Goal: Task Accomplishment & Management: Manage account settings

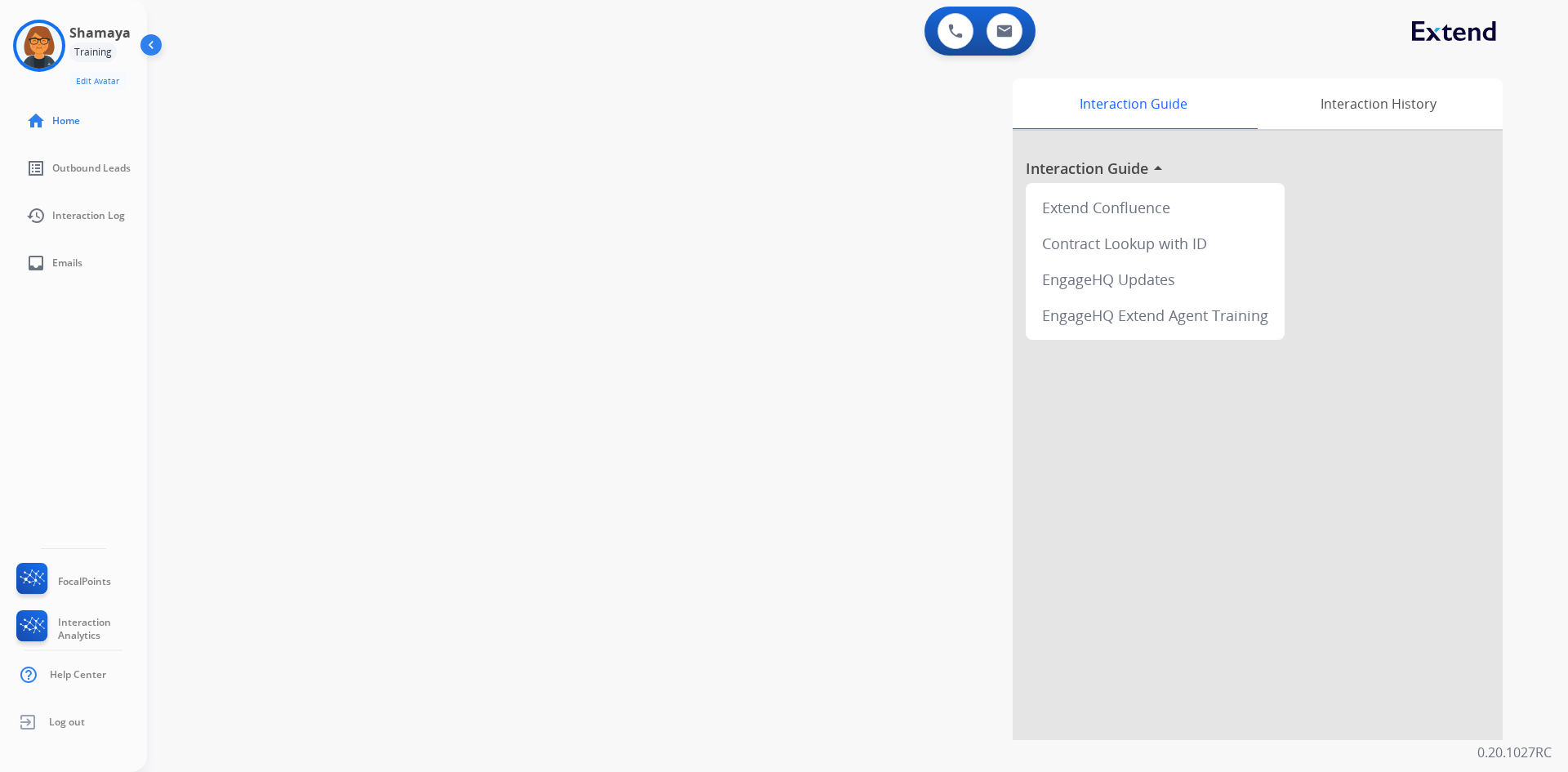
click at [1154, 166] on div at bounding box center [1257, 435] width 490 height 609
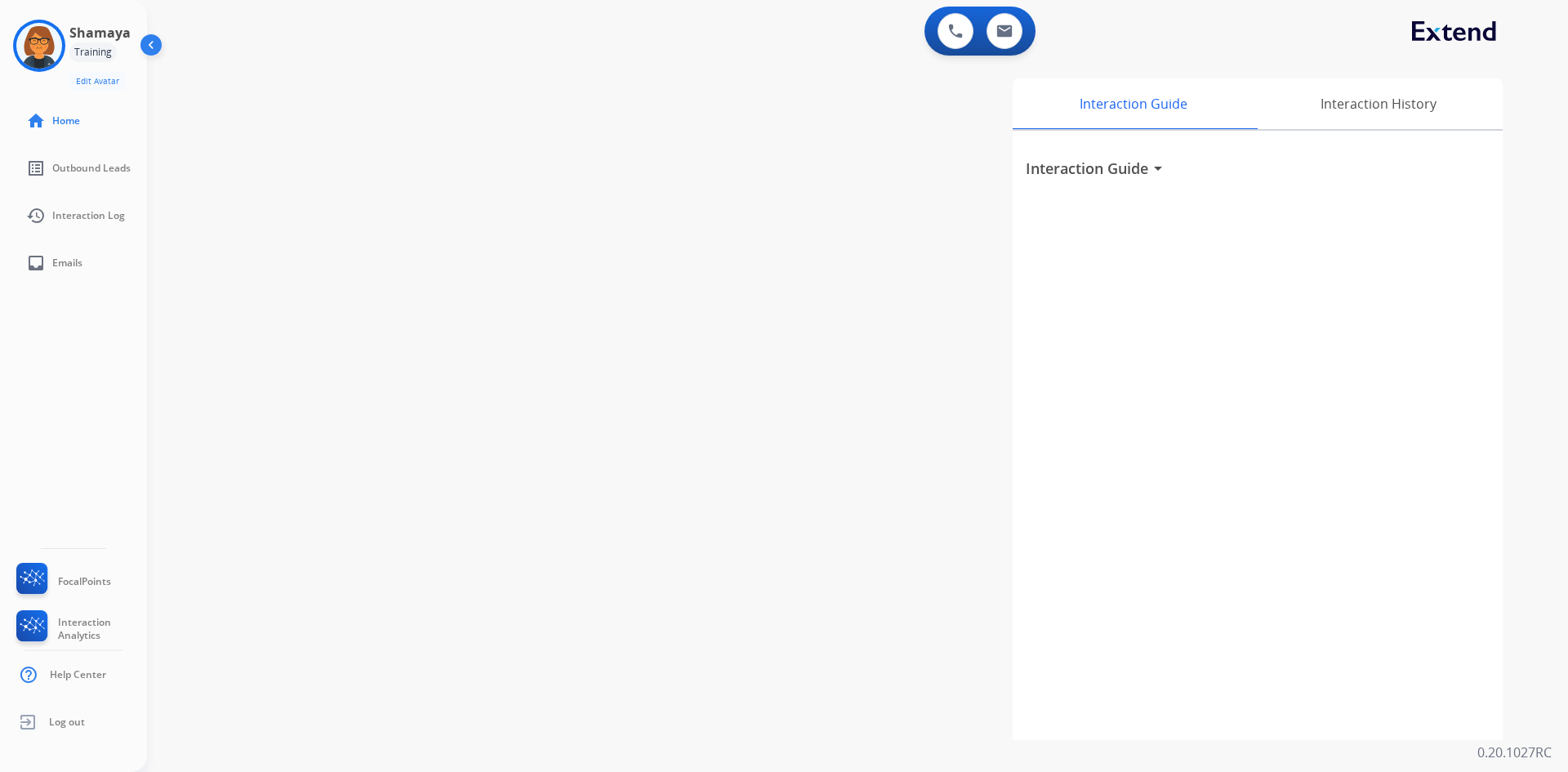
click at [1154, 166] on mat-icon "arrow_drop_down" at bounding box center [1157, 168] width 19 height 19
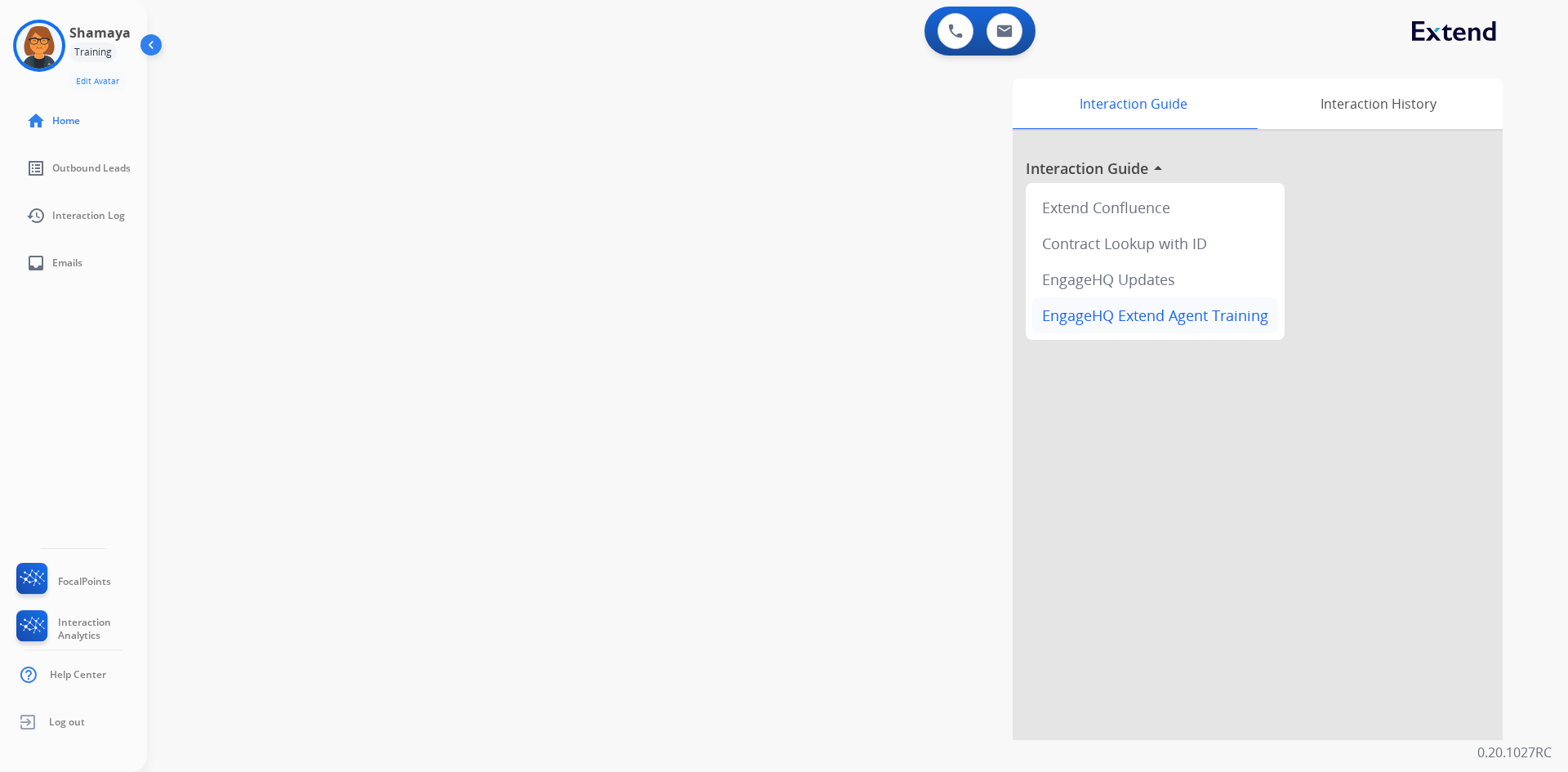
click at [1136, 328] on div "EngageHQ Extend Agent Training" at bounding box center [1155, 315] width 245 height 36
click at [1161, 165] on div at bounding box center [1257, 435] width 490 height 609
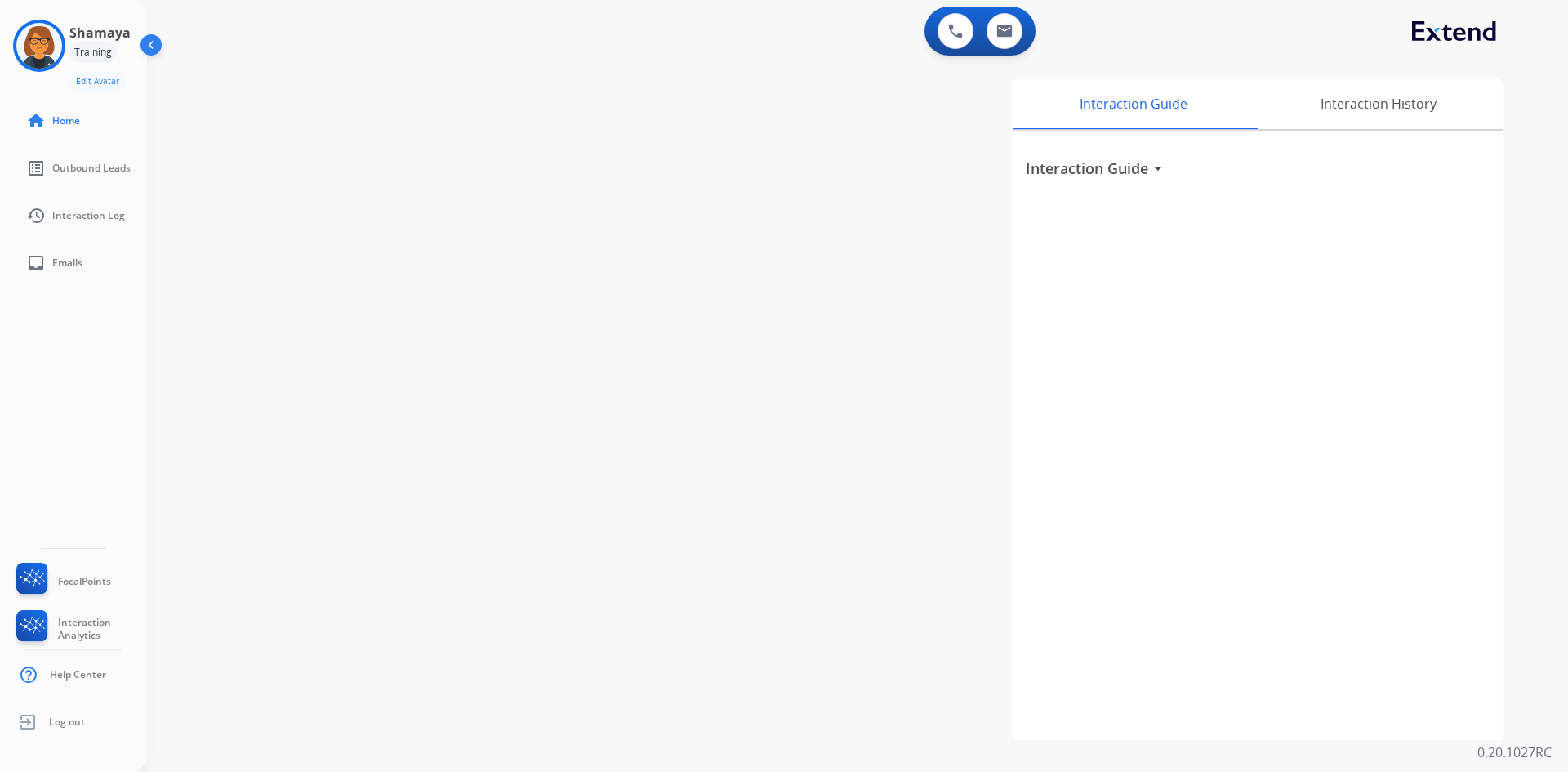
click at [1160, 166] on mat-icon "arrow_drop_down" at bounding box center [1157, 168] width 19 height 19
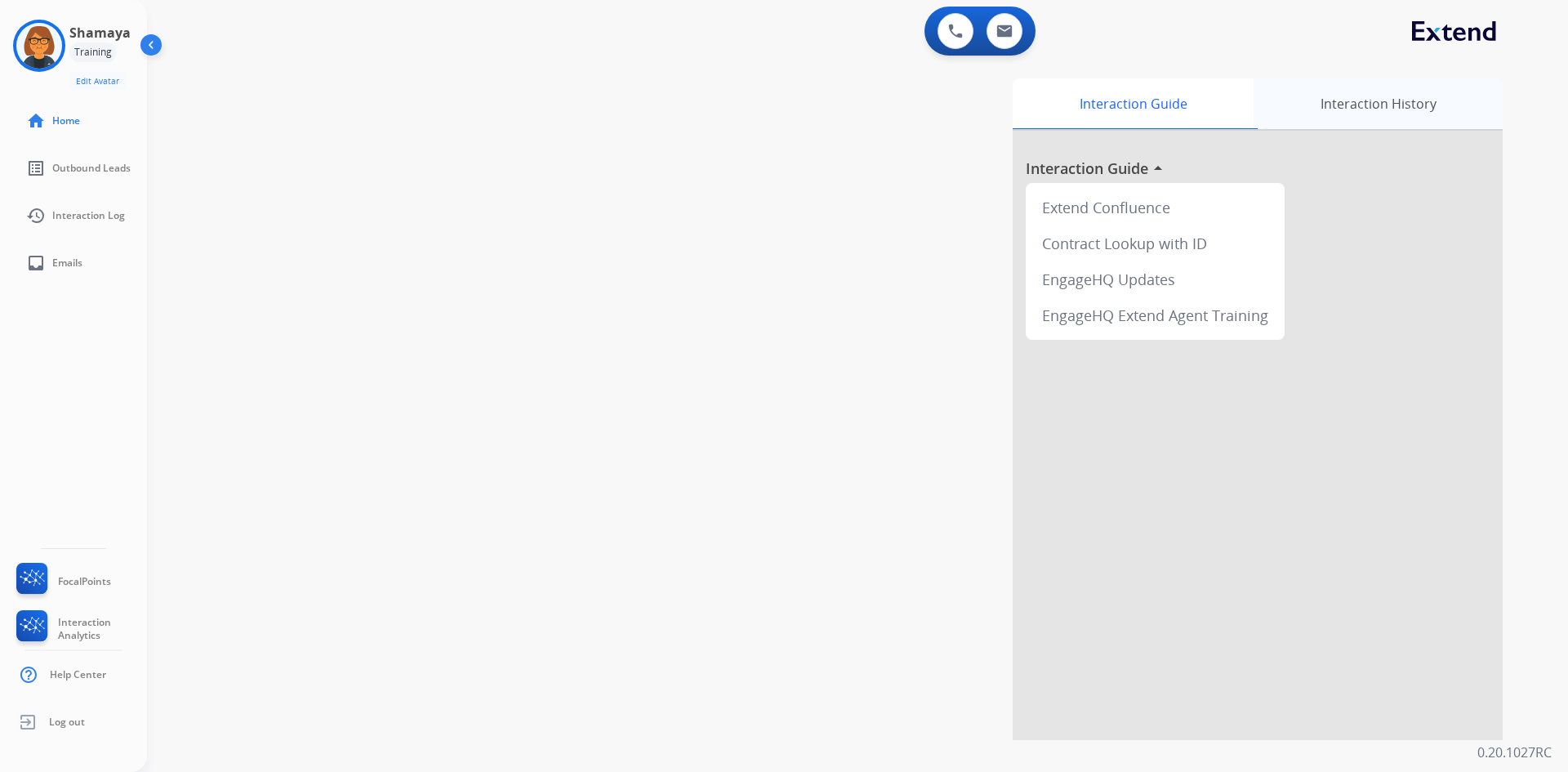
click at [1324, 106] on div "Interaction History" at bounding box center [1377, 104] width 249 height 51
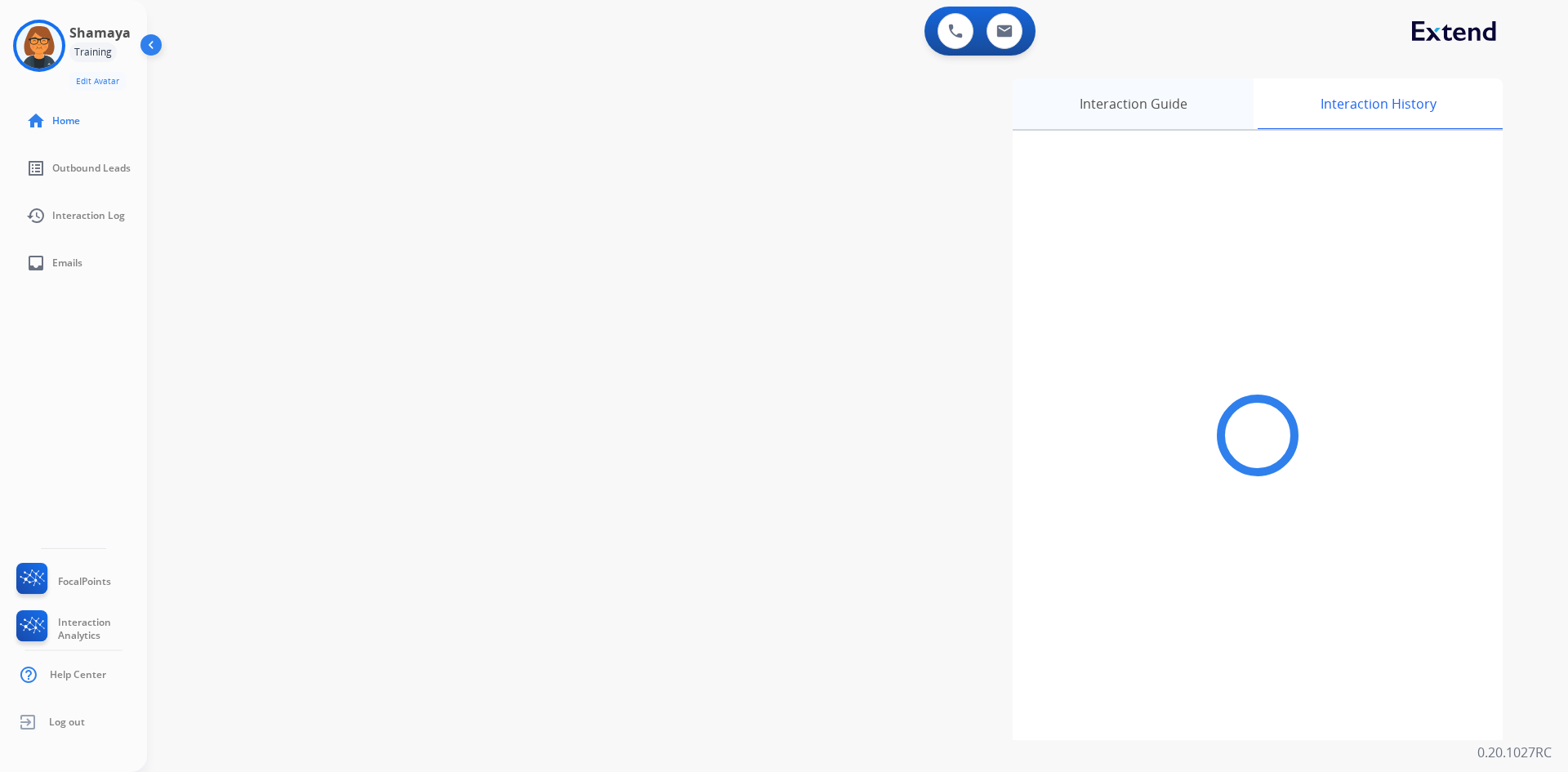
click at [1163, 109] on div "Interaction Guide" at bounding box center [1133, 104] width 241 height 51
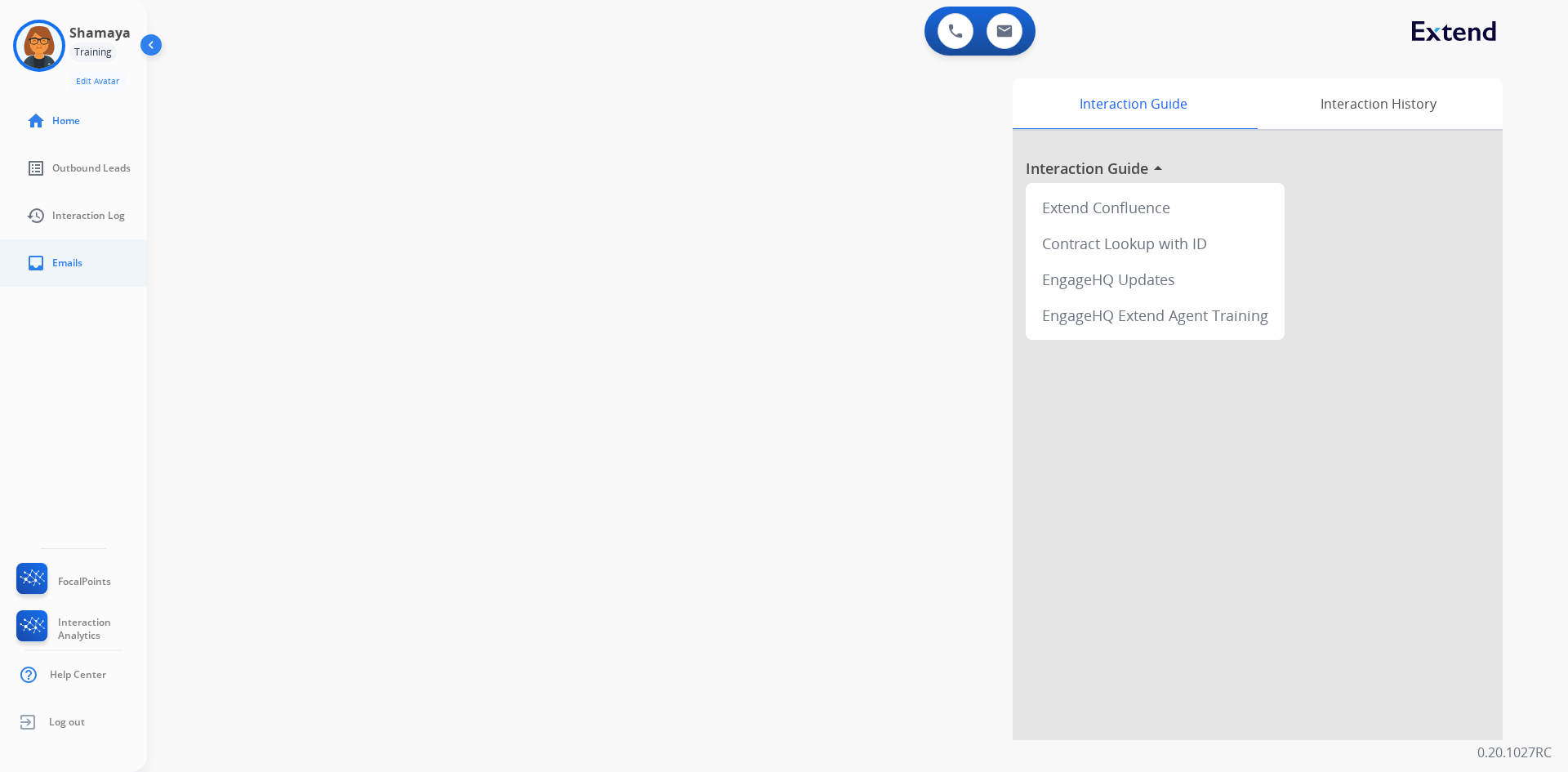
click at [47, 264] on link "inbox Emails" at bounding box center [86, 263] width 147 height 46
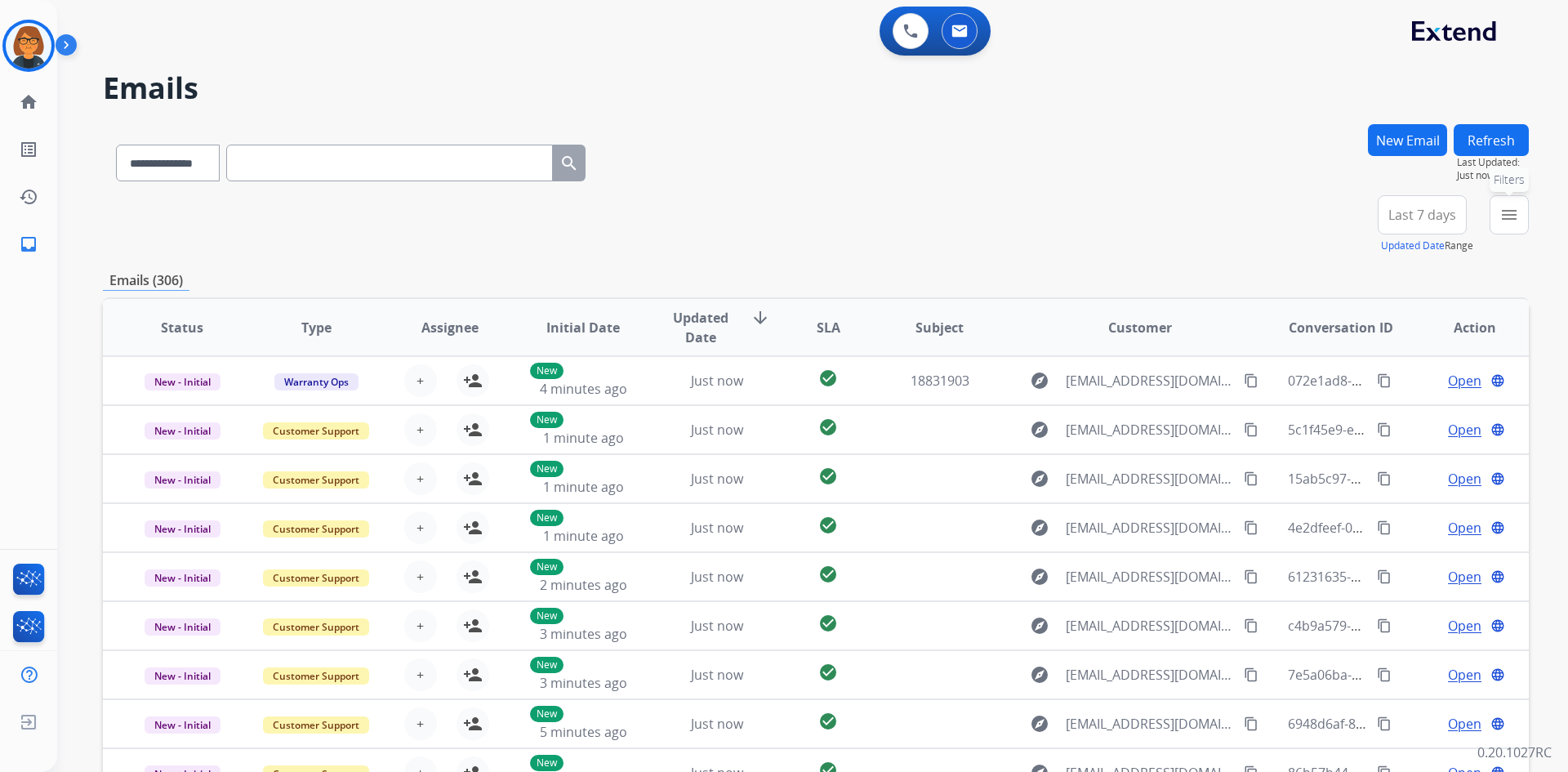
click at [1501, 220] on mat-icon "menu" at bounding box center [1509, 214] width 19 height 19
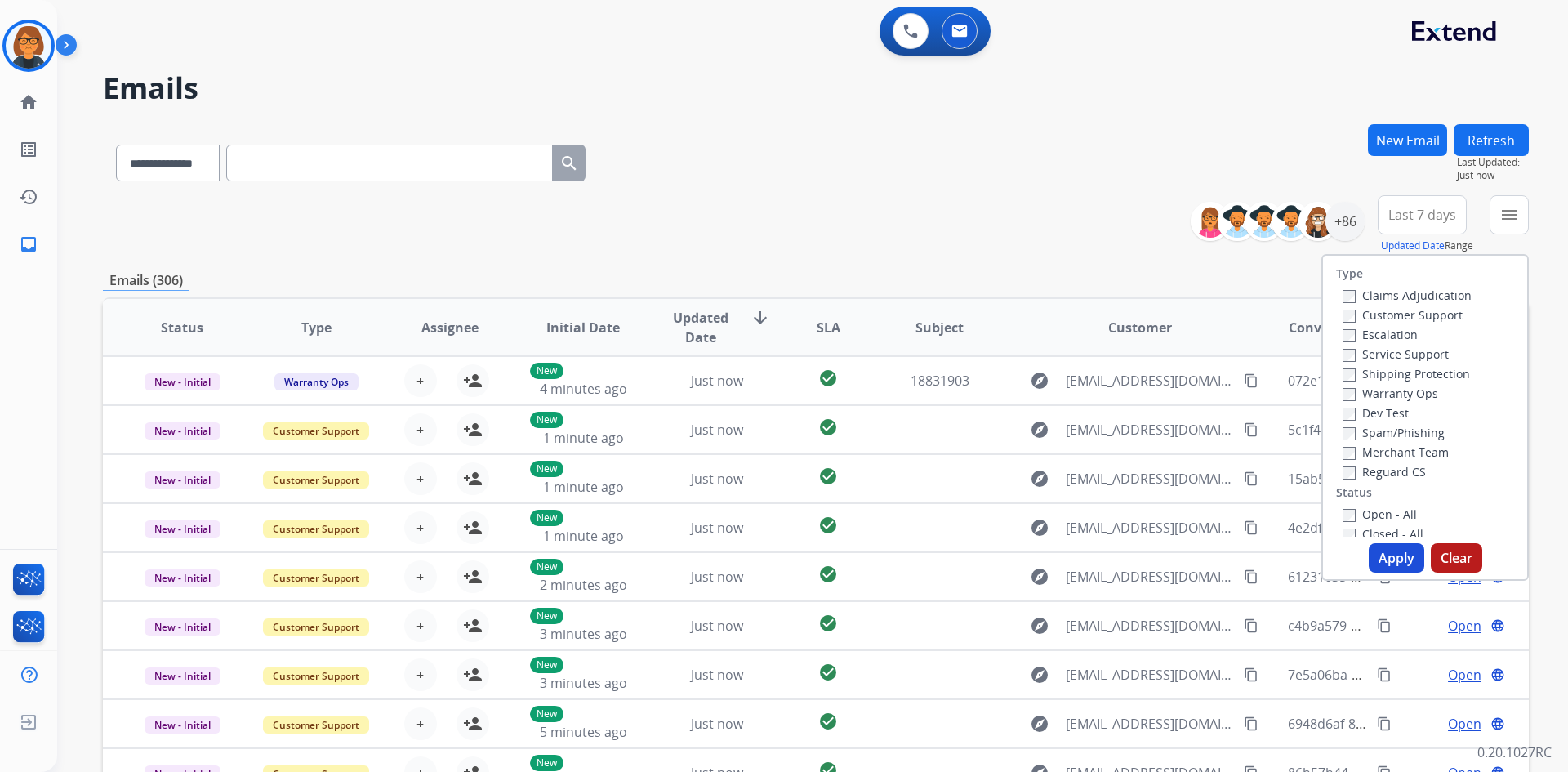
click at [1398, 314] on label "Customer Support" at bounding box center [1403, 315] width 120 height 15
click at [1371, 372] on label "Shipping Protection" at bounding box center [1406, 374] width 127 height 15
click at [1353, 468] on label "Reguard CS" at bounding box center [1384, 472] width 84 height 15
click at [1380, 435] on label "Open - All" at bounding box center [1380, 432] width 74 height 15
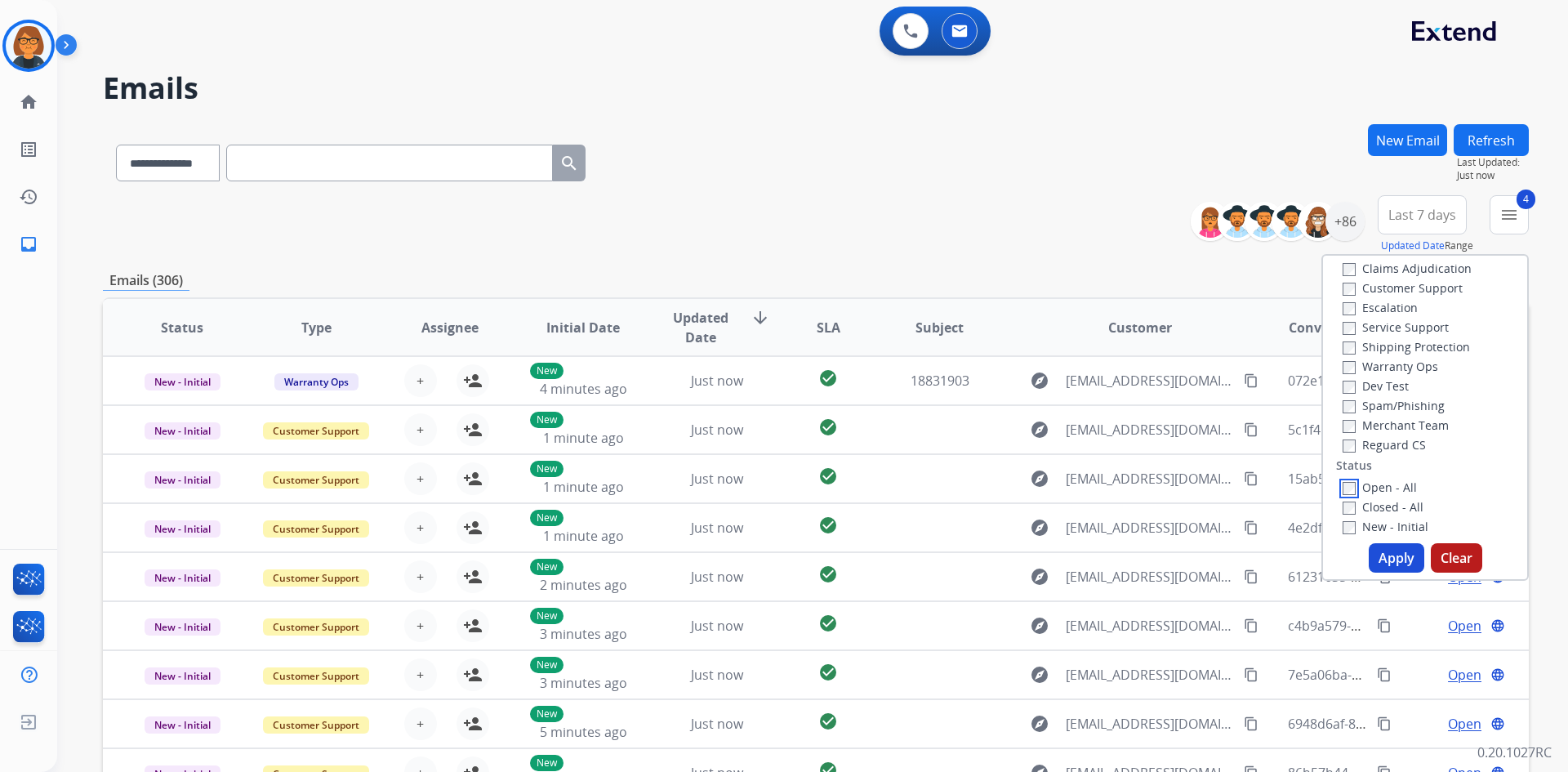
scroll to position [0, 0]
click at [1380, 555] on button "Apply" at bounding box center [1397, 558] width 56 height 30
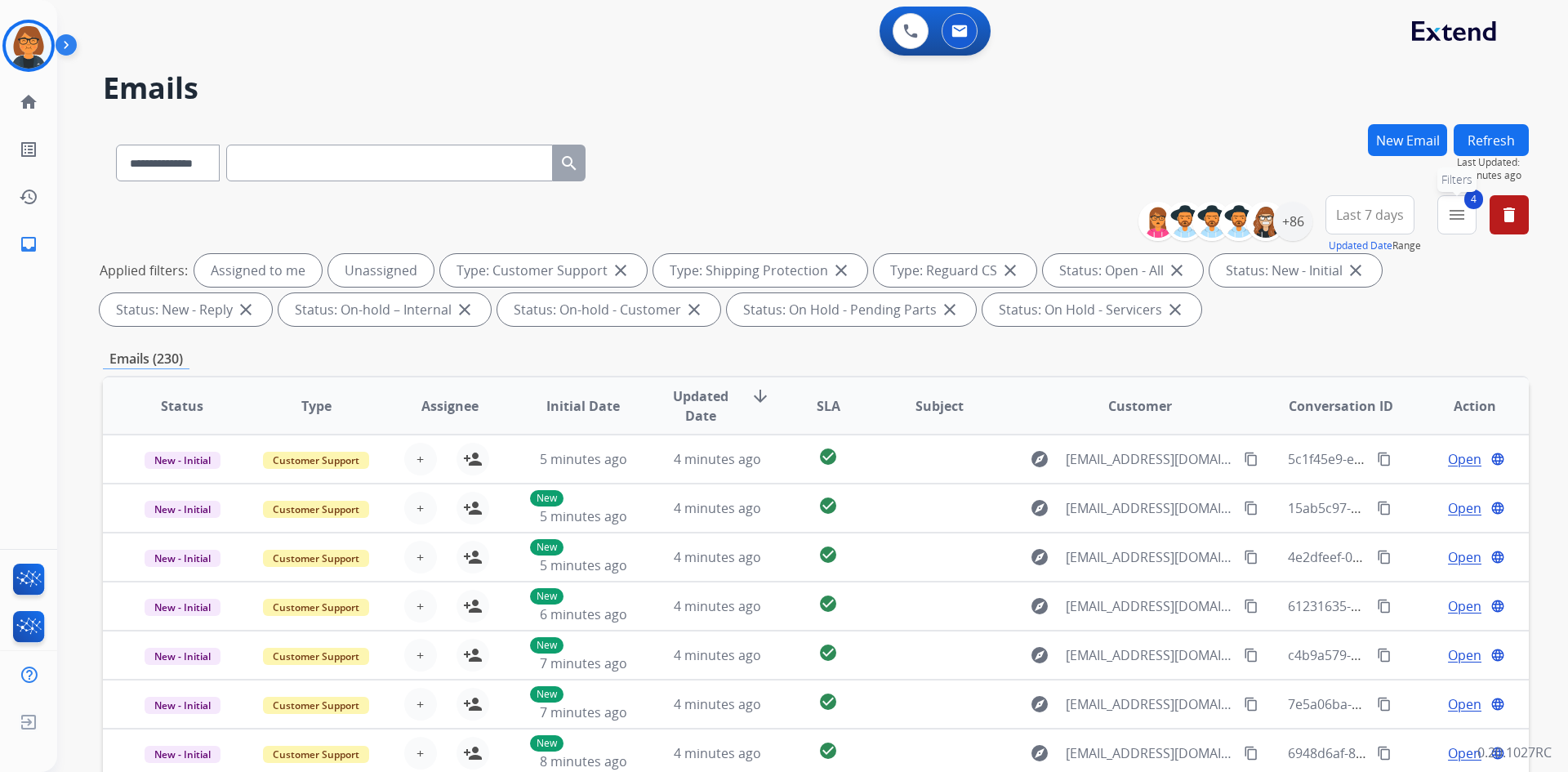
click at [1457, 230] on button "4 menu Filters" at bounding box center [1457, 214] width 39 height 39
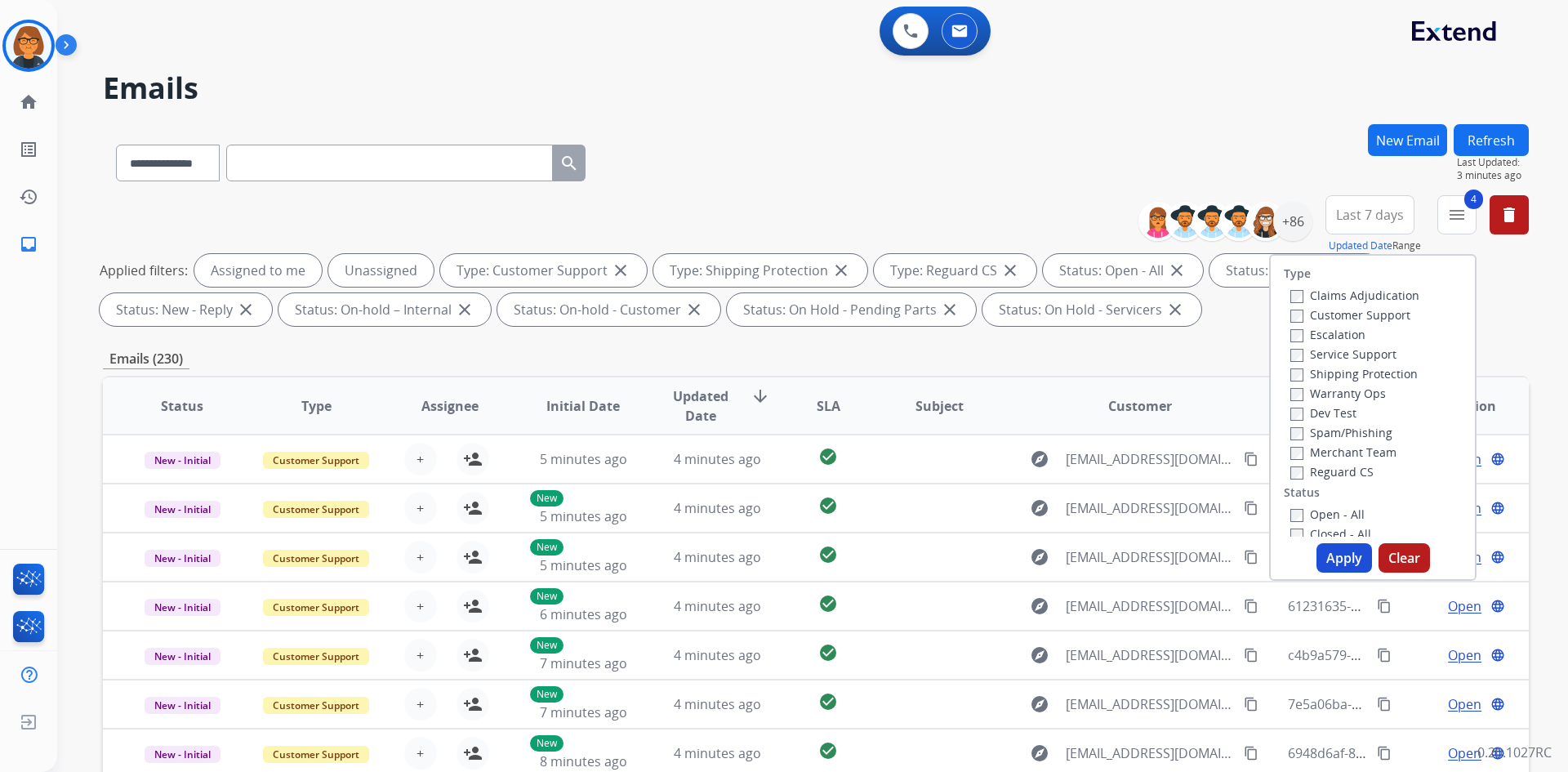
click at [1504, 304] on div "Applied filters: Assigned to me Unassigned Type: Customer Support close Type: S…" at bounding box center [812, 289] width 1425 height 72
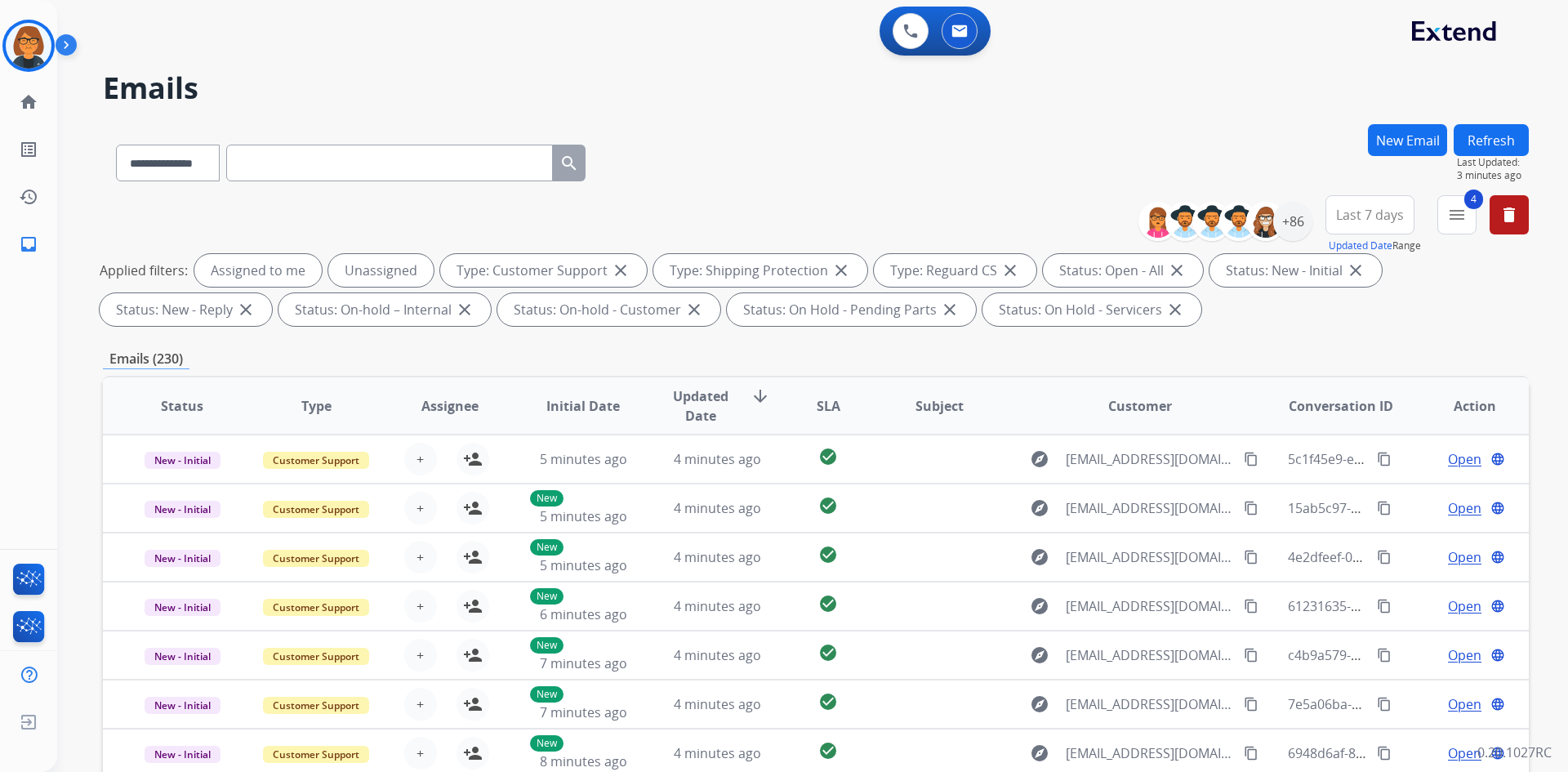
click at [1368, 218] on span "Last 7 days" at bounding box center [1370, 215] width 67 height 7
click at [1348, 322] on div "Last 7 days" at bounding box center [1365, 330] width 89 height 24
click at [1217, 312] on div "Applied filters: Assigned to me Unassigned Type: Customer Support close Type: S…" at bounding box center [812, 289] width 1425 height 72
click at [1287, 215] on div "+89" at bounding box center [1292, 221] width 39 height 39
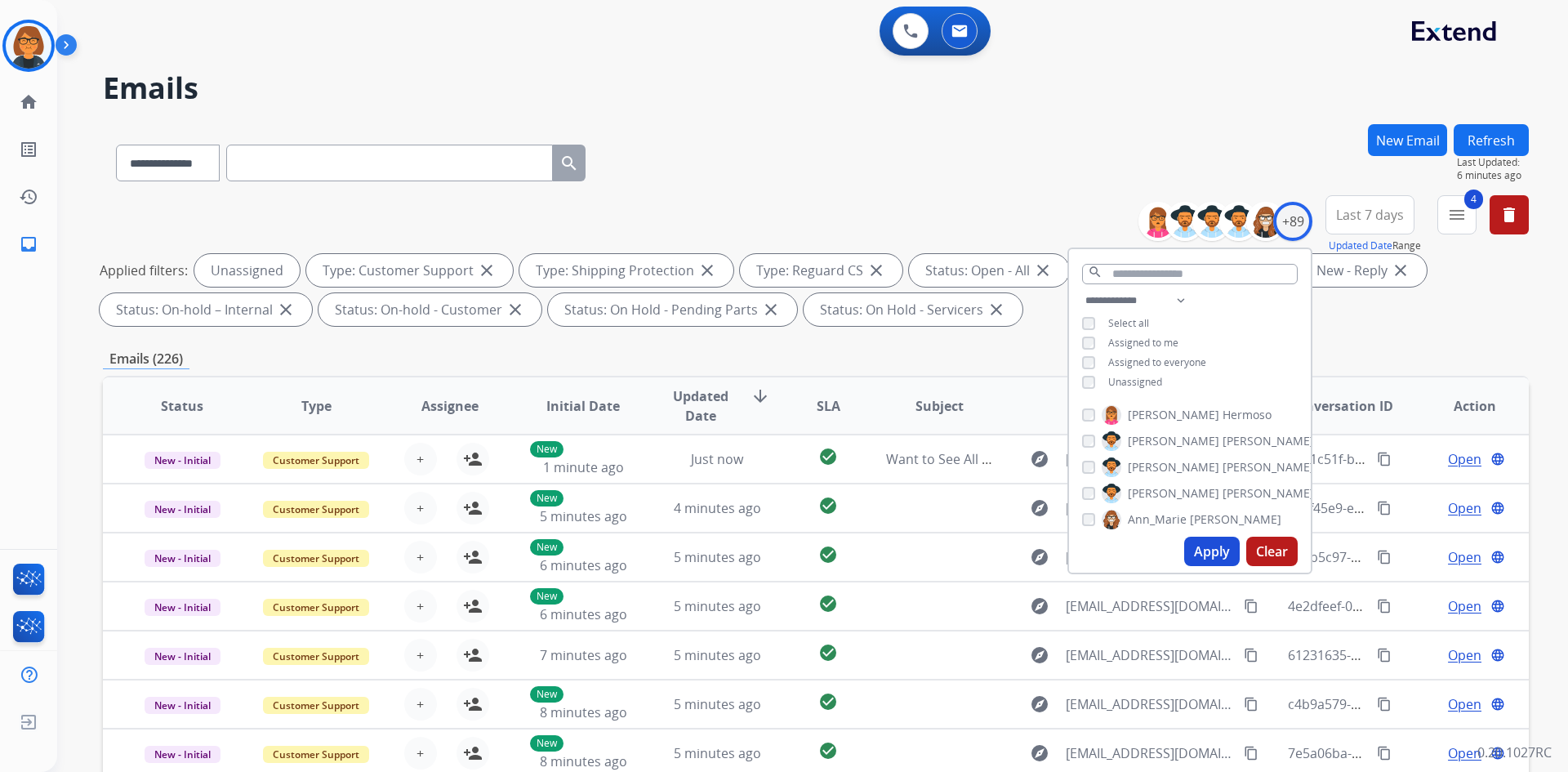
click at [1199, 547] on button "Apply" at bounding box center [1212, 551] width 56 height 30
click at [1329, 321] on div "Applied filters: Unassigned Type: Customer Support close Type: Shipping Protect…" at bounding box center [812, 289] width 1425 height 72
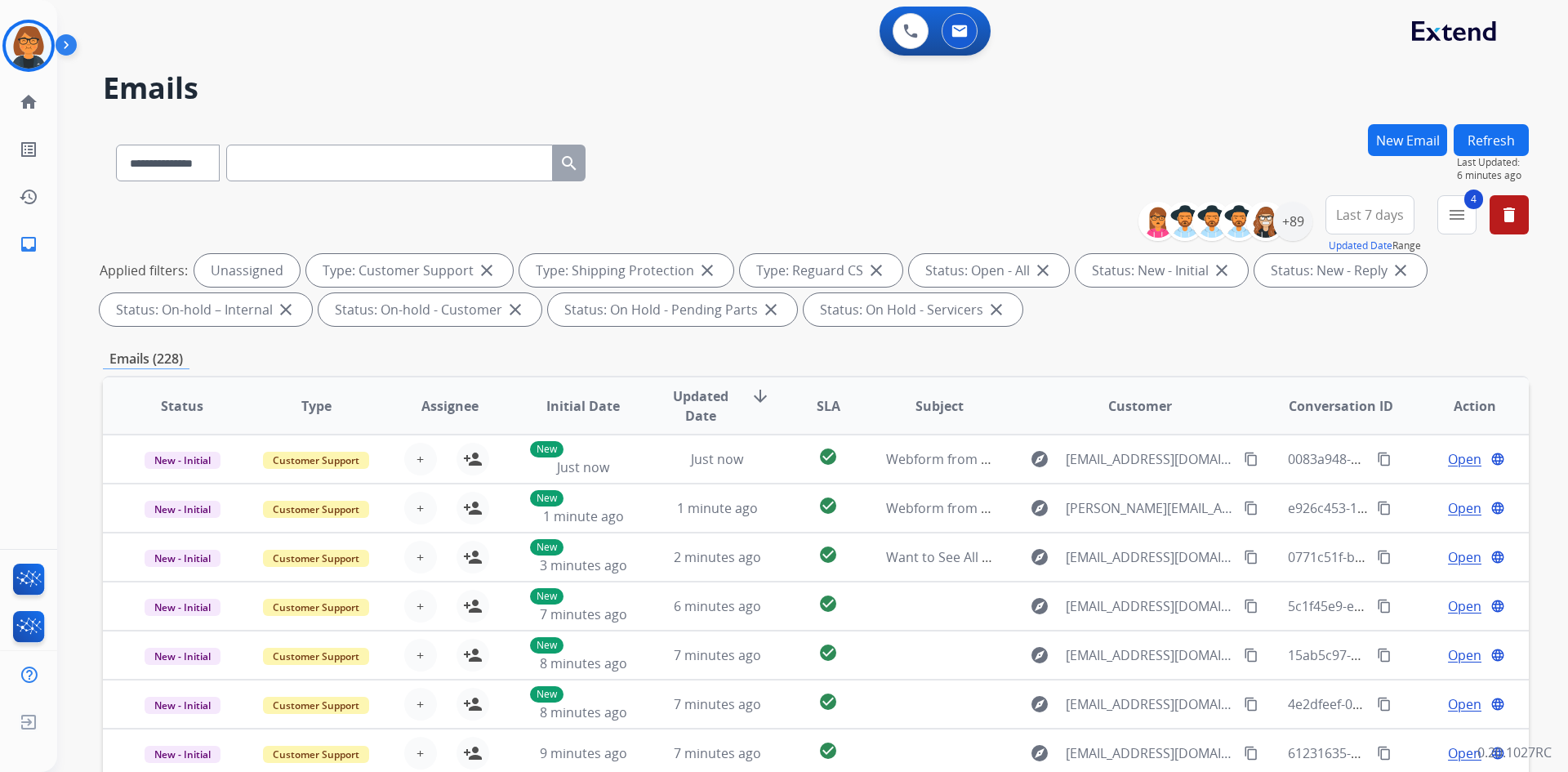
click at [1383, 227] on button "Last 7 days" at bounding box center [1370, 214] width 89 height 39
click at [1385, 337] on div "Last 7 days" at bounding box center [1365, 330] width 89 height 24
click at [1345, 274] on div "Custom" at bounding box center [1365, 274] width 89 height 24
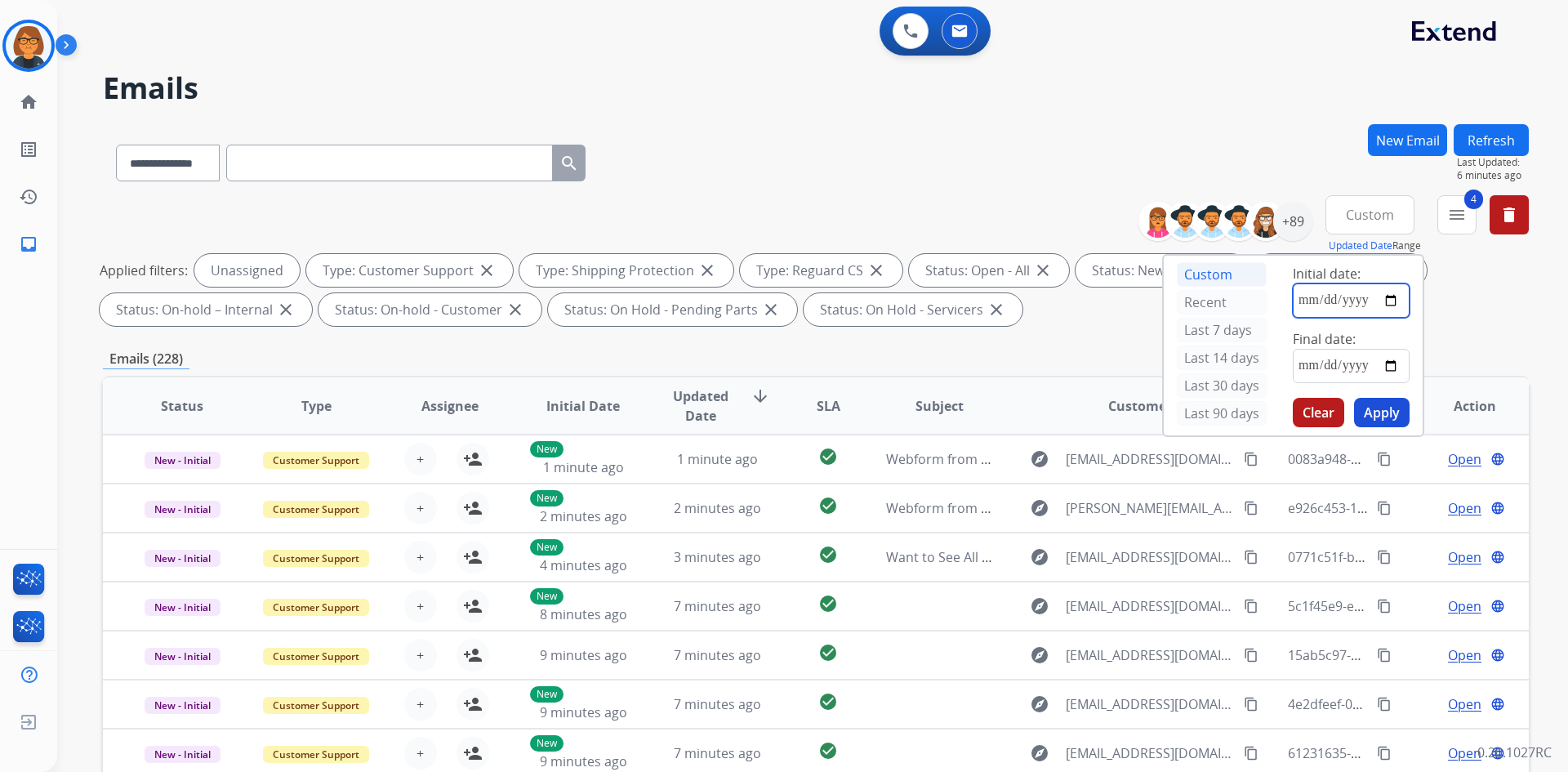
click at [1293, 300] on input "date" at bounding box center [1351, 300] width 116 height 35
type input "**********"
click at [1301, 372] on input "date" at bounding box center [1351, 365] width 116 height 35
type input "**********"
click at [1368, 409] on button "Apply" at bounding box center [1382, 412] width 56 height 30
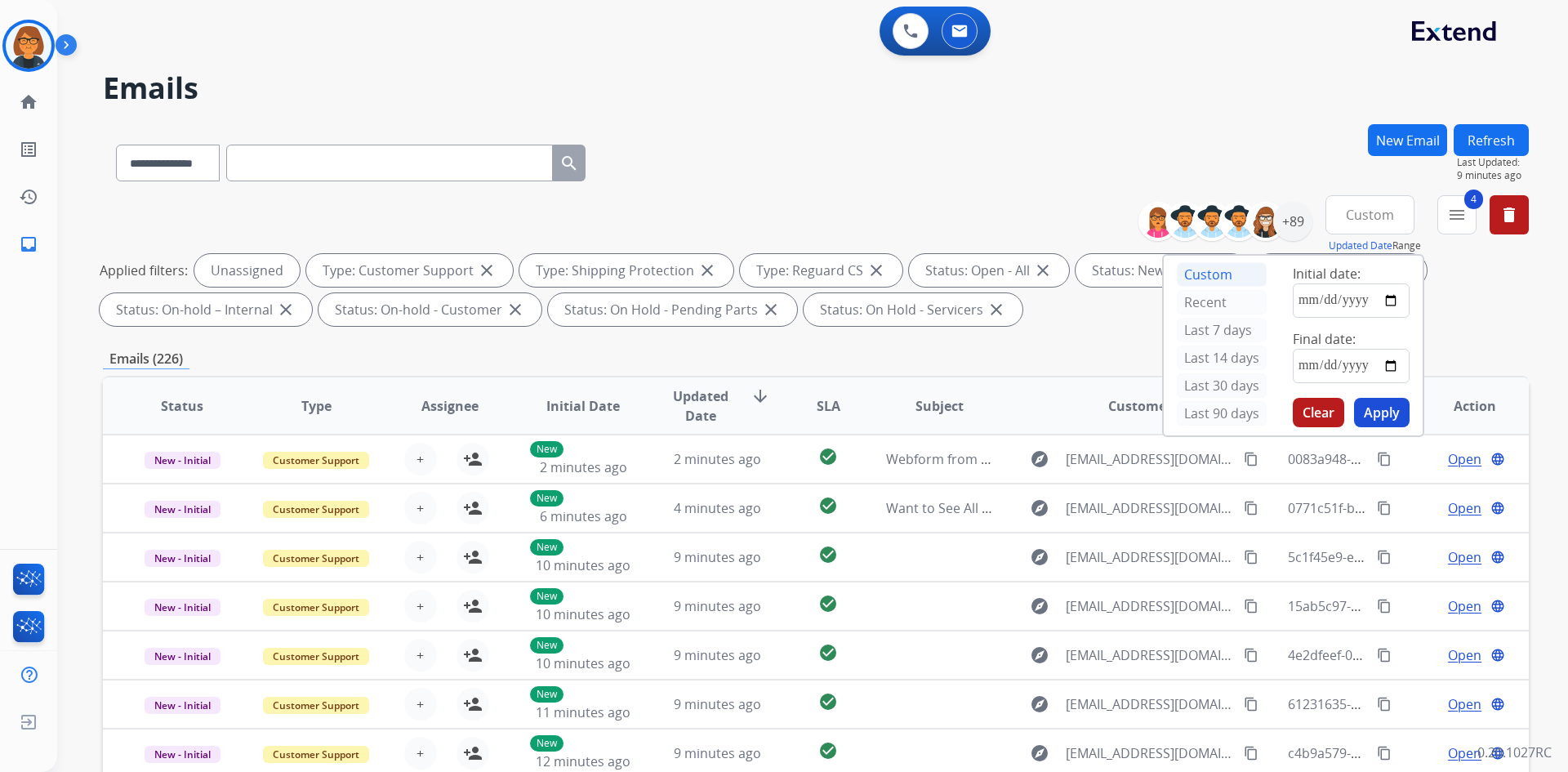
click at [1437, 305] on div "Applied filters: Unassigned Type: Customer Support close Type: Shipping Protect…" at bounding box center [812, 289] width 1425 height 72
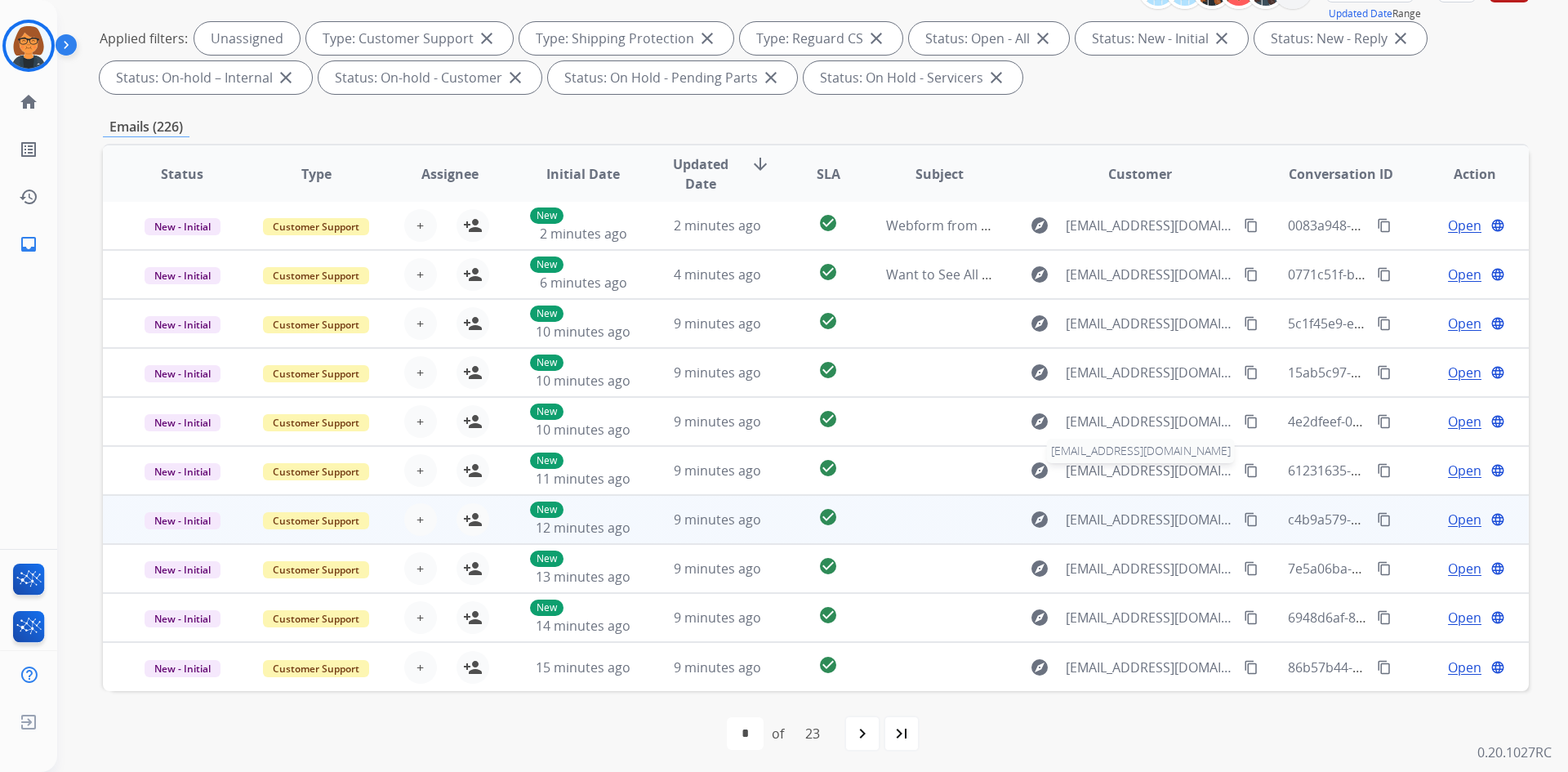
scroll to position [236, 0]
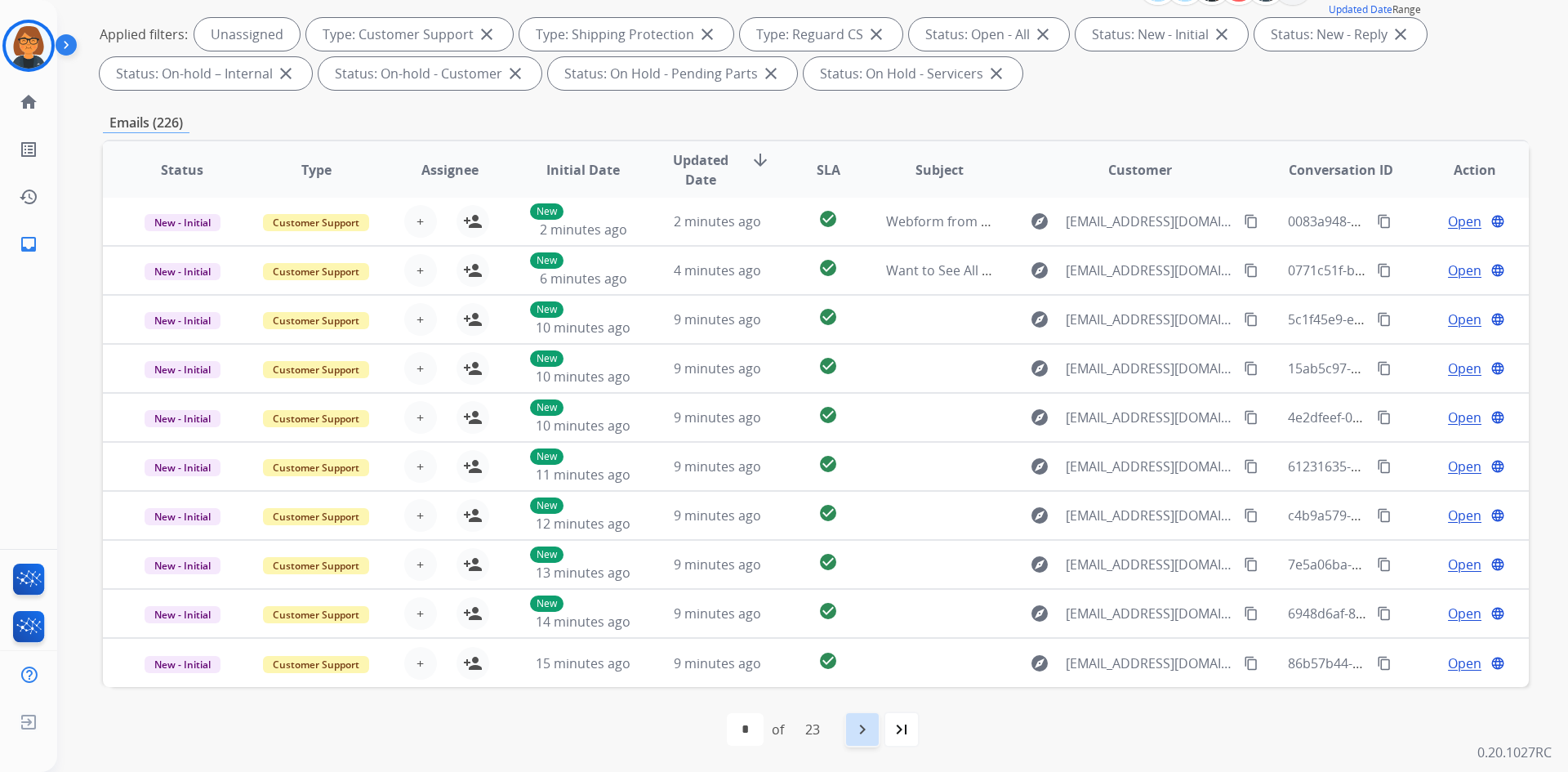
click at [854, 717] on div "navigate_next" at bounding box center [862, 729] width 36 height 36
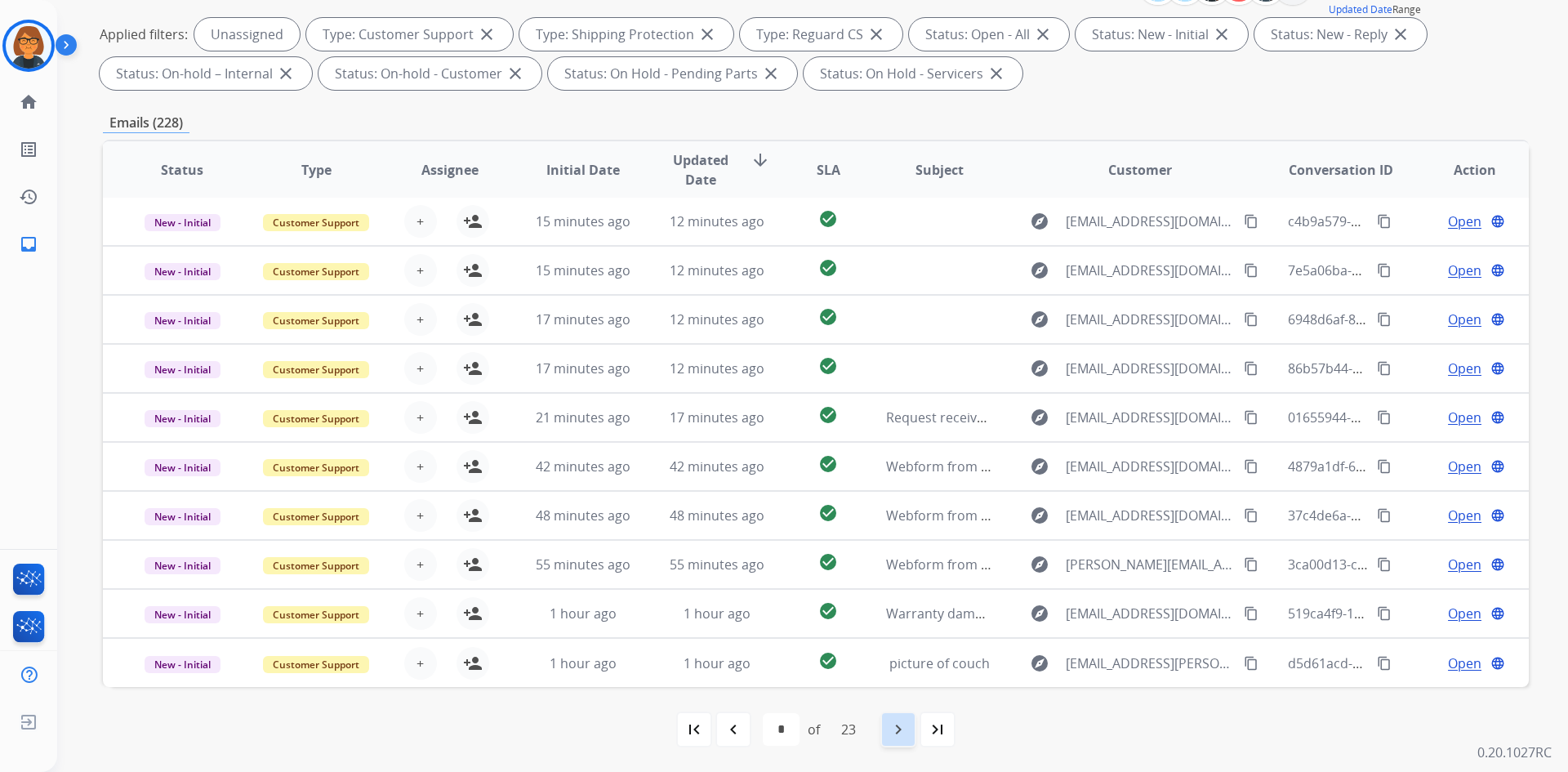
click at [889, 725] on div "navigate_next" at bounding box center [898, 729] width 36 height 36
click at [896, 732] on mat-icon "navigate_next" at bounding box center [897, 729] width 19 height 19
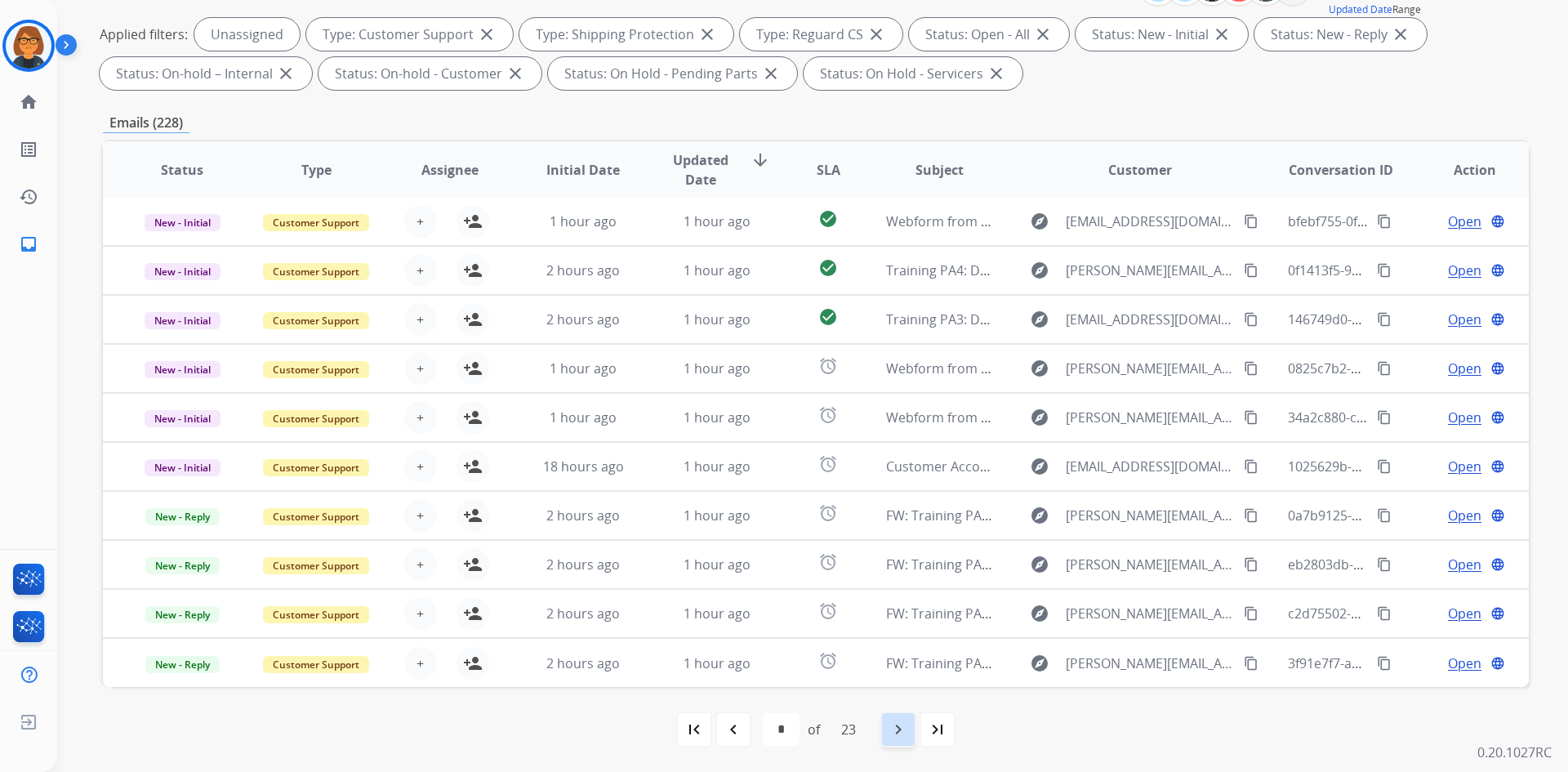
click at [891, 731] on mat-icon "navigate_next" at bounding box center [897, 729] width 19 height 19
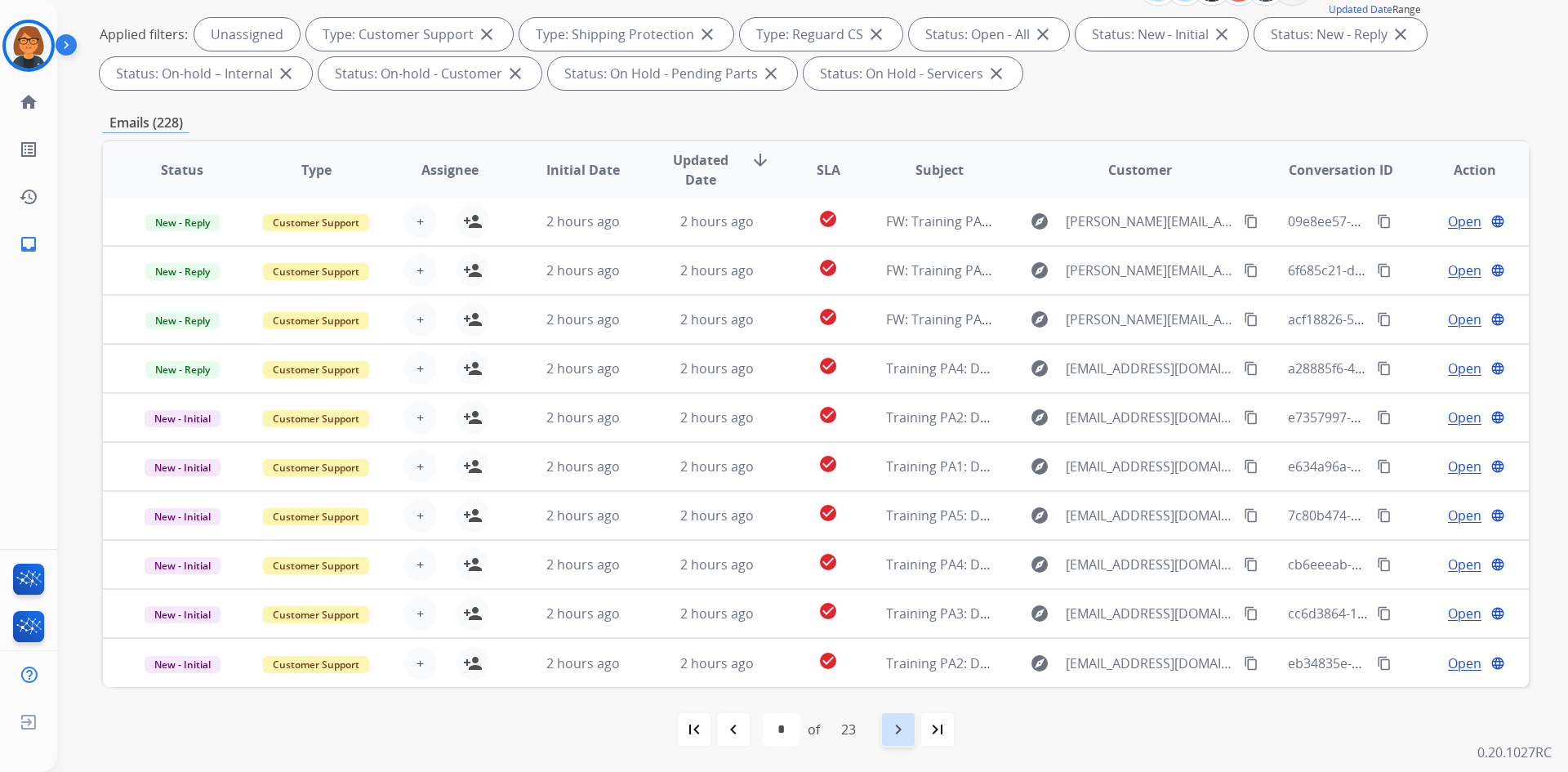
click at [889, 737] on div "navigate_next" at bounding box center [898, 729] width 36 height 36
click at [897, 725] on mat-icon "navigate_next" at bounding box center [897, 729] width 19 height 19
click at [896, 724] on mat-icon "navigate_next" at bounding box center [897, 729] width 19 height 19
click at [908, 728] on mat-icon "navigate_next" at bounding box center [897, 729] width 19 height 19
click at [903, 724] on mat-icon "navigate_next" at bounding box center [897, 729] width 19 height 19
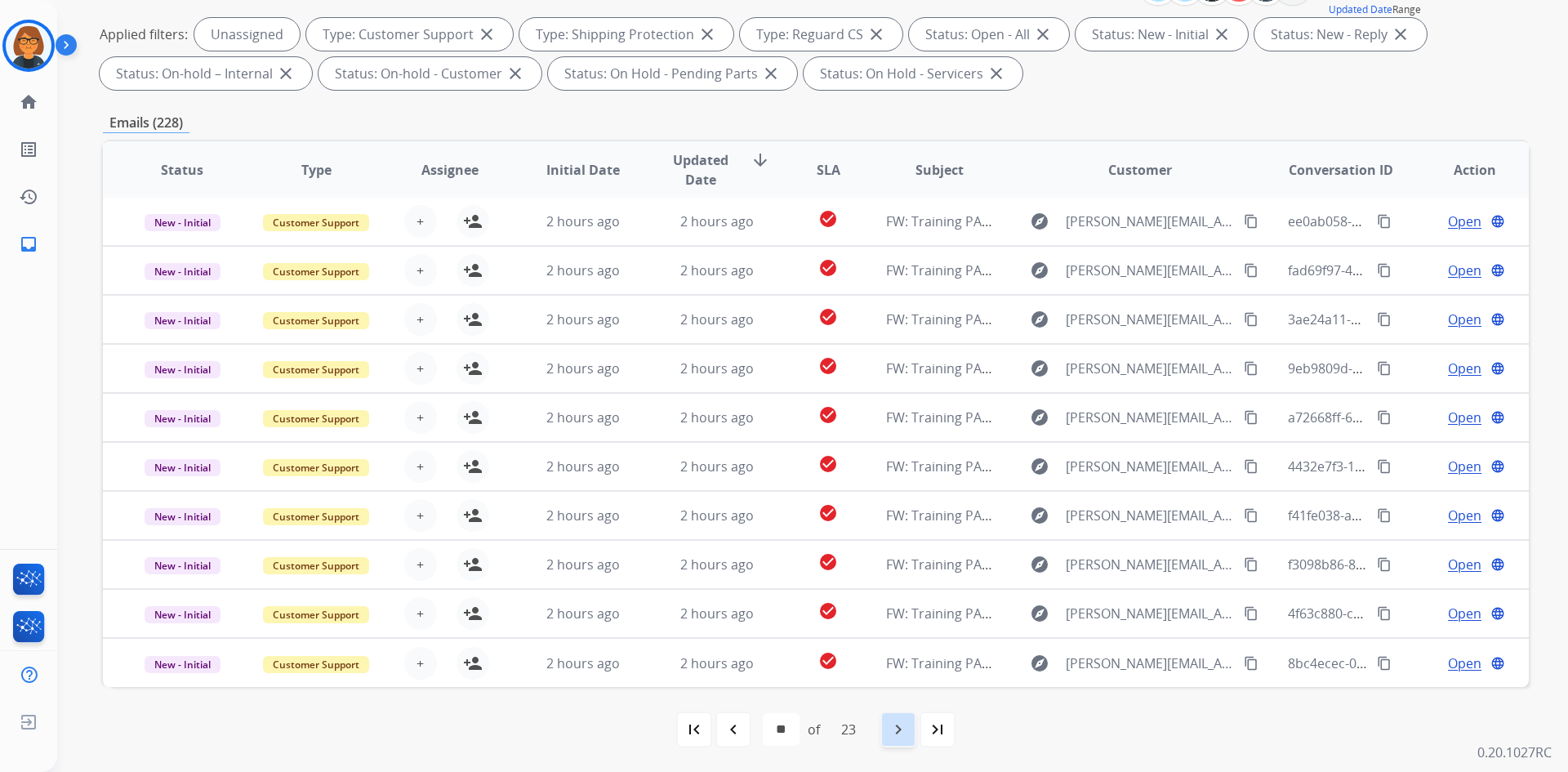
click at [901, 726] on mat-icon "navigate_next" at bounding box center [897, 729] width 19 height 19
click at [900, 723] on mat-icon "navigate_next" at bounding box center [897, 729] width 19 height 19
click at [916, 717] on div "navigate_next" at bounding box center [898, 729] width 36 height 36
click at [902, 726] on mat-icon "navigate_next" at bounding box center [897, 729] width 19 height 19
click at [898, 737] on mat-icon "navigate_next" at bounding box center [897, 729] width 19 height 19
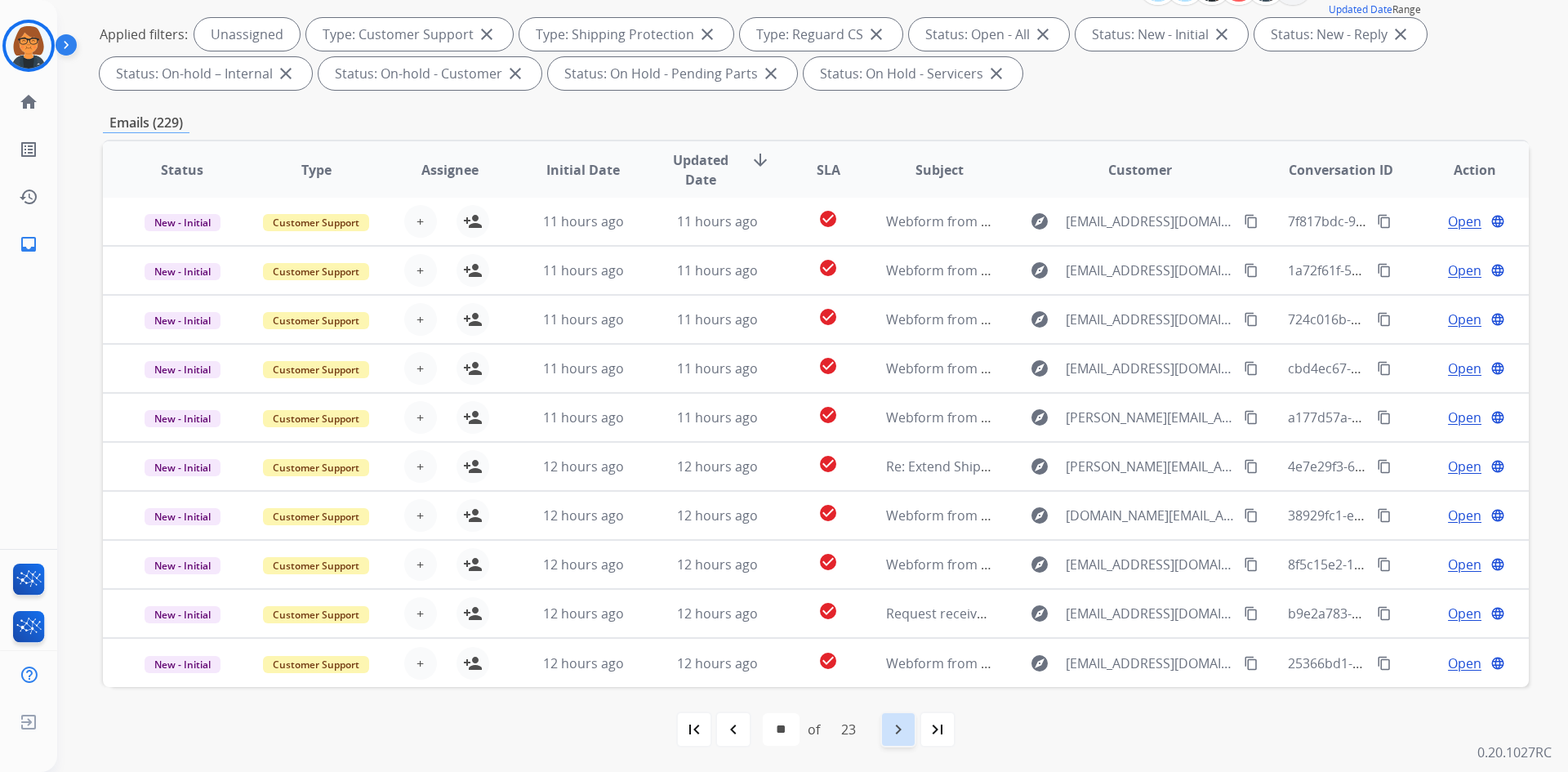
click at [898, 734] on mat-icon "navigate_next" at bounding box center [897, 729] width 19 height 19
click at [910, 740] on div "navigate_next" at bounding box center [898, 729] width 36 height 36
click at [897, 742] on div "navigate_next" at bounding box center [898, 729] width 36 height 36
click at [907, 724] on mat-icon "navigate_next" at bounding box center [897, 729] width 19 height 19
click at [908, 731] on mat-icon "navigate_next" at bounding box center [897, 729] width 19 height 19
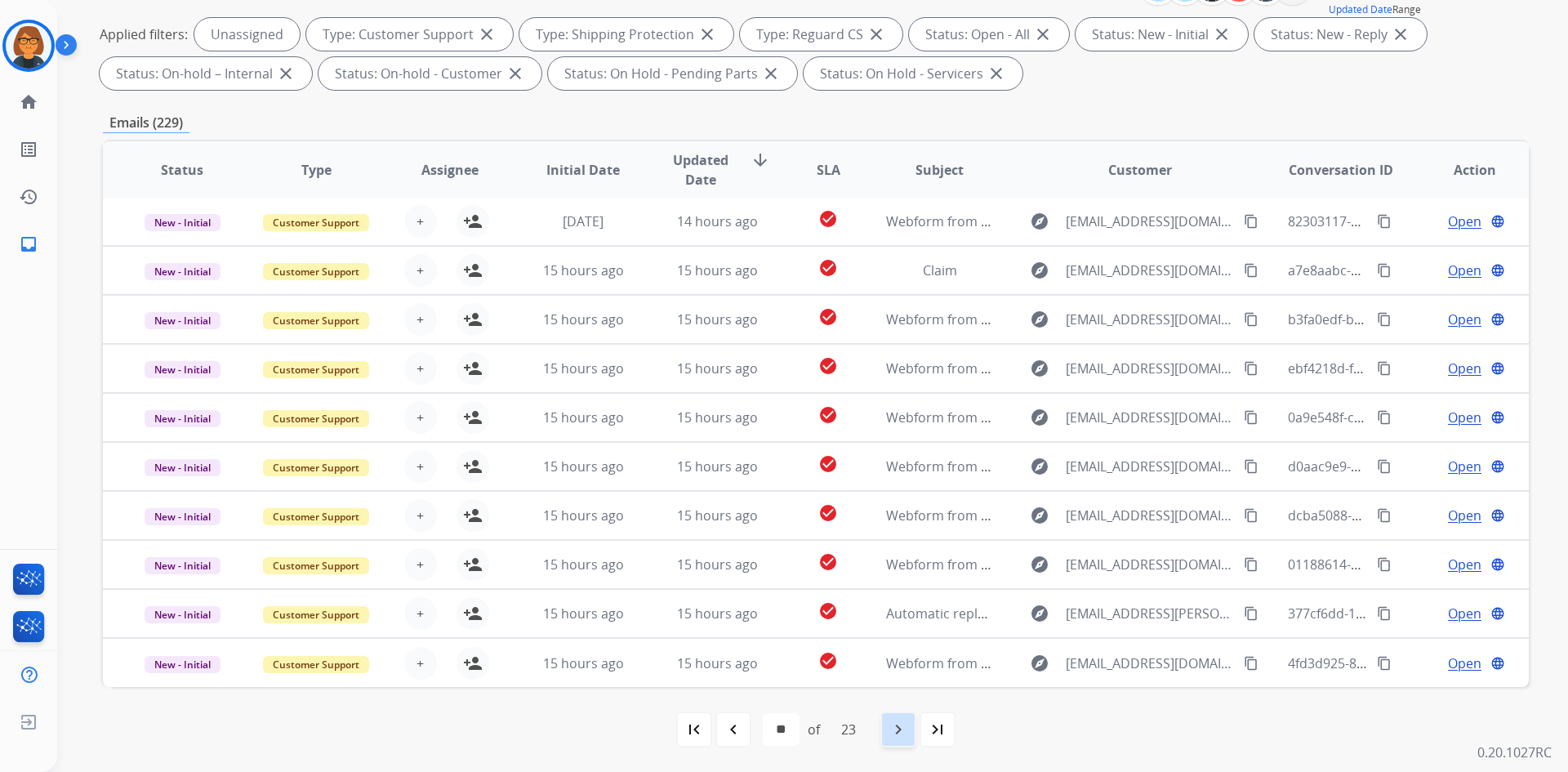
click at [908, 731] on mat-icon "navigate_next" at bounding box center [897, 729] width 19 height 19
click at [893, 733] on mat-icon "navigate_next" at bounding box center [897, 729] width 19 height 19
click at [903, 734] on mat-icon "navigate_next" at bounding box center [897, 729] width 19 height 19
click at [775, 725] on mat-icon "navigate_before" at bounding box center [768, 729] width 19 height 19
click at [725, 732] on mat-icon "navigate_before" at bounding box center [733, 729] width 19 height 19
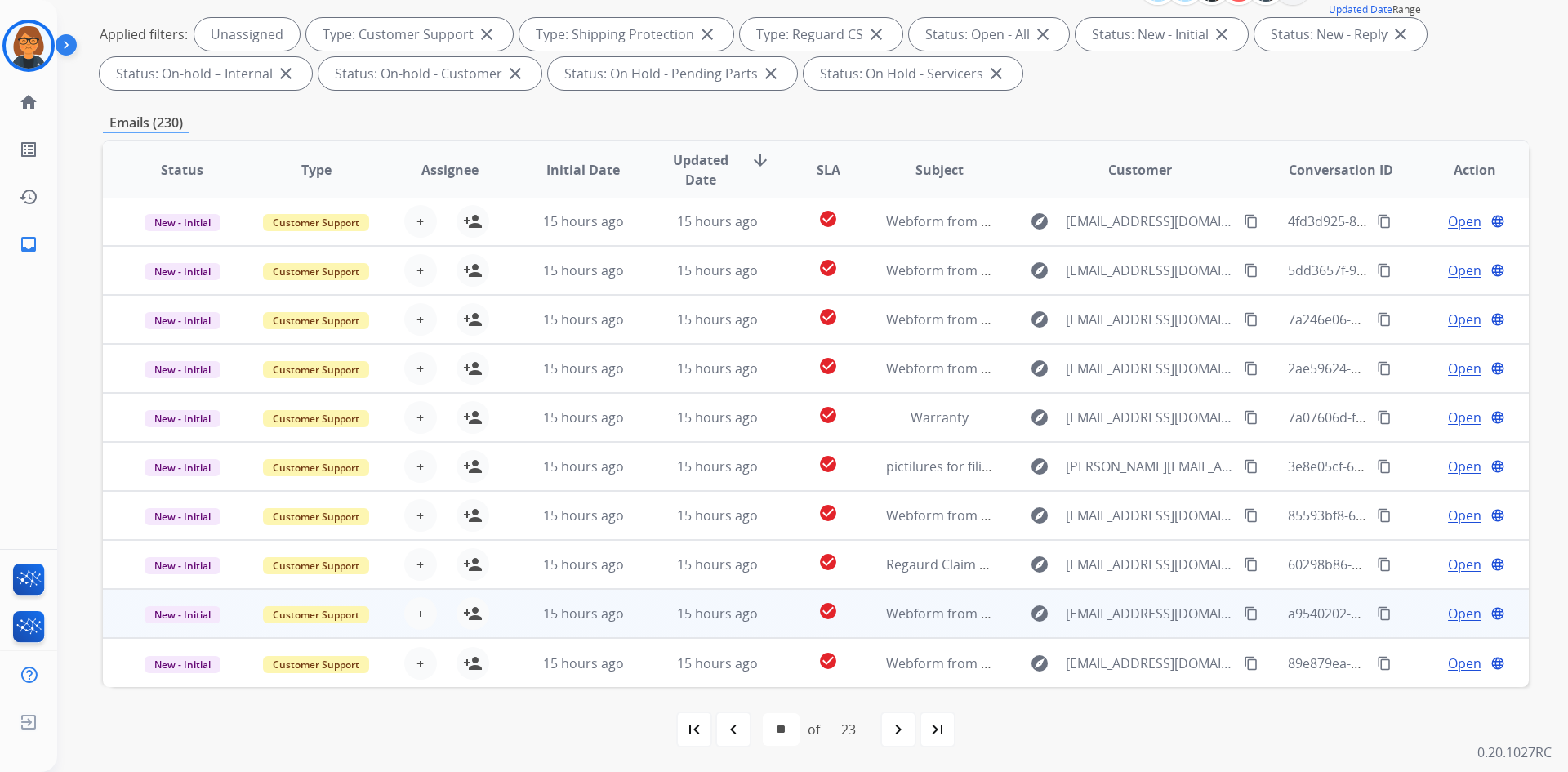
scroll to position [0, 0]
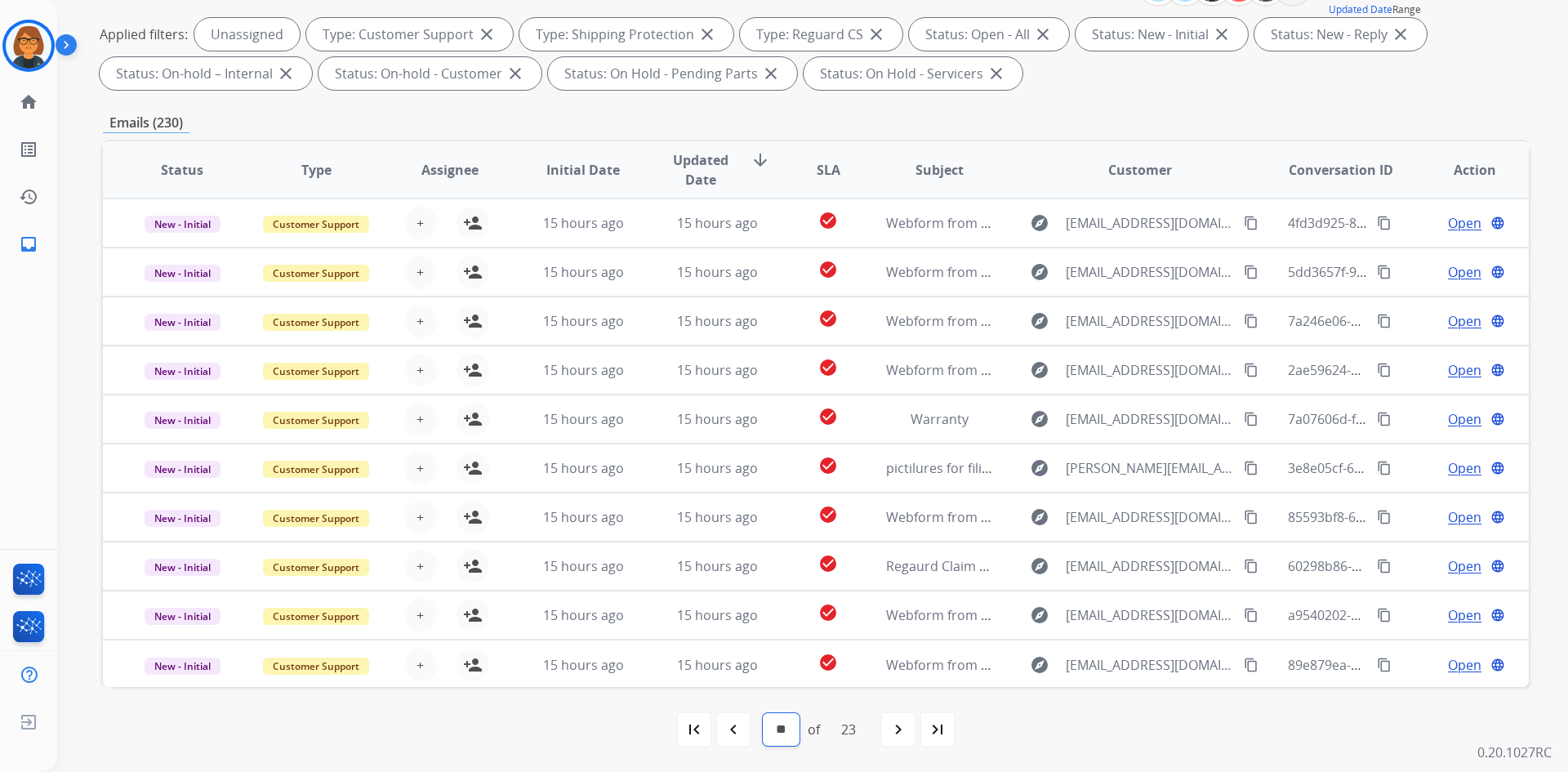
click at [784, 732] on select "* * * * * * * * * ** ** ** ** ** ** ** ** ** ** ** ** ** **" at bounding box center [781, 729] width 37 height 33
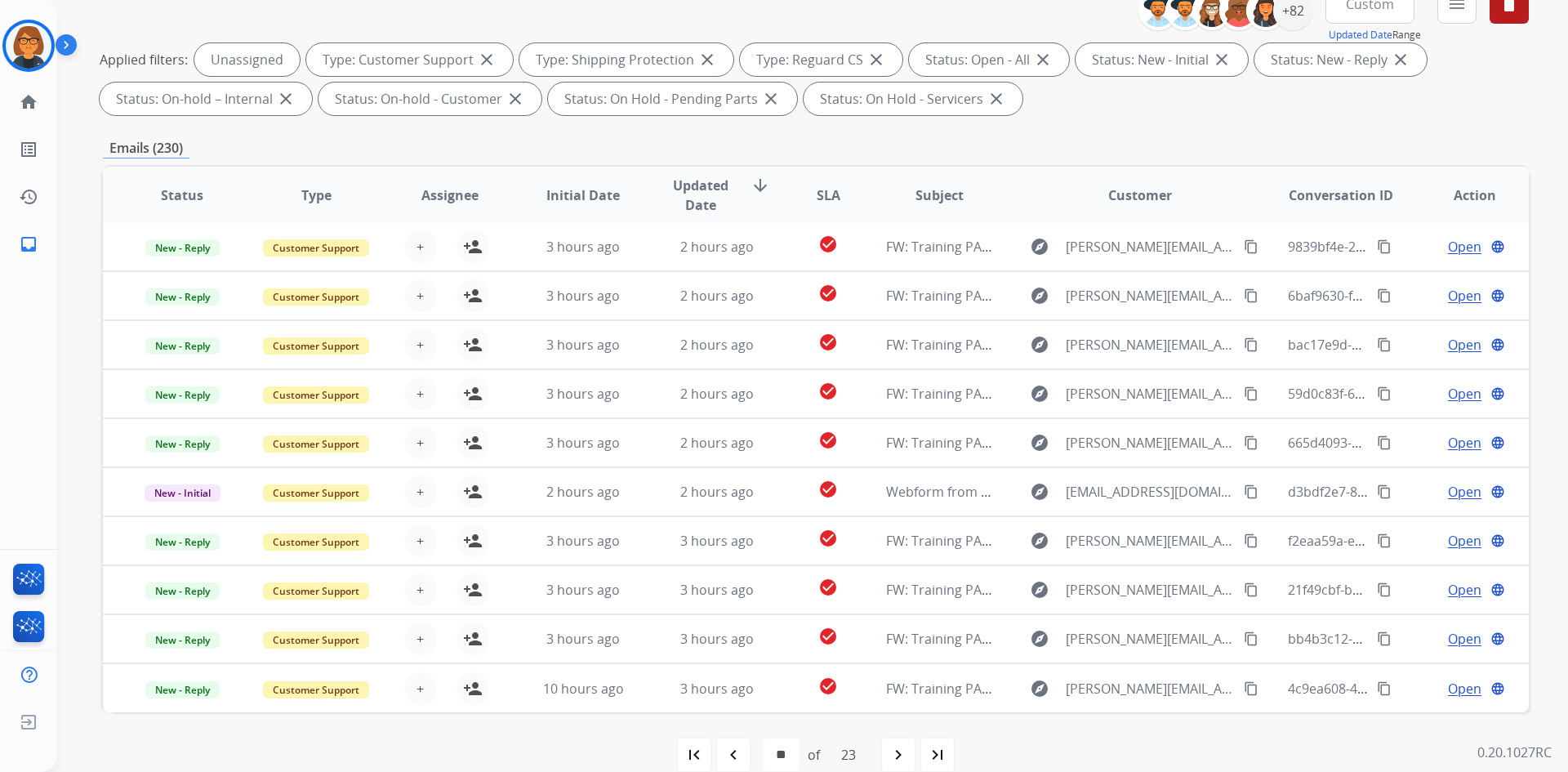
scroll to position [236, 0]
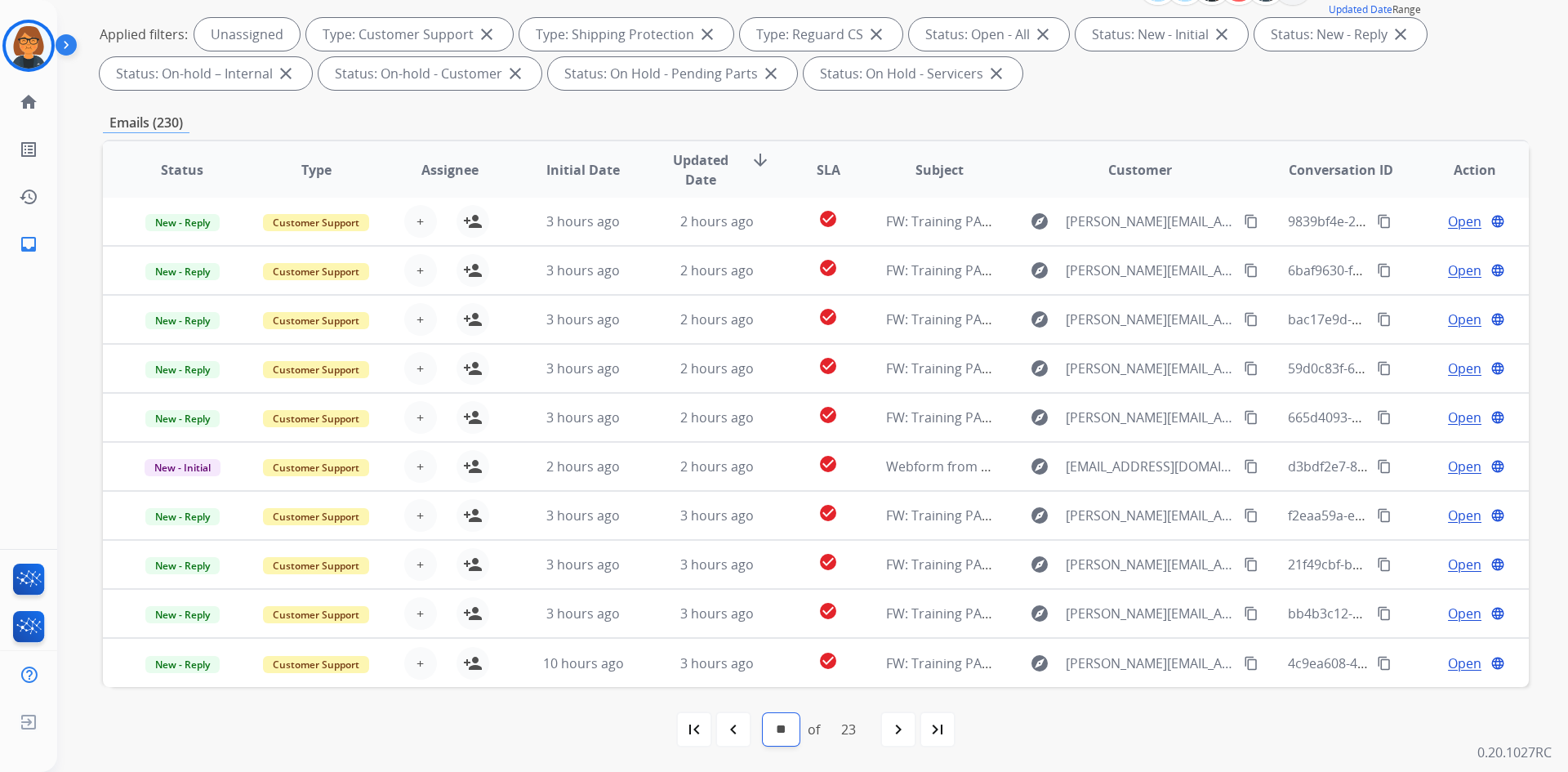
click at [779, 722] on select "* * * * * * * * * ** ** ** ** ** ** ** ** ** ** ** ** ** **" at bounding box center [781, 729] width 37 height 33
click at [892, 734] on mat-icon "navigate_next" at bounding box center [897, 729] width 19 height 19
click at [889, 729] on div "navigate_next" at bounding box center [898, 729] width 36 height 36
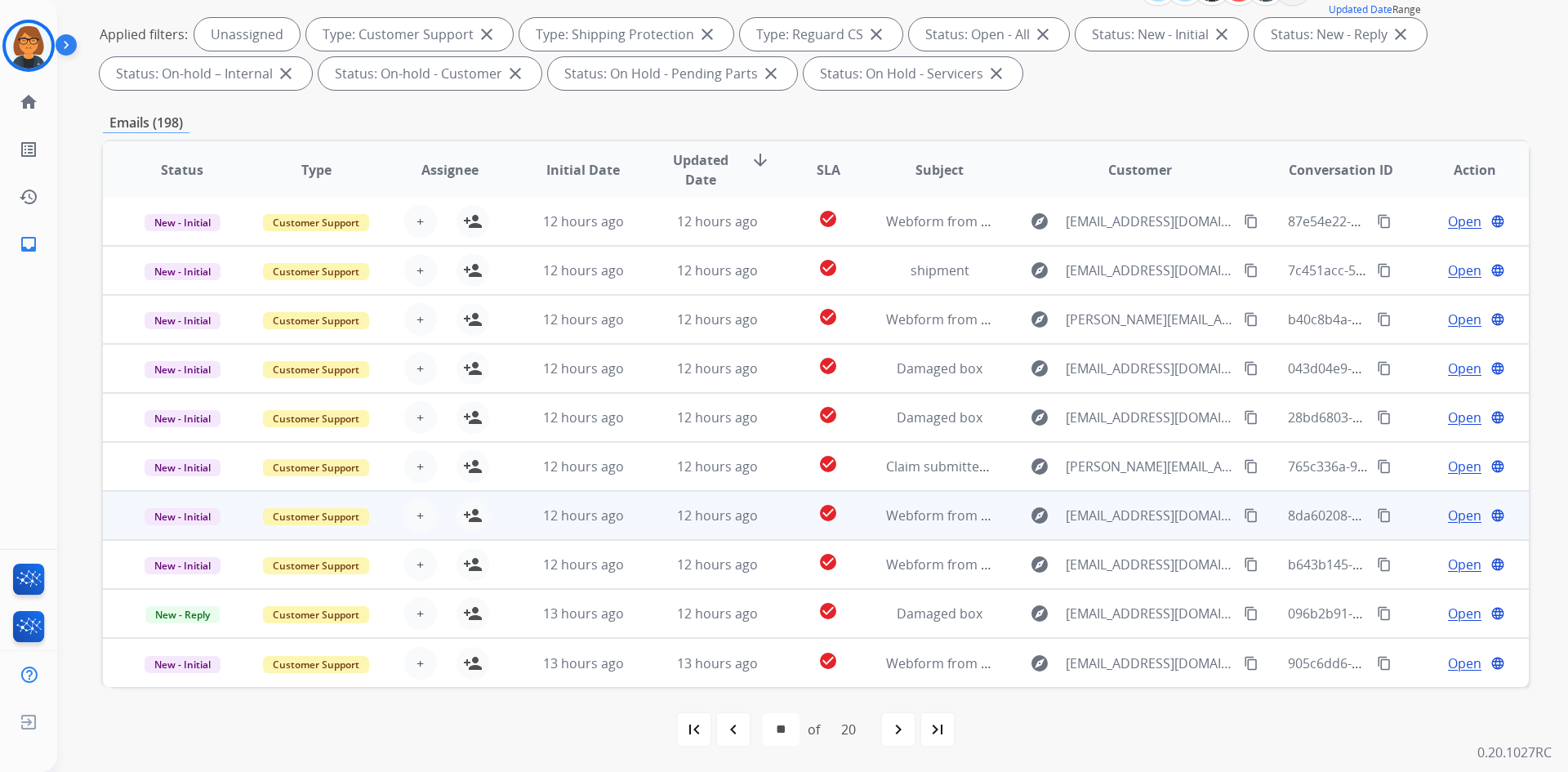
scroll to position [0, 0]
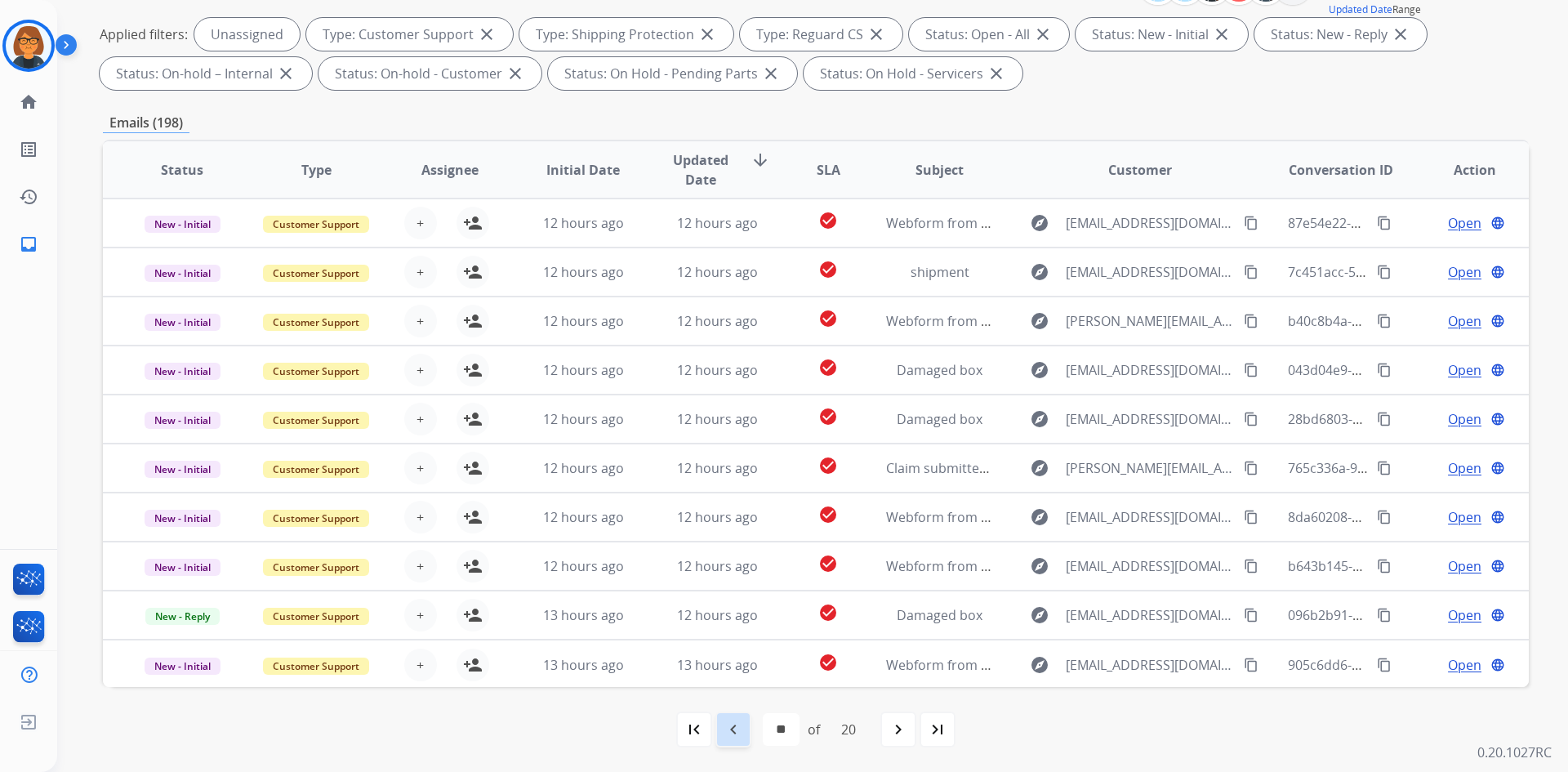
click at [726, 731] on mat-icon "navigate_before" at bounding box center [733, 729] width 19 height 19
select select "**"
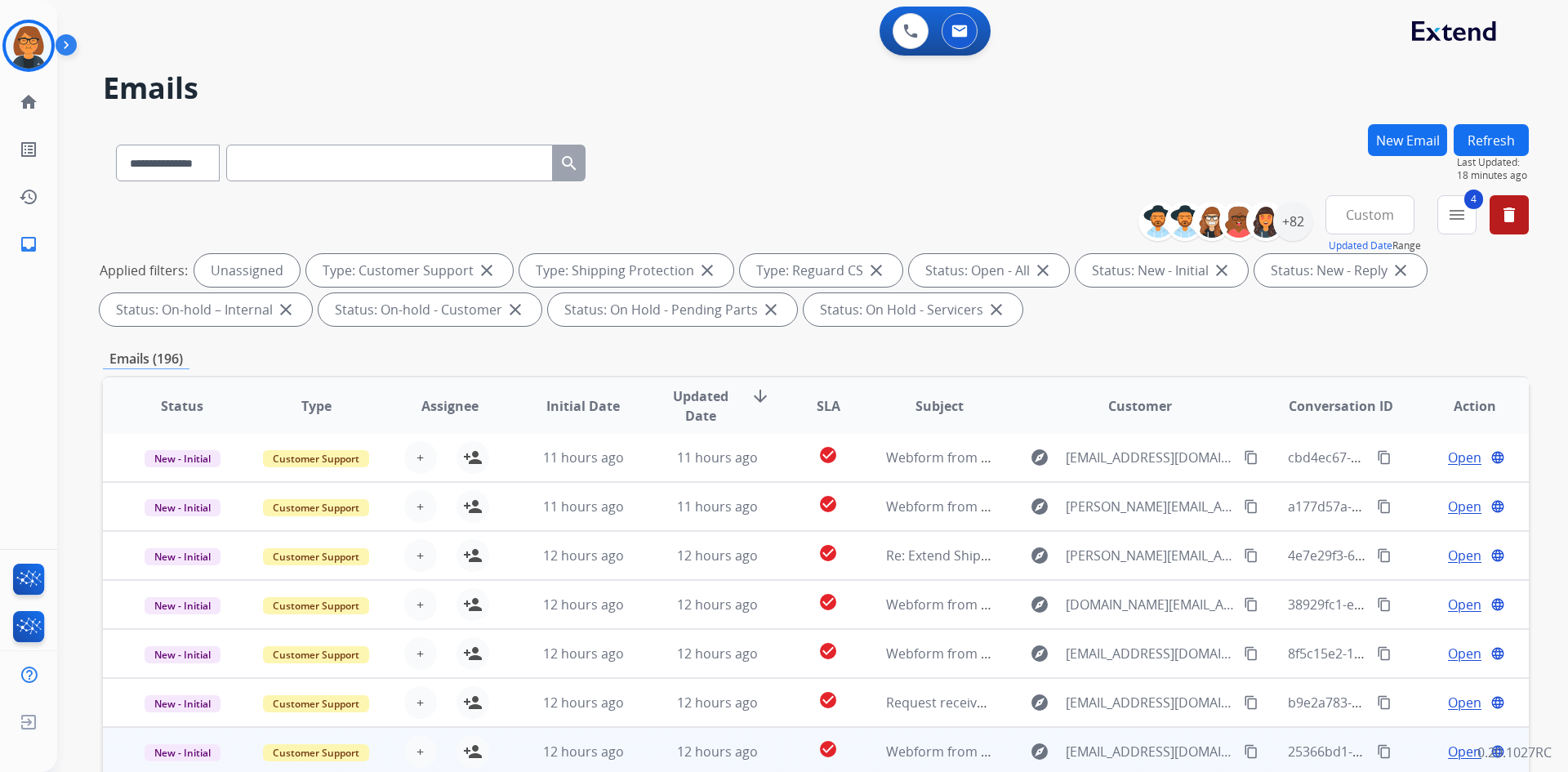
scroll to position [236, 0]
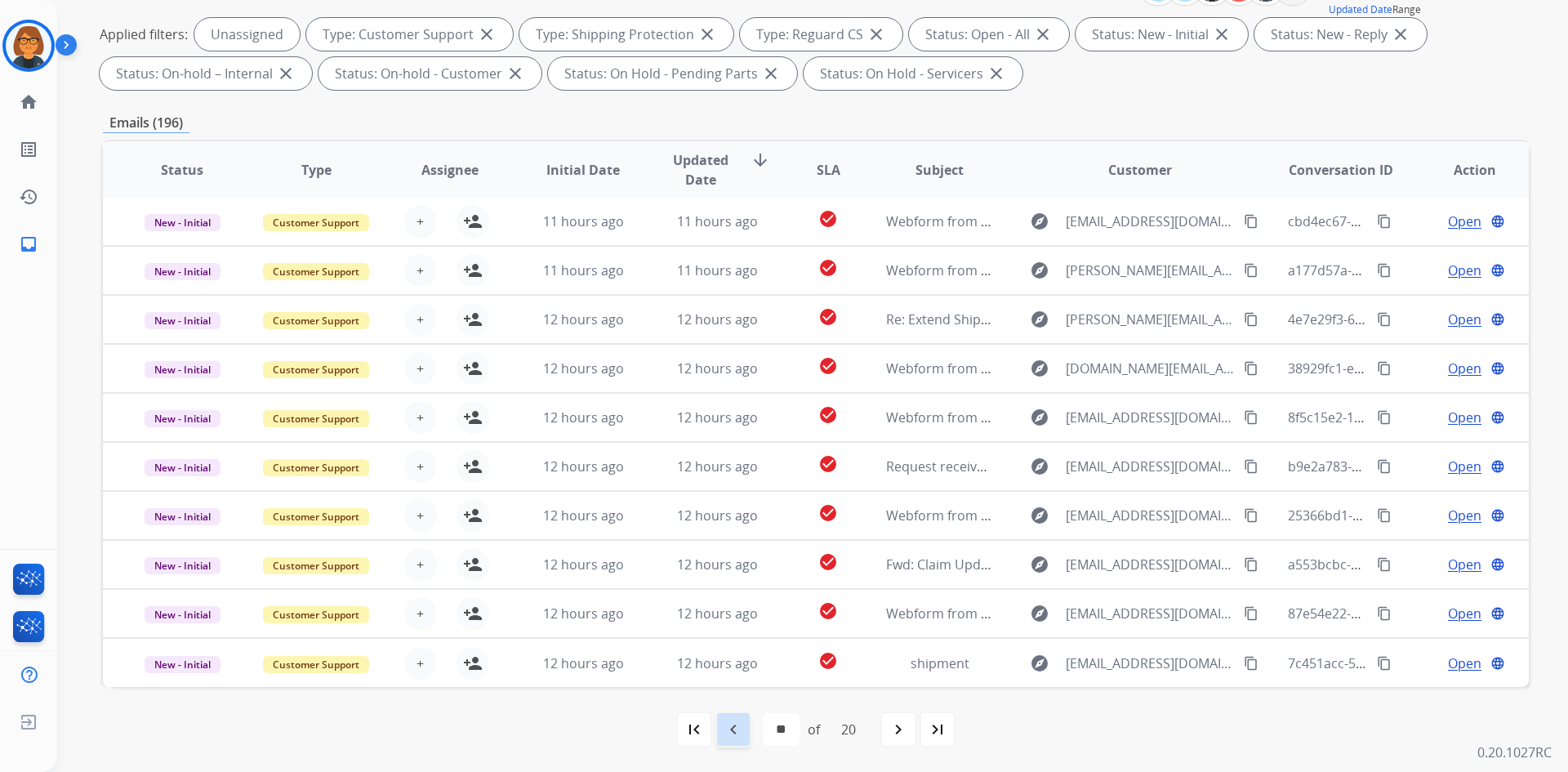
click at [730, 728] on mat-icon "navigate_before" at bounding box center [733, 729] width 19 height 19
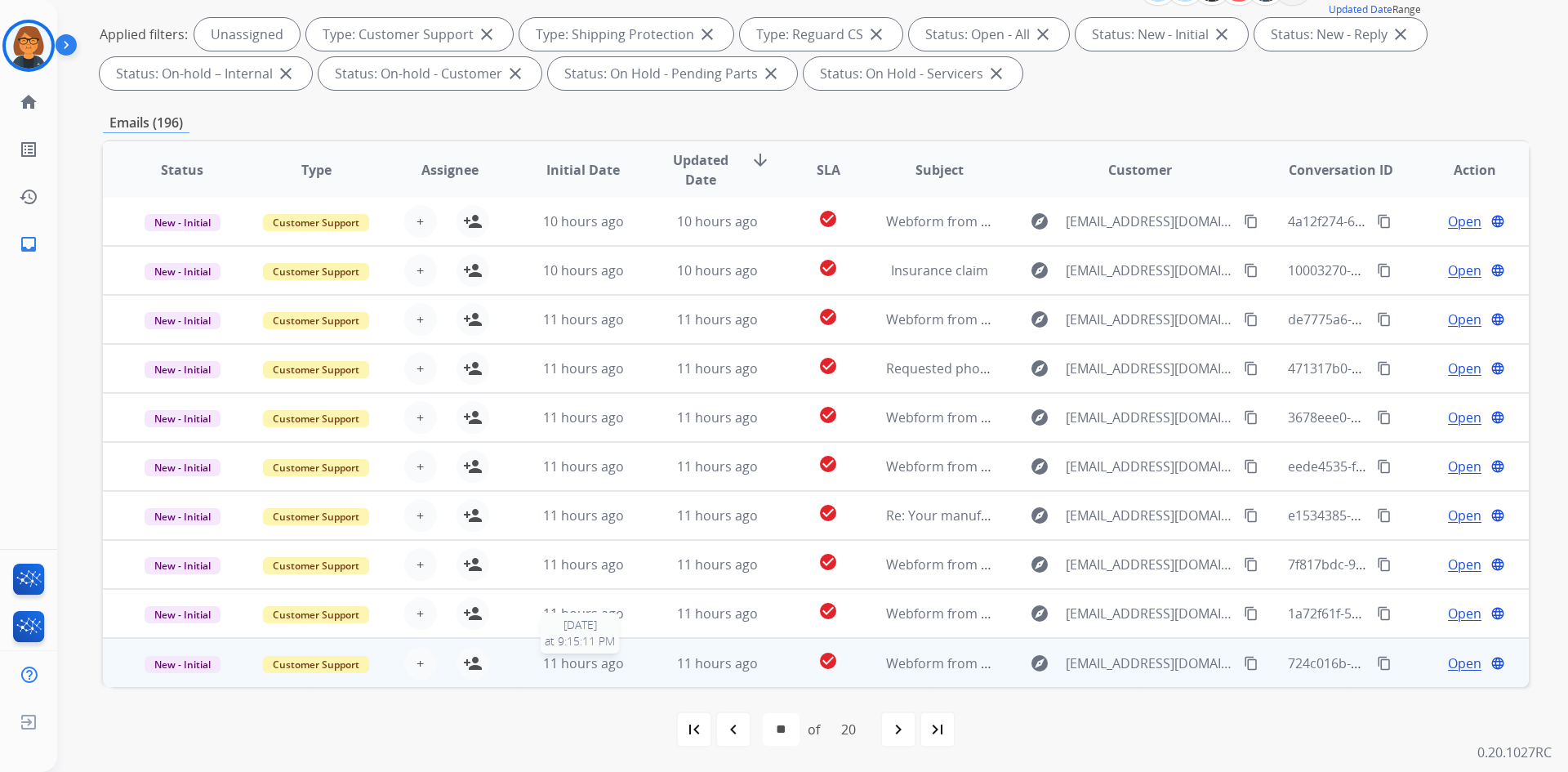
select select "**********"
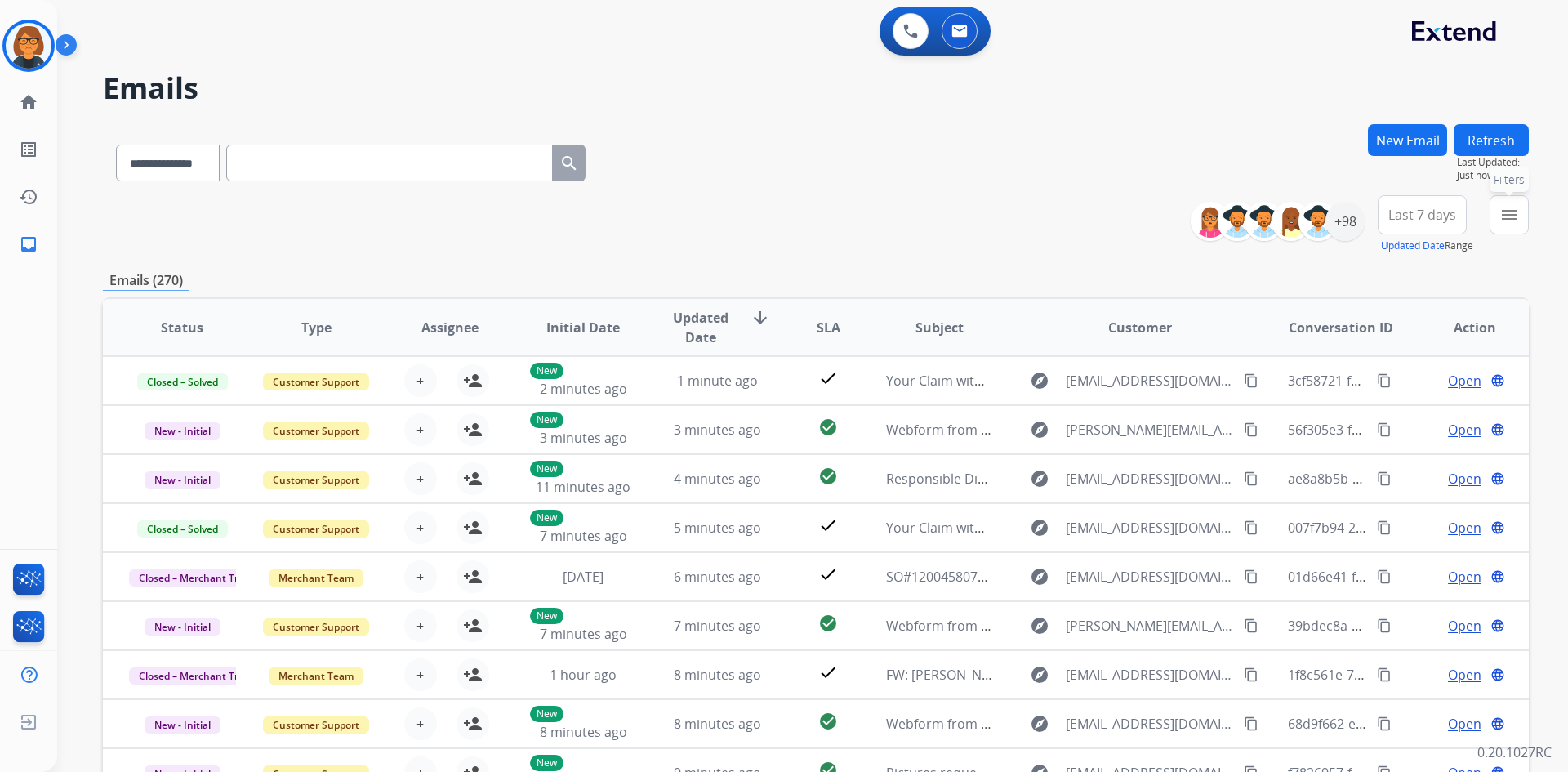
click at [1503, 209] on mat-icon "menu" at bounding box center [1509, 214] width 19 height 19
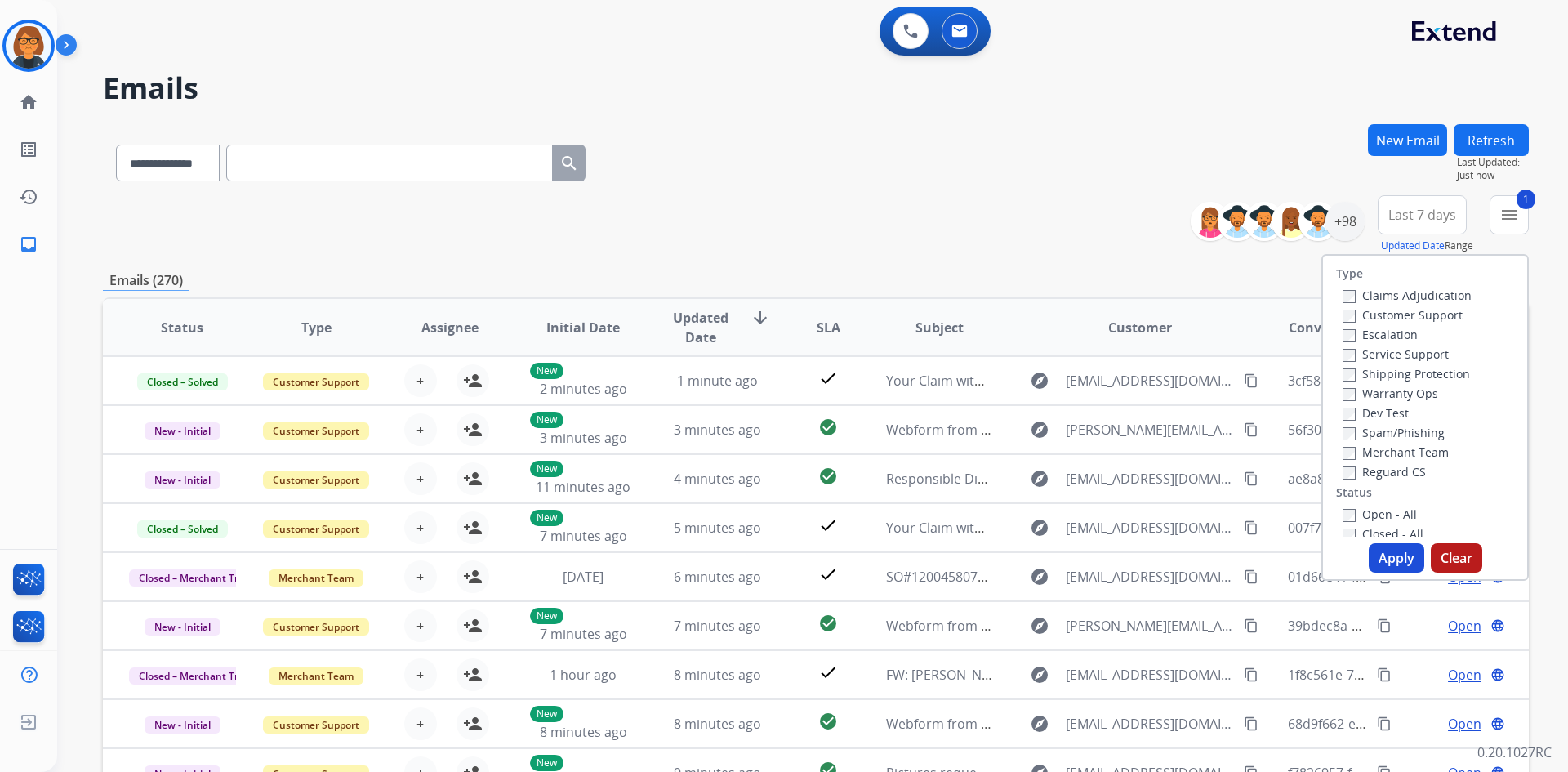
click at [1347, 375] on label "Shipping Protection" at bounding box center [1406, 374] width 127 height 15
click at [1416, 558] on button "Apply" at bounding box center [1397, 558] width 56 height 30
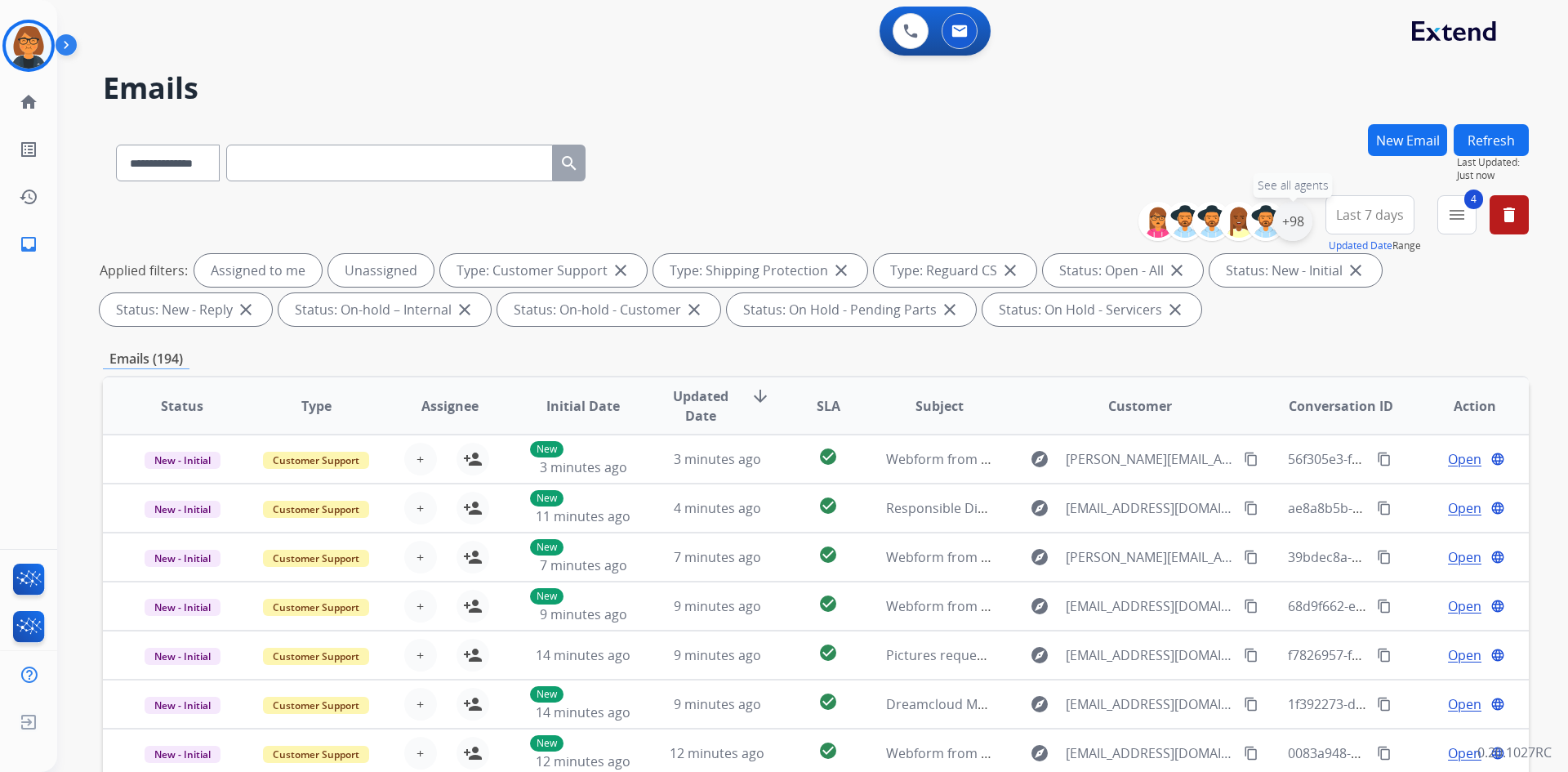
click at [1301, 226] on div "+98" at bounding box center [1292, 221] width 39 height 39
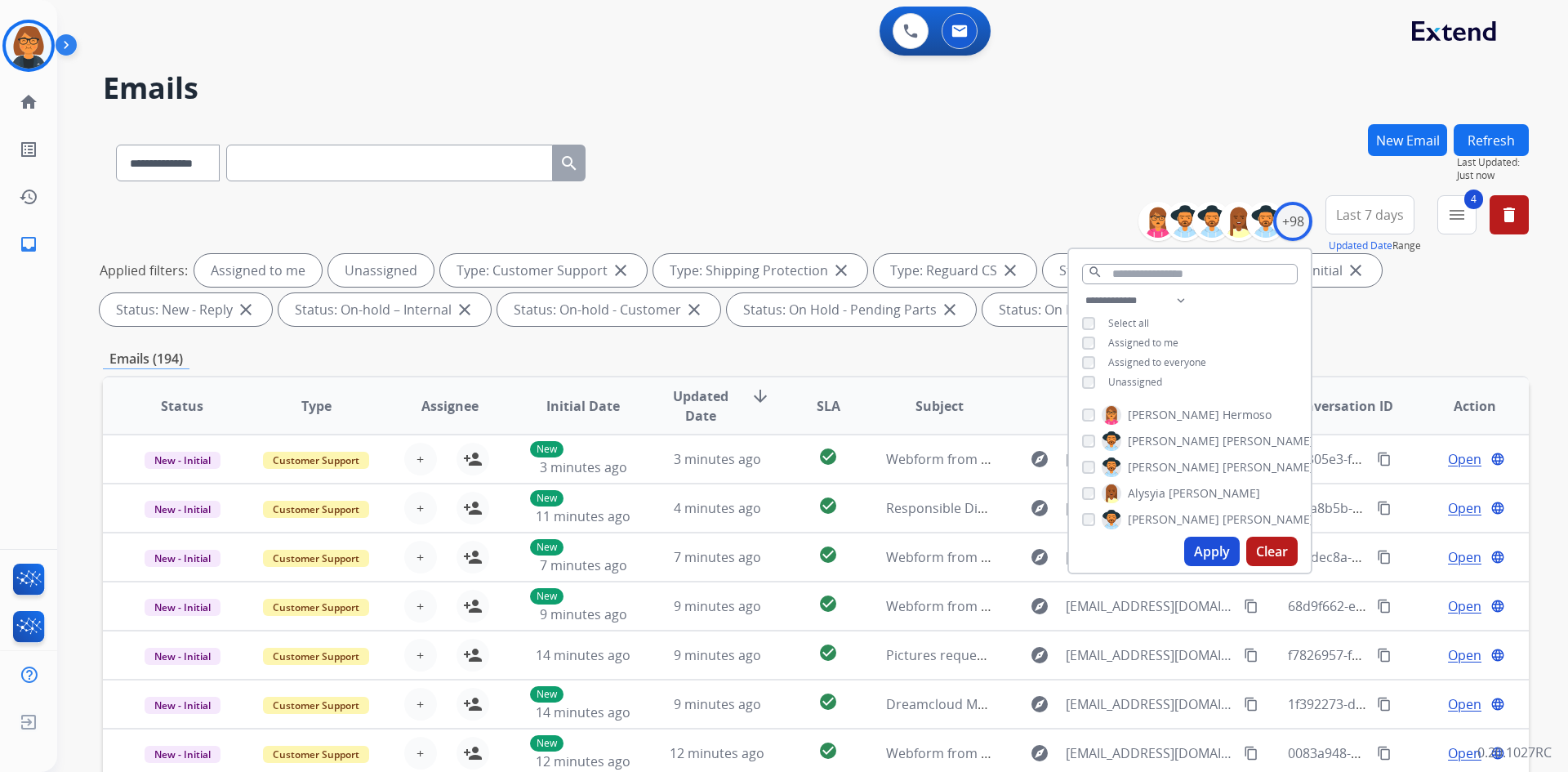
click at [1135, 342] on span "Assigned to me" at bounding box center [1143, 343] width 70 height 13
click at [1207, 551] on button "Apply" at bounding box center [1212, 551] width 56 height 30
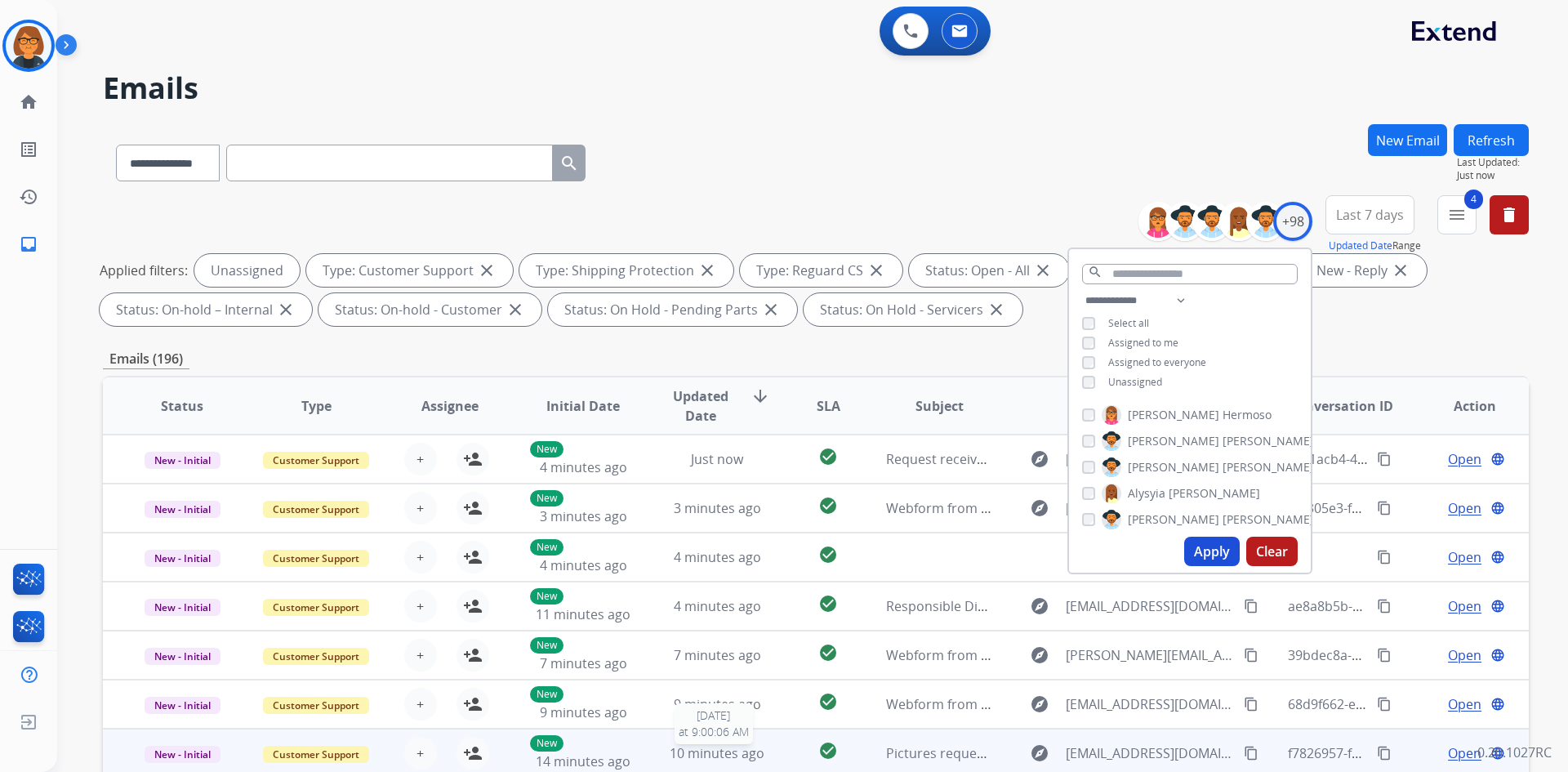
scroll to position [2, 0]
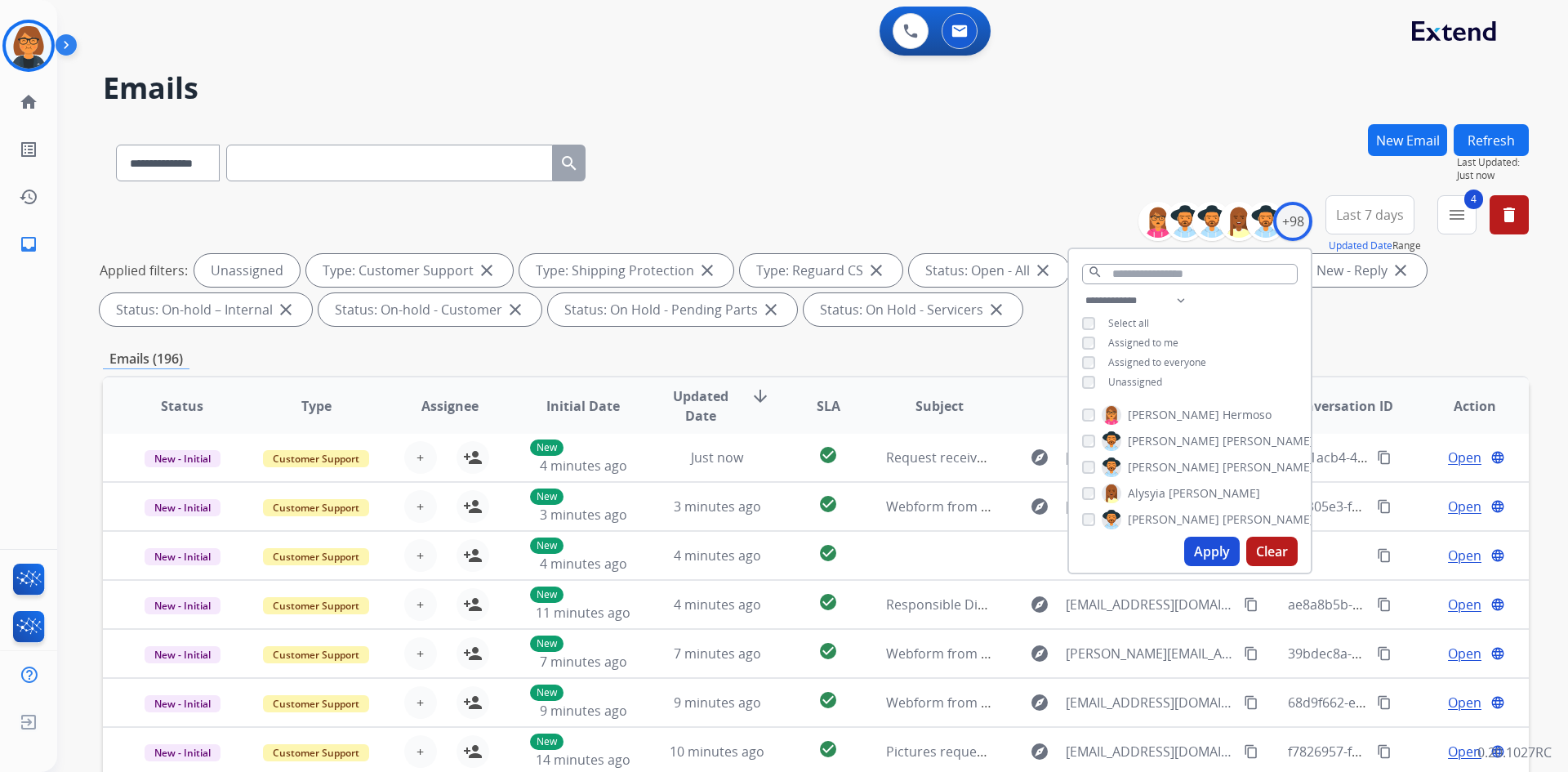
click at [1000, 366] on div "Emails (196)" at bounding box center [816, 359] width 1425 height 20
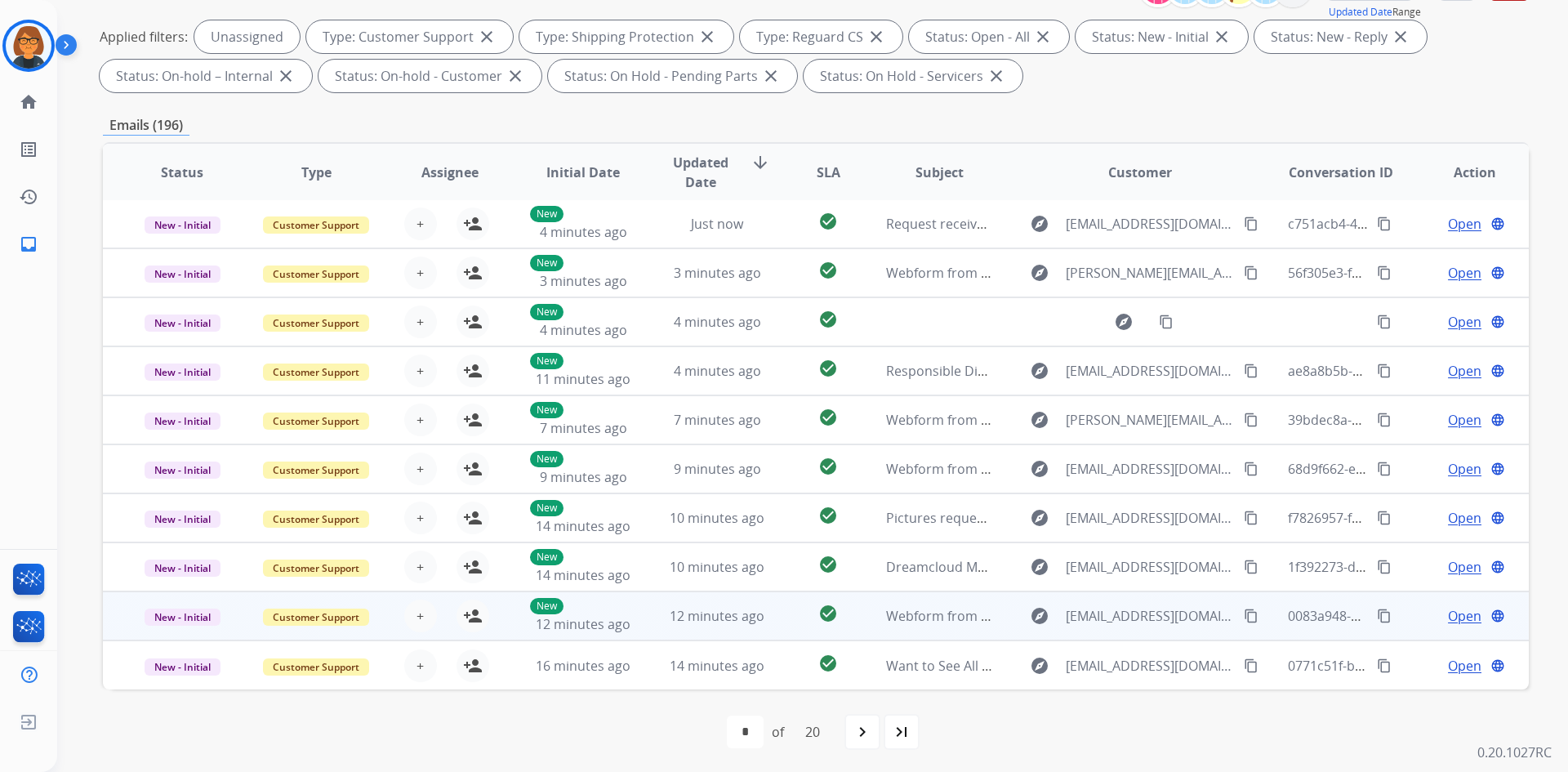
scroll to position [236, 0]
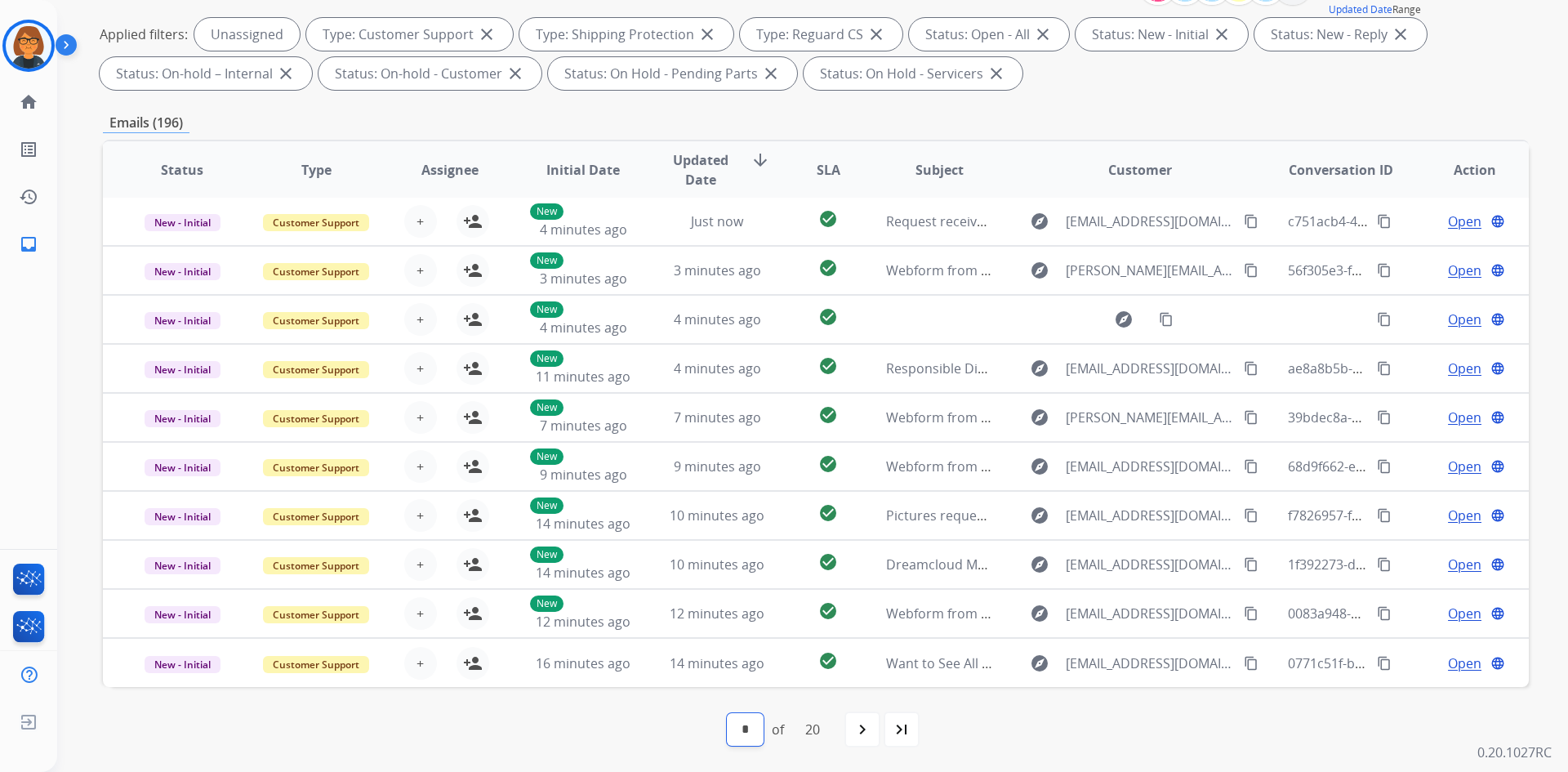
click at [761, 731] on select "* * * * * * * * * ** ** ** ** ** ** ** ** ** ** **" at bounding box center [746, 729] width 37 height 33
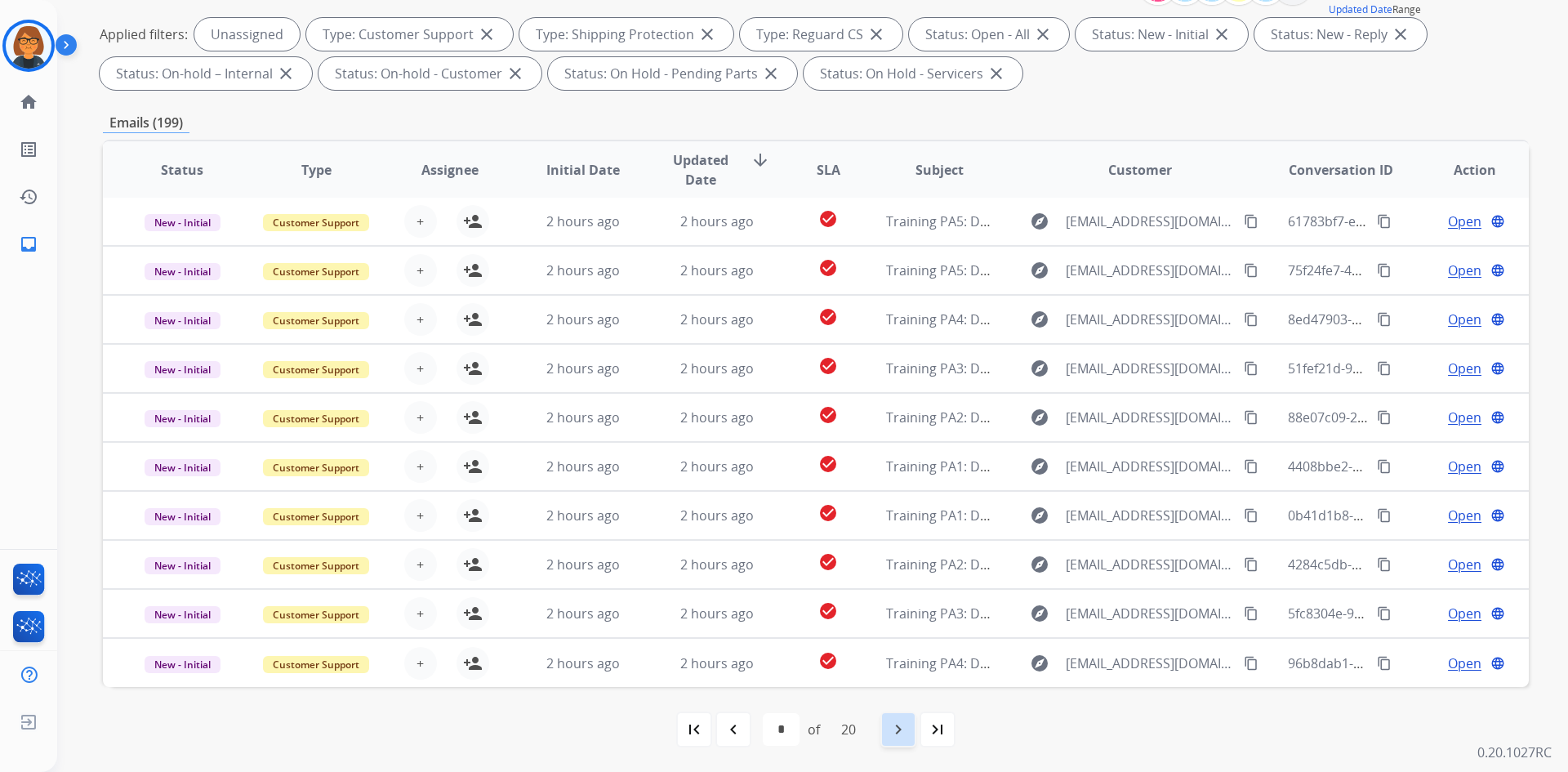
click at [894, 727] on mat-icon "navigate_next" at bounding box center [897, 729] width 19 height 19
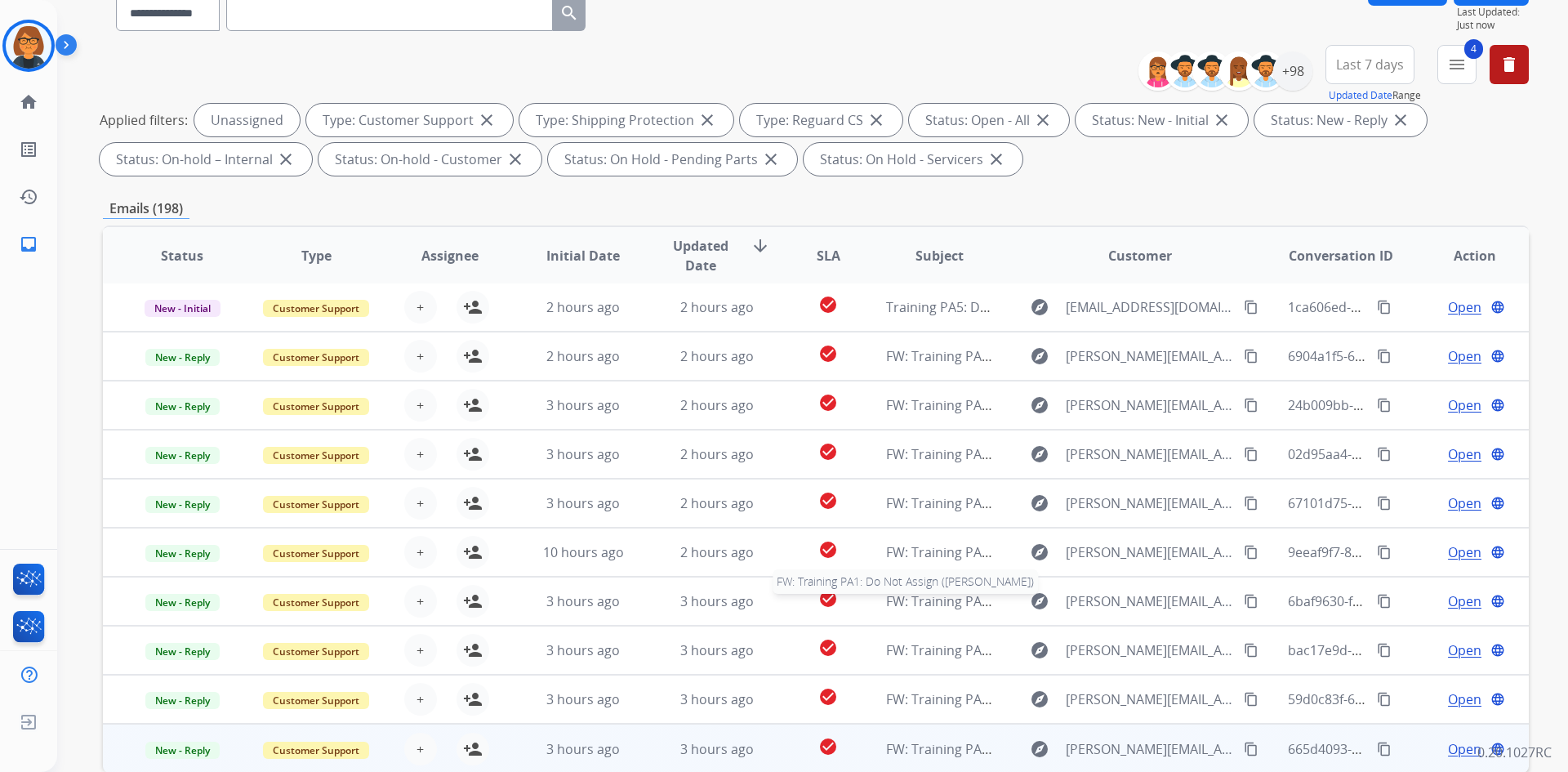
scroll to position [164, 0]
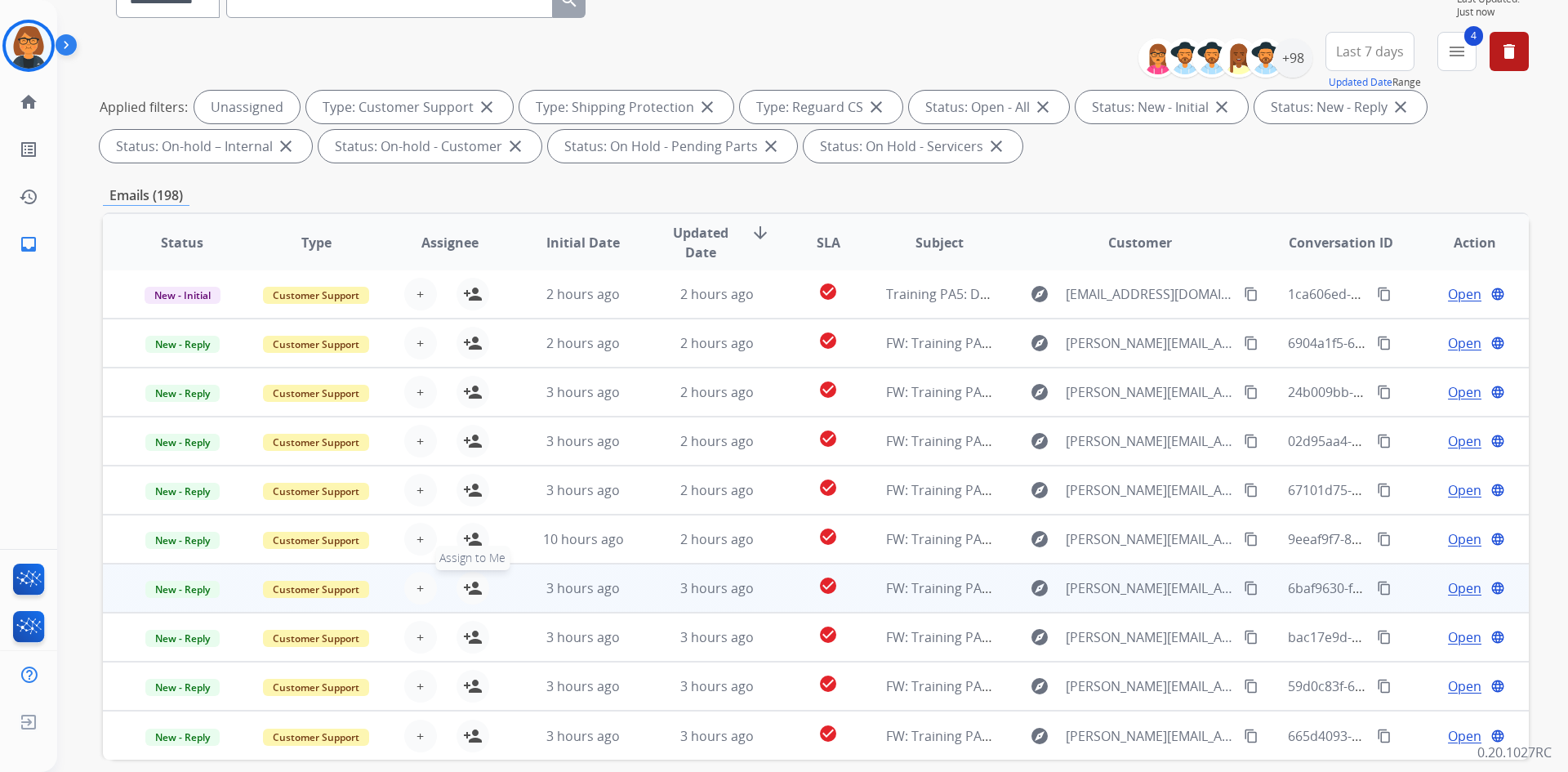
click at [478, 588] on mat-icon "person_add" at bounding box center [472, 587] width 19 height 19
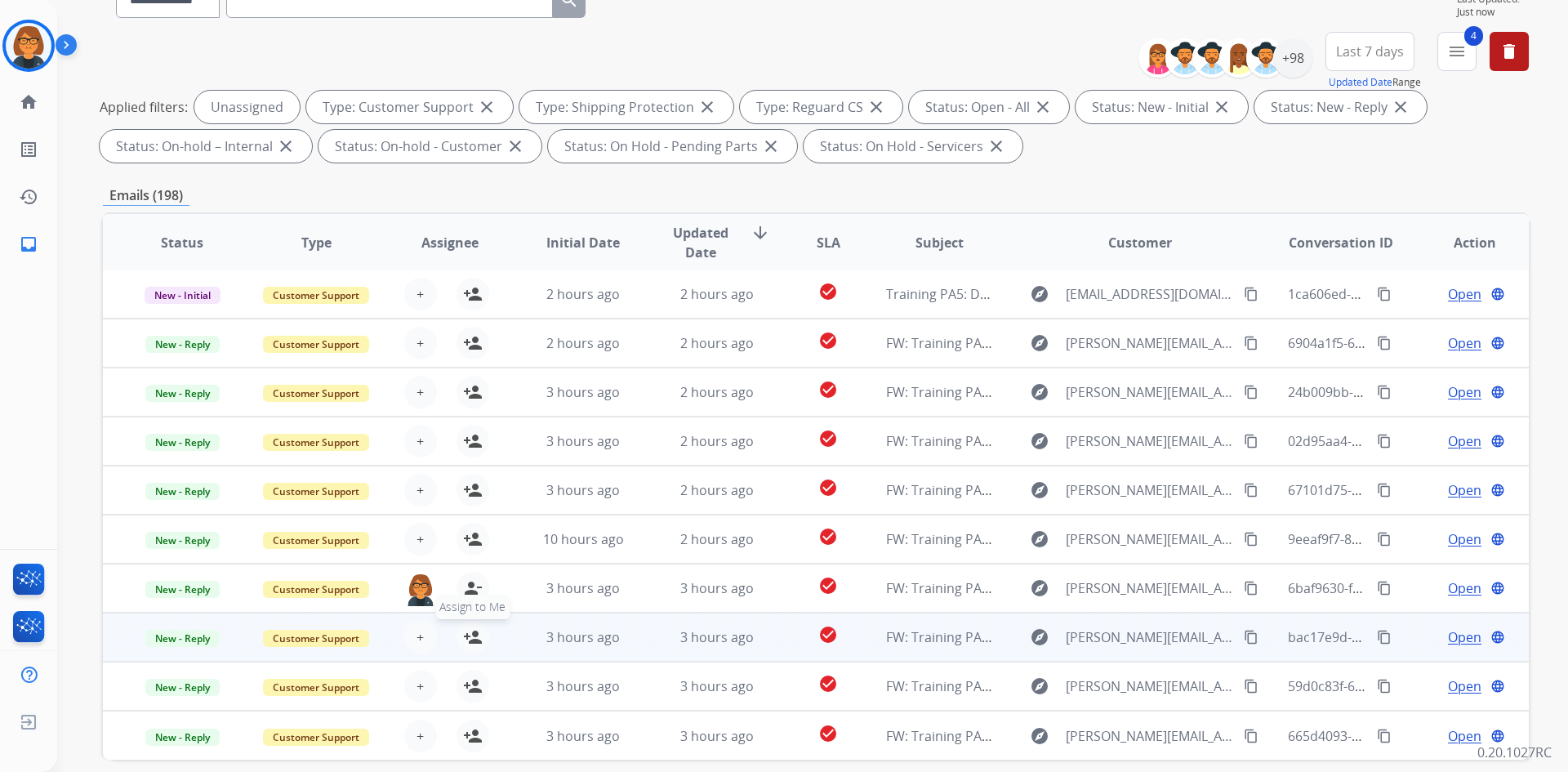
click at [470, 636] on mat-icon "person_add" at bounding box center [472, 637] width 19 height 19
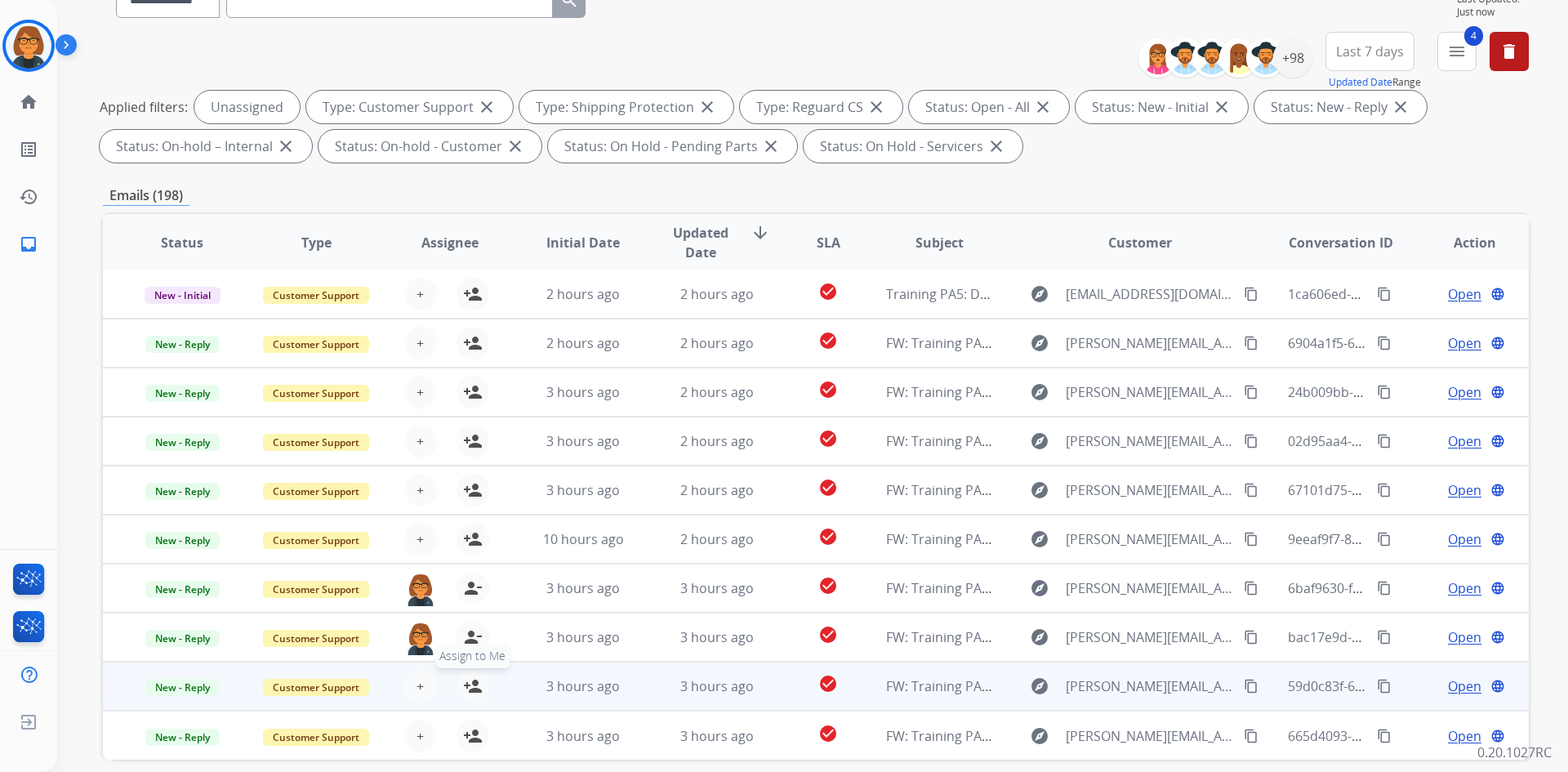
click at [480, 688] on button "person_add Assign to Me" at bounding box center [472, 686] width 33 height 33
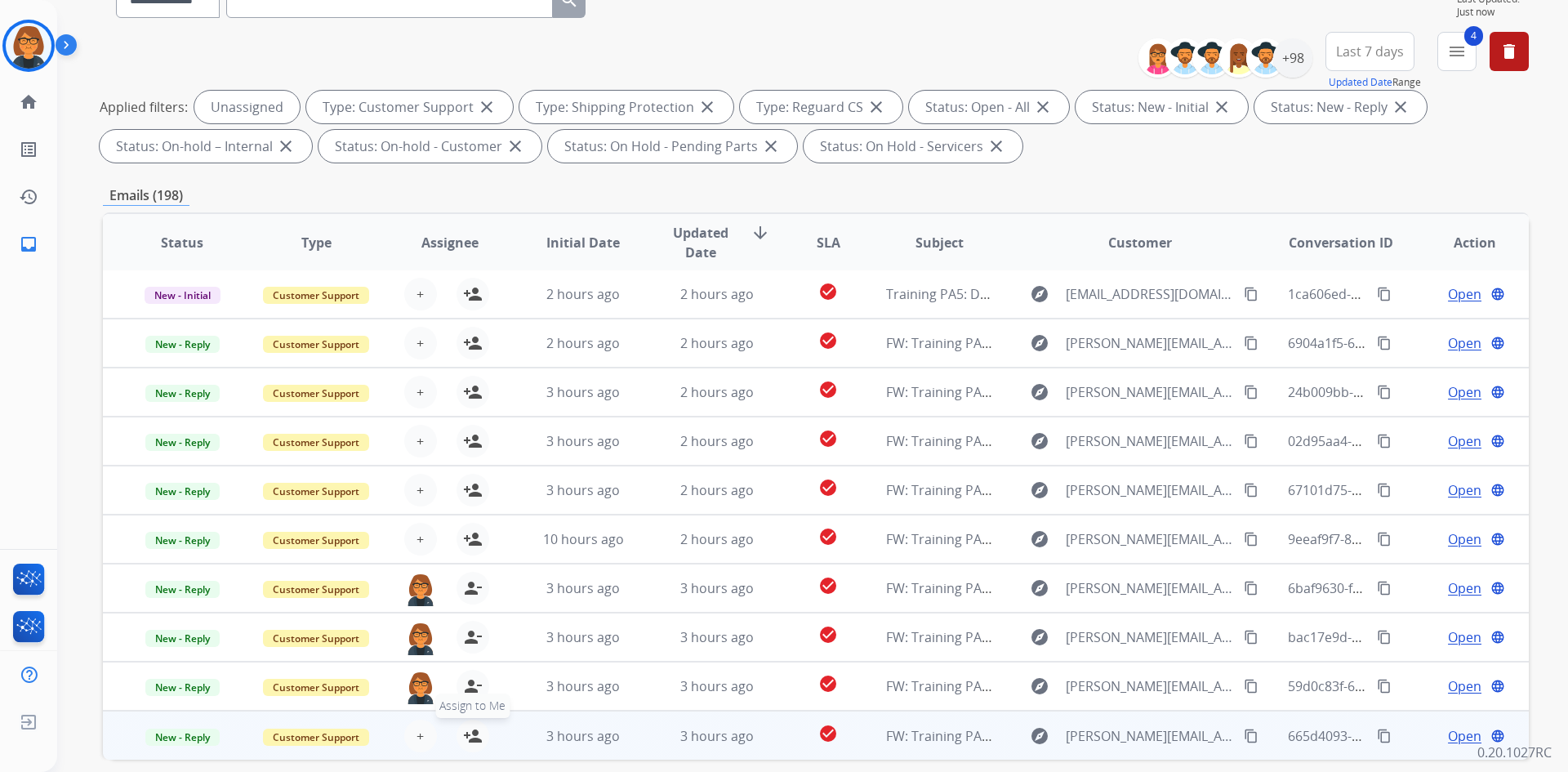
click at [472, 731] on mat-icon "person_add" at bounding box center [472, 736] width 19 height 19
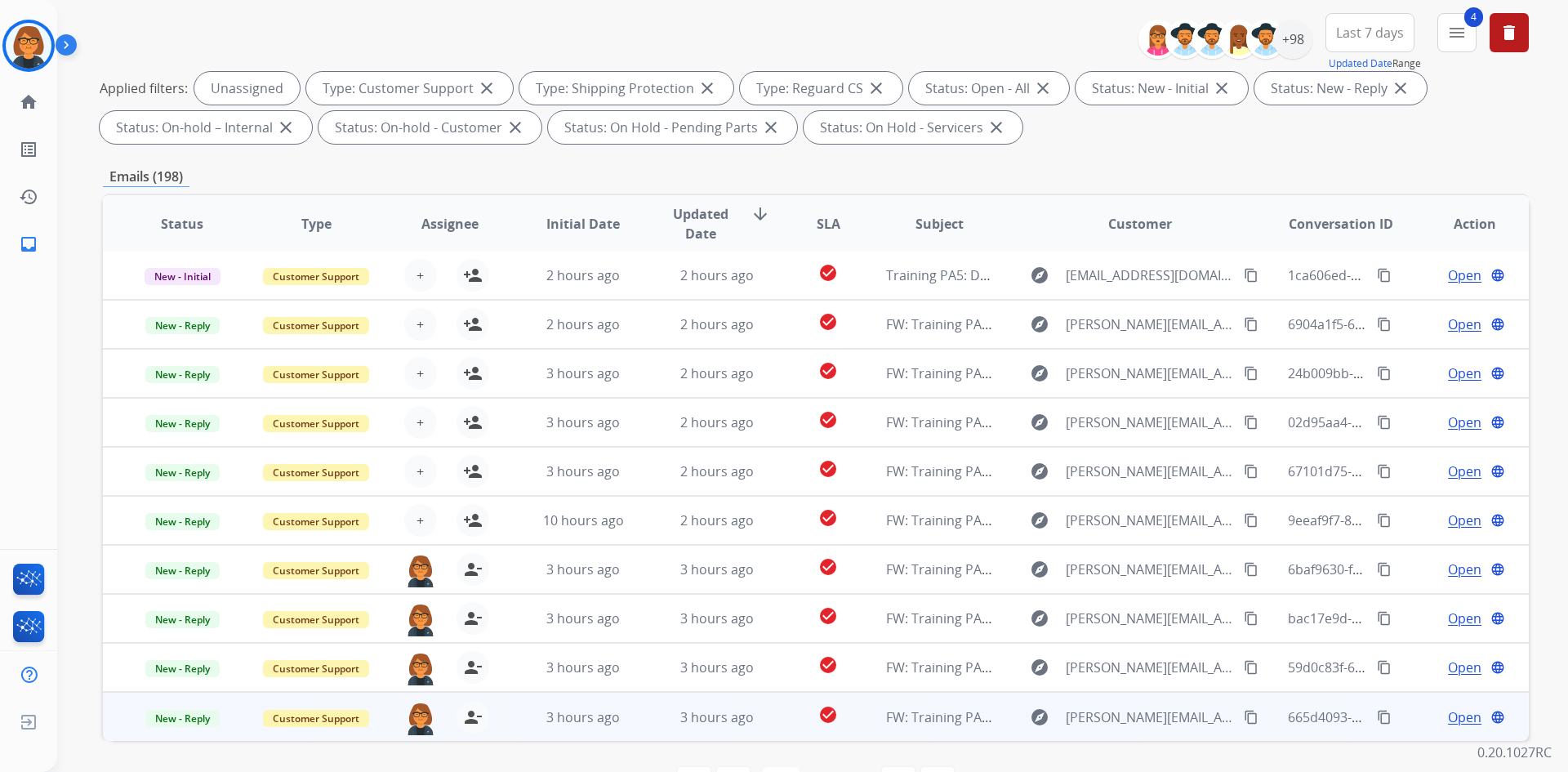
scroll to position [236, 0]
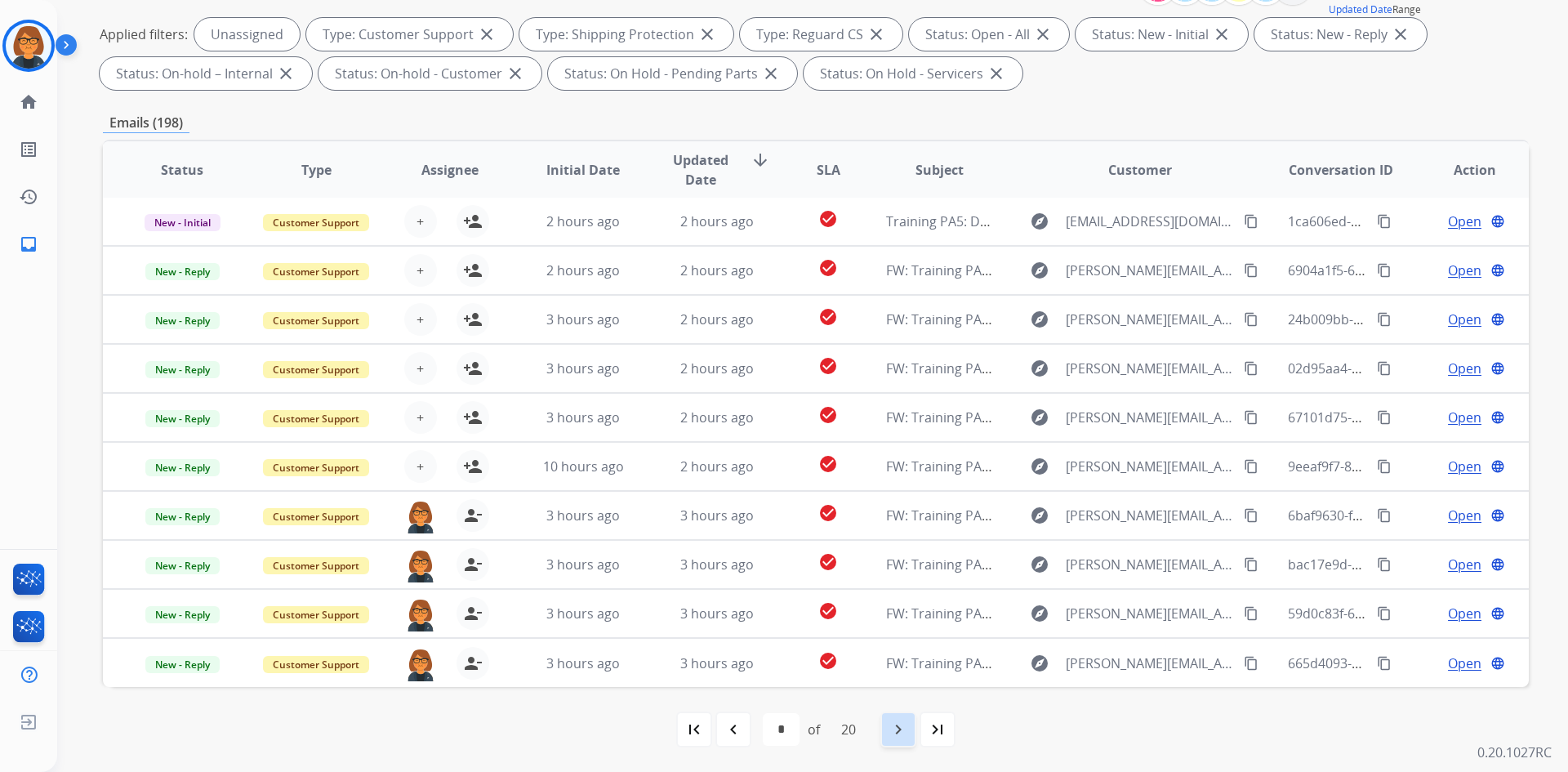
click at [886, 732] on div "navigate_next" at bounding box center [898, 729] width 36 height 36
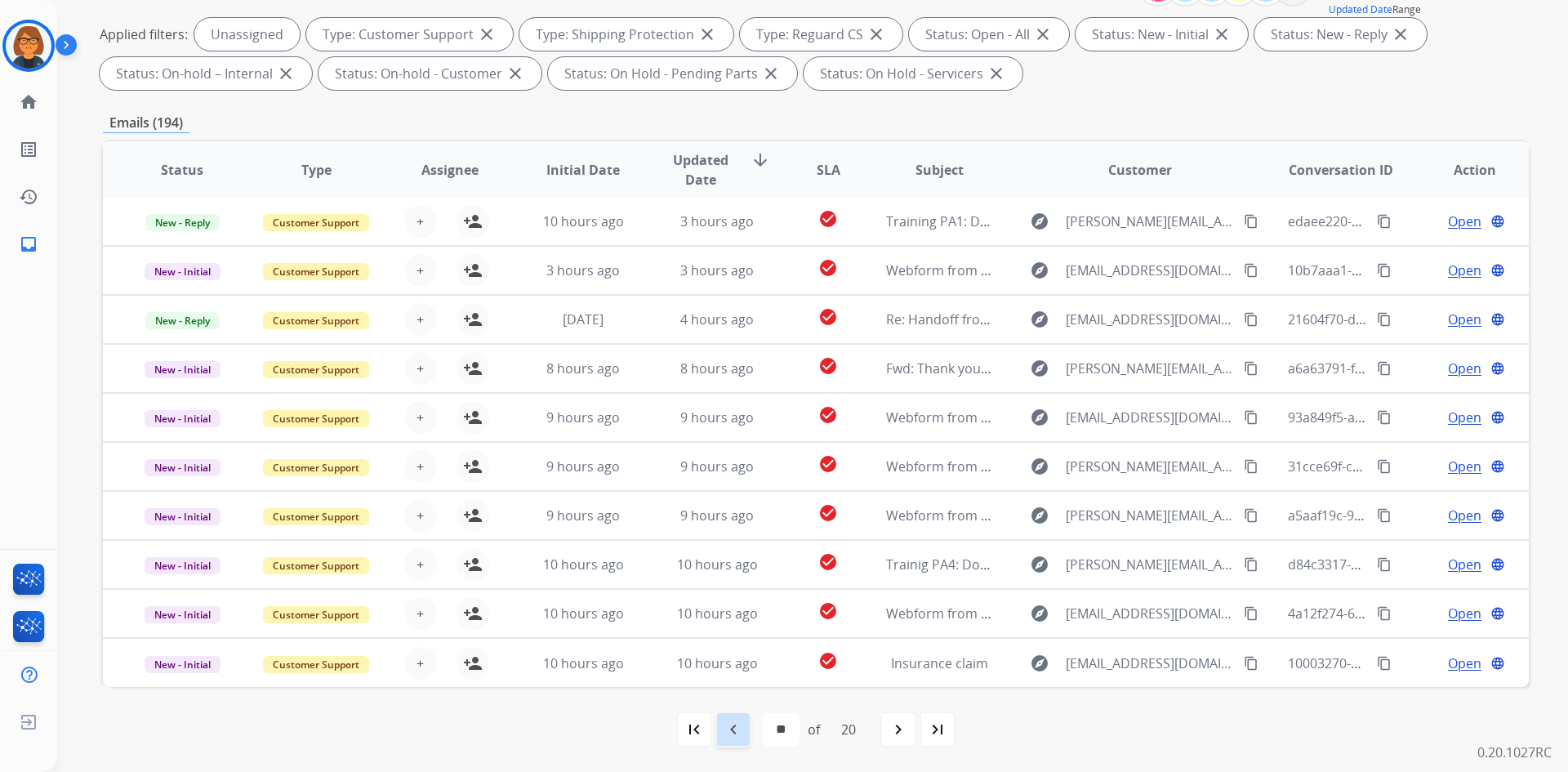
click at [743, 733] on div "navigate_before" at bounding box center [733, 729] width 36 height 36
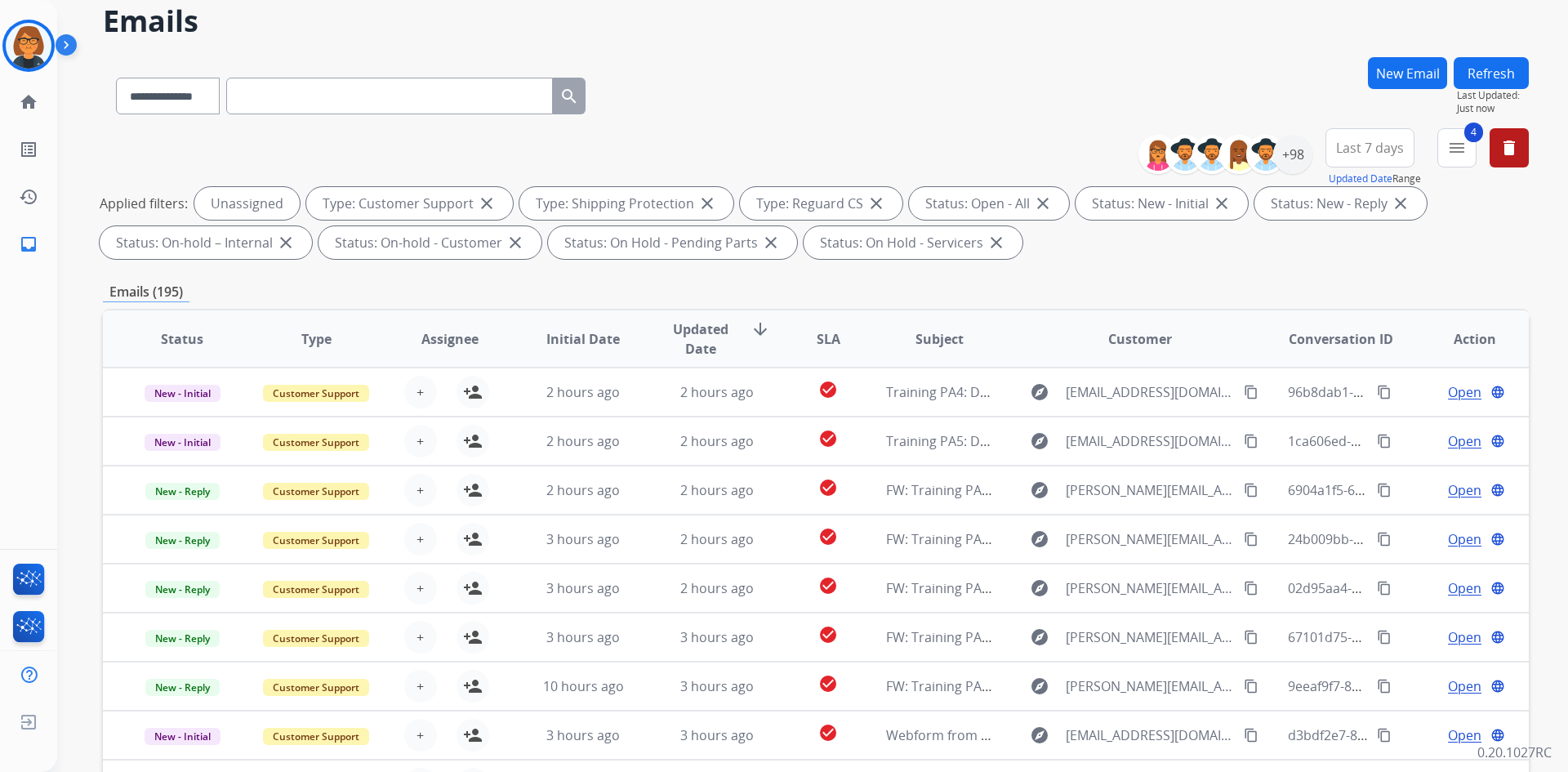
scroll to position [0, 0]
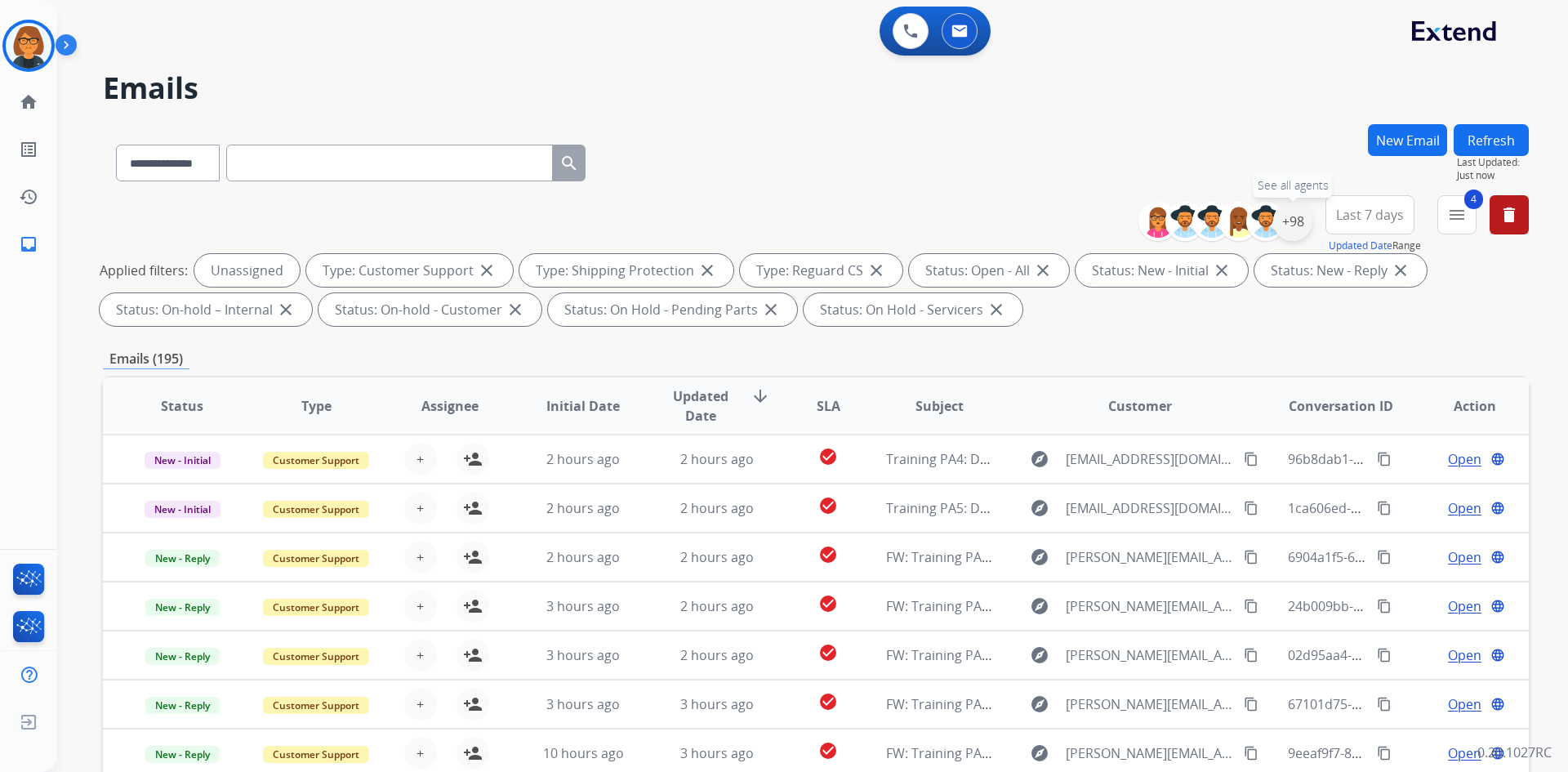
click at [1291, 225] on div "+98" at bounding box center [1292, 221] width 39 height 39
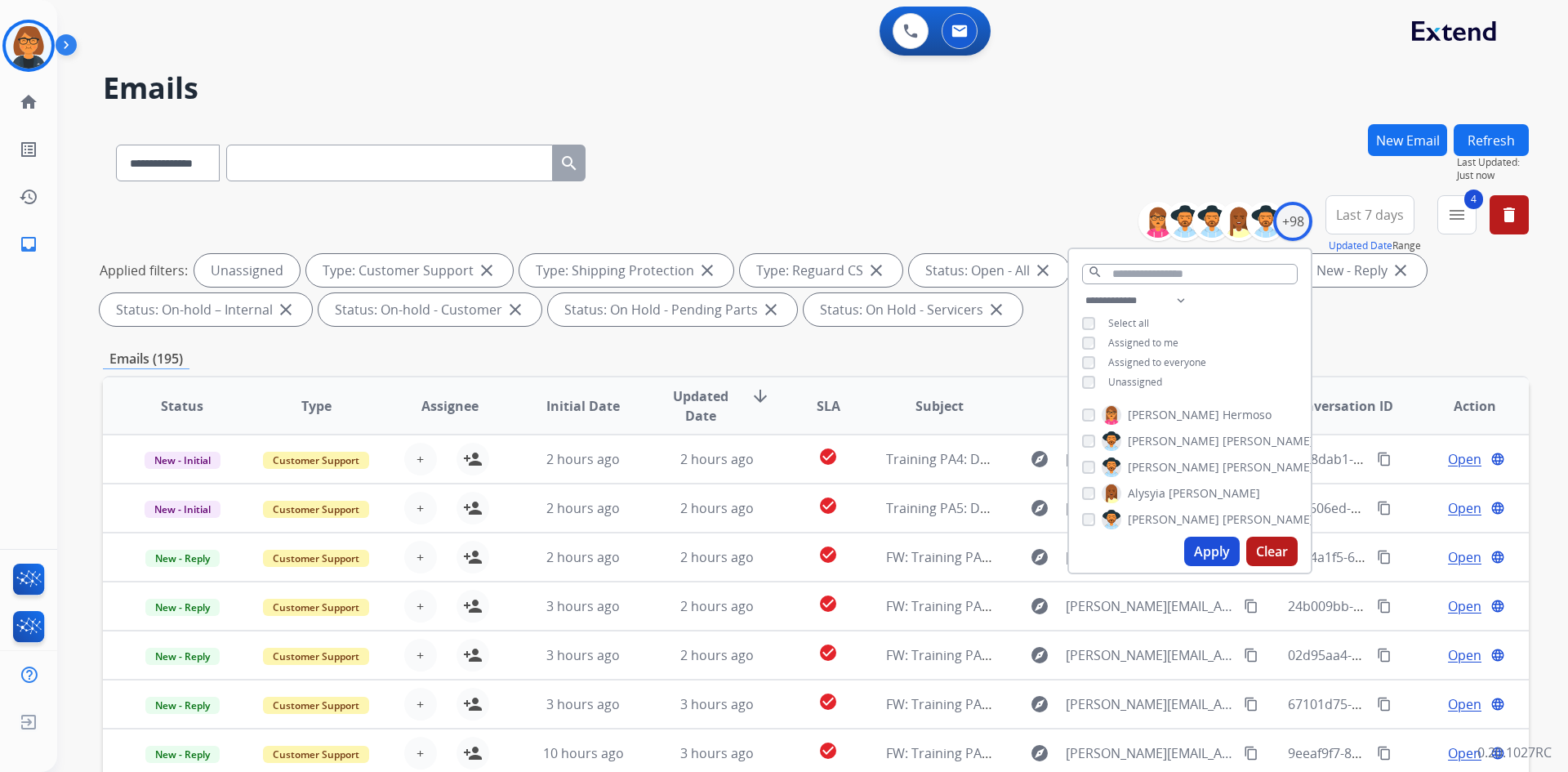
click at [1100, 337] on div "Assigned to me" at bounding box center [1130, 343] width 96 height 13
click at [1180, 543] on div "Apply Clear" at bounding box center [1189, 551] width 242 height 42
click at [1202, 558] on button "Apply" at bounding box center [1212, 551] width 56 height 30
select select "*"
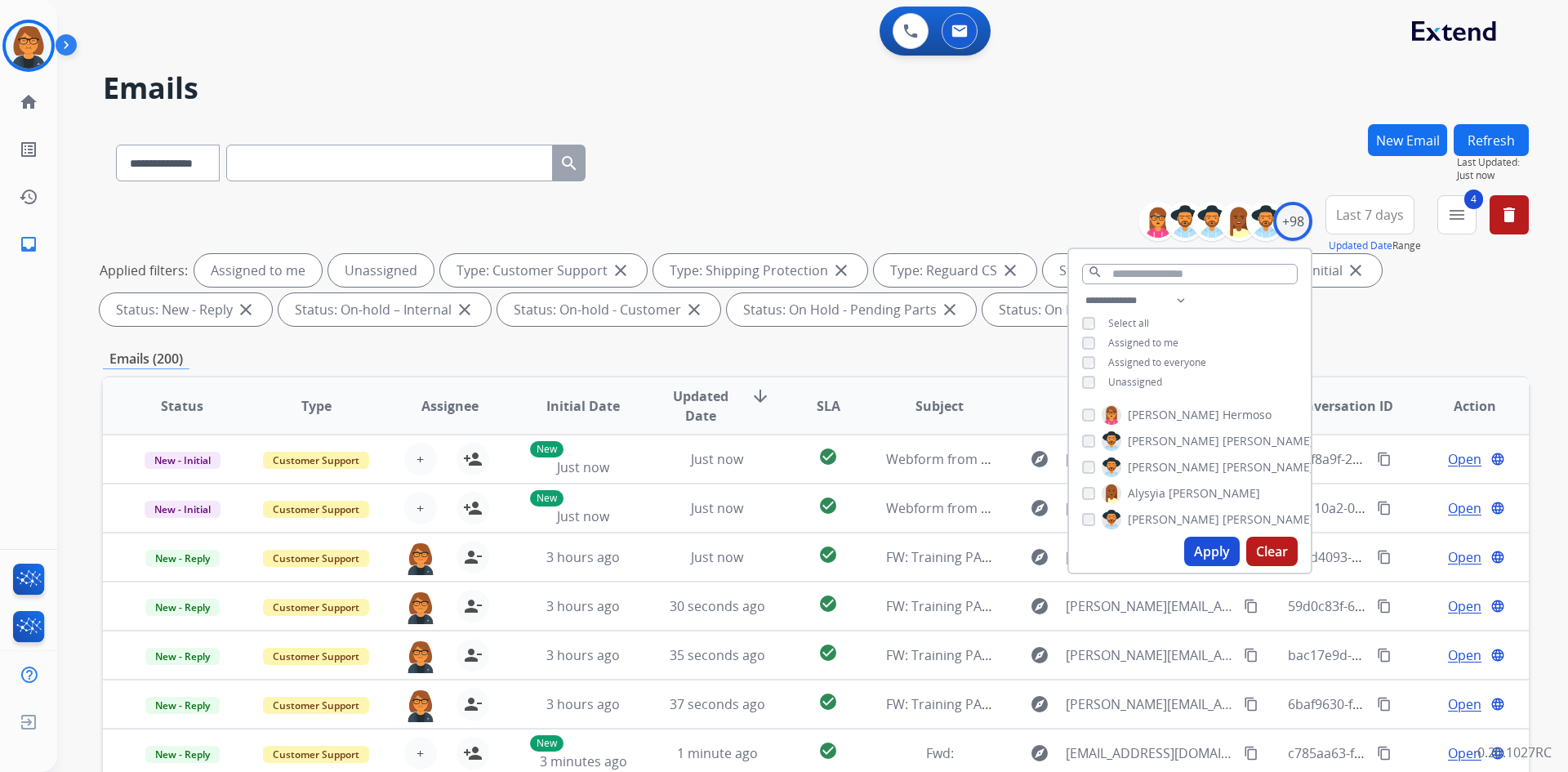
scroll to position [2, 0]
click at [879, 363] on div "Emails (200)" at bounding box center [816, 359] width 1425 height 20
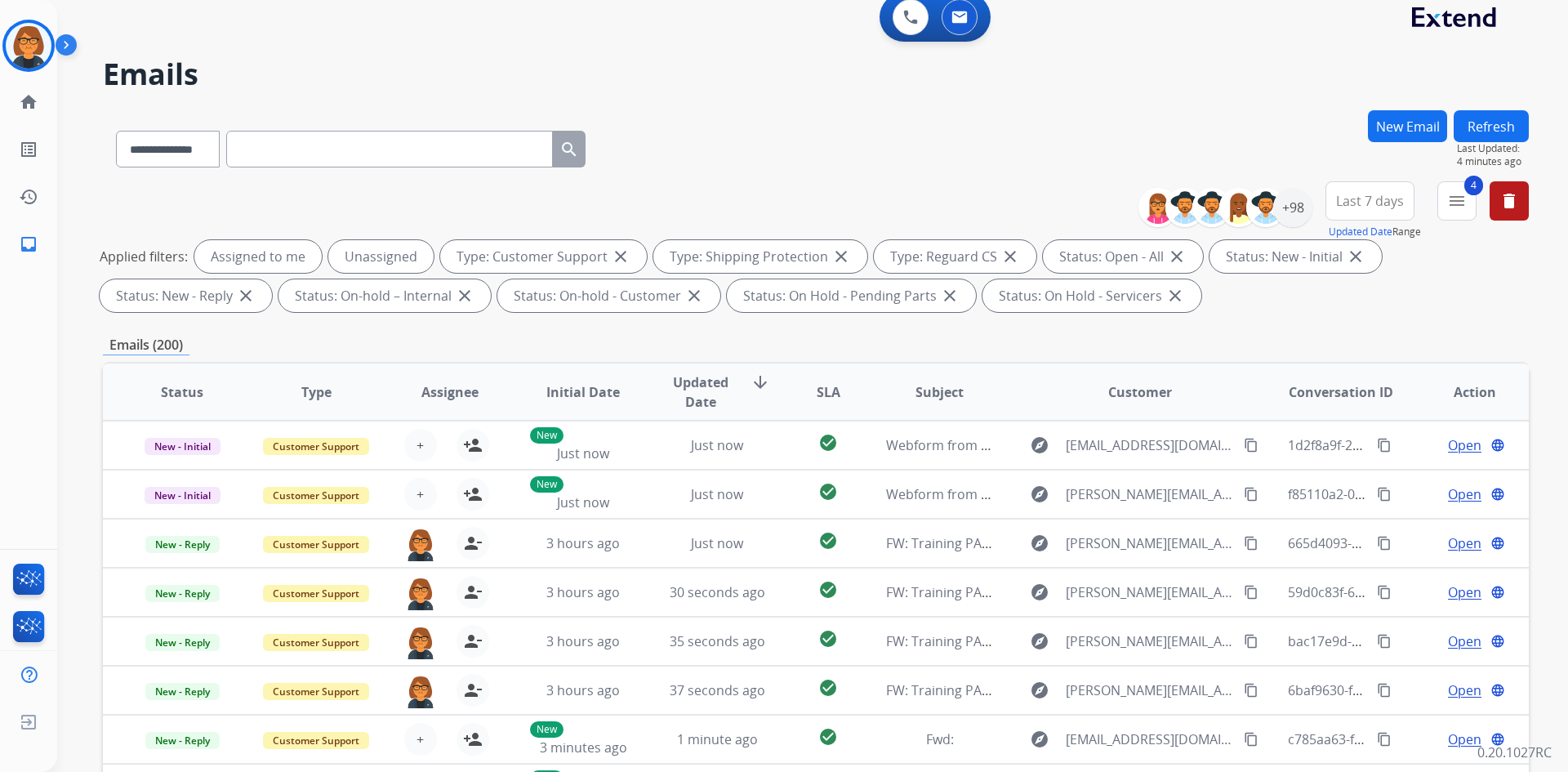
scroll to position [0, 0]
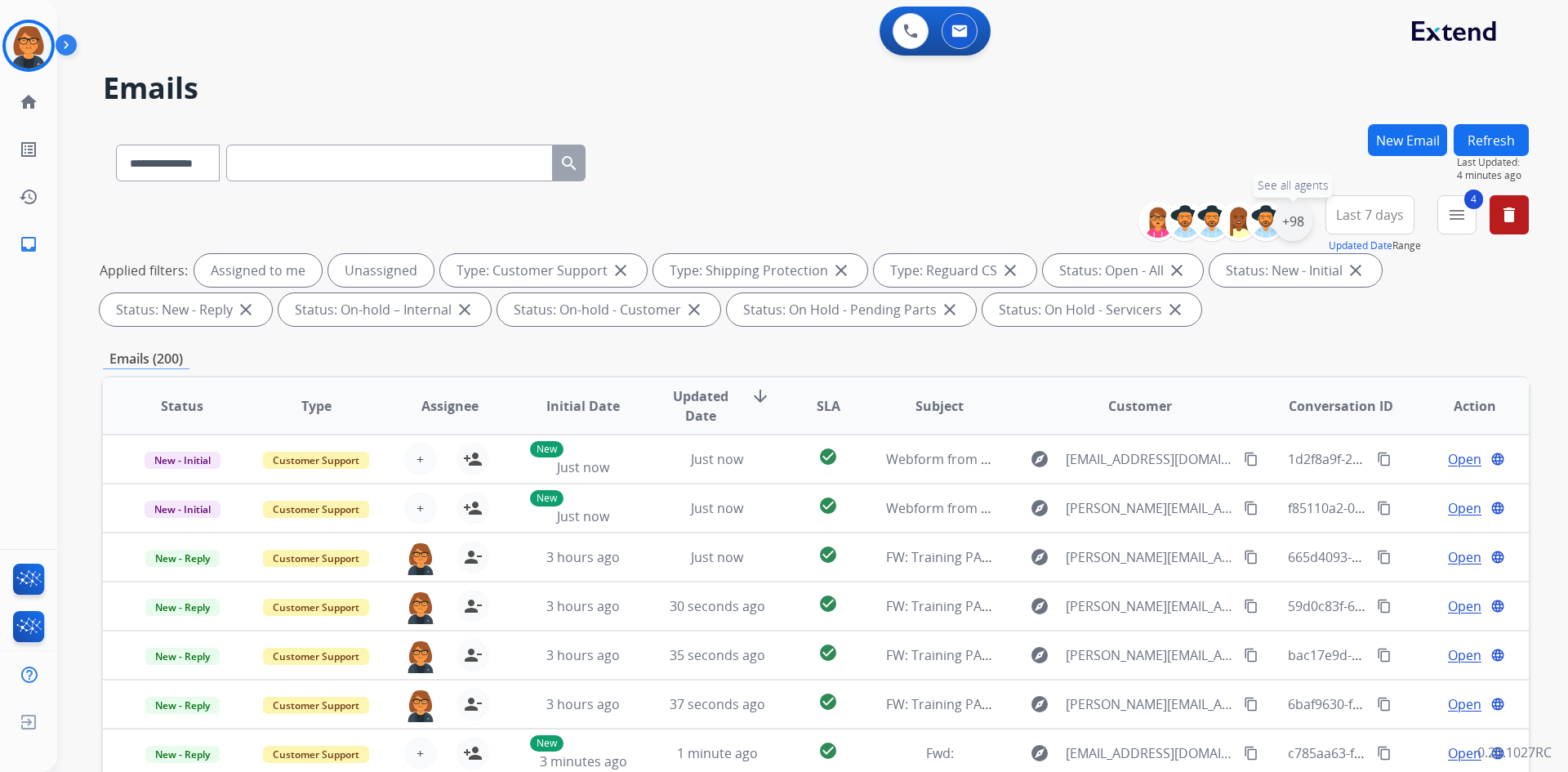
click at [1294, 224] on div "+98" at bounding box center [1292, 221] width 39 height 39
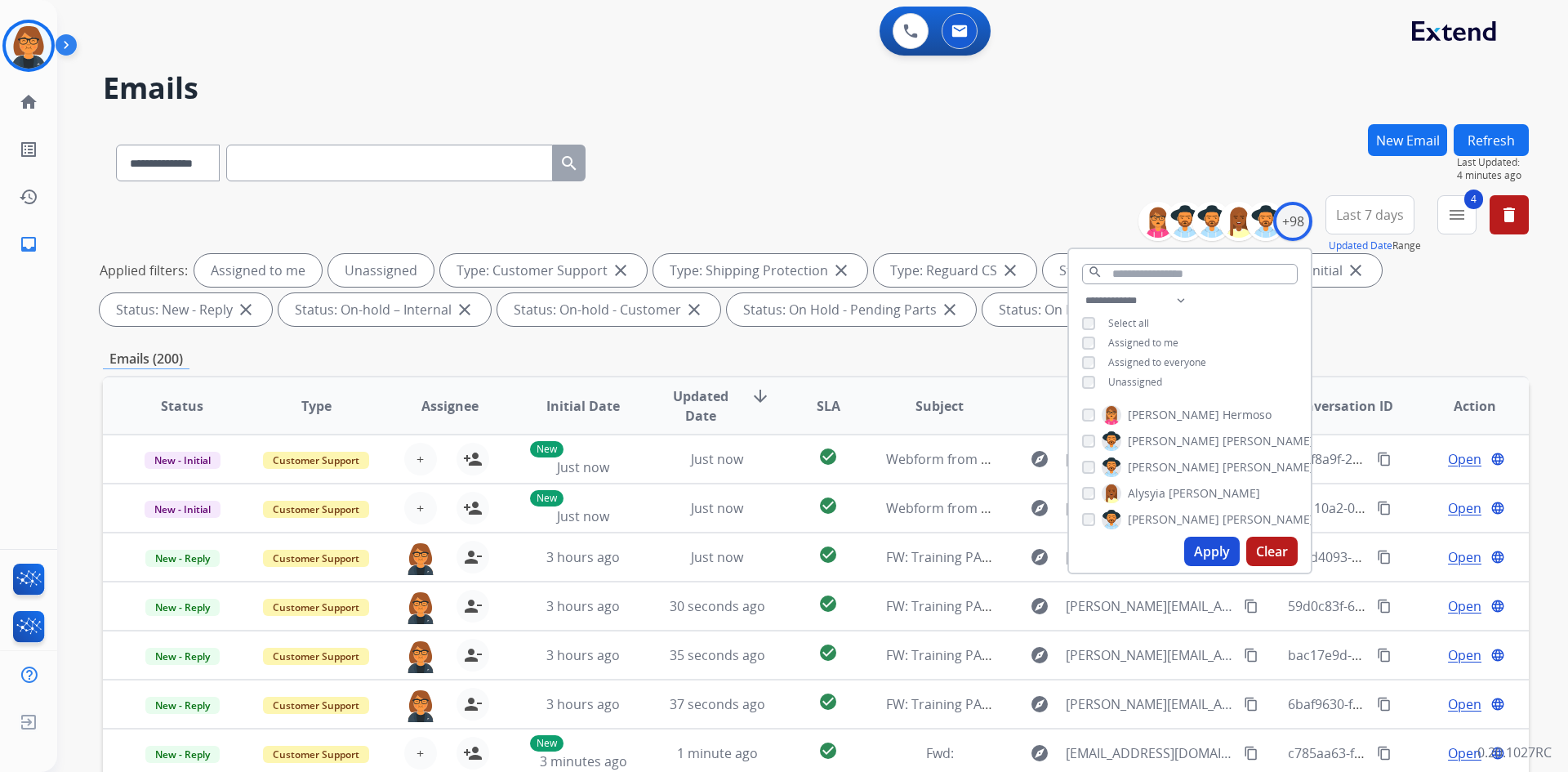
click at [1195, 546] on button "Apply" at bounding box center [1212, 551] width 56 height 30
click at [916, 361] on div "Emails (197)" at bounding box center [816, 359] width 1425 height 20
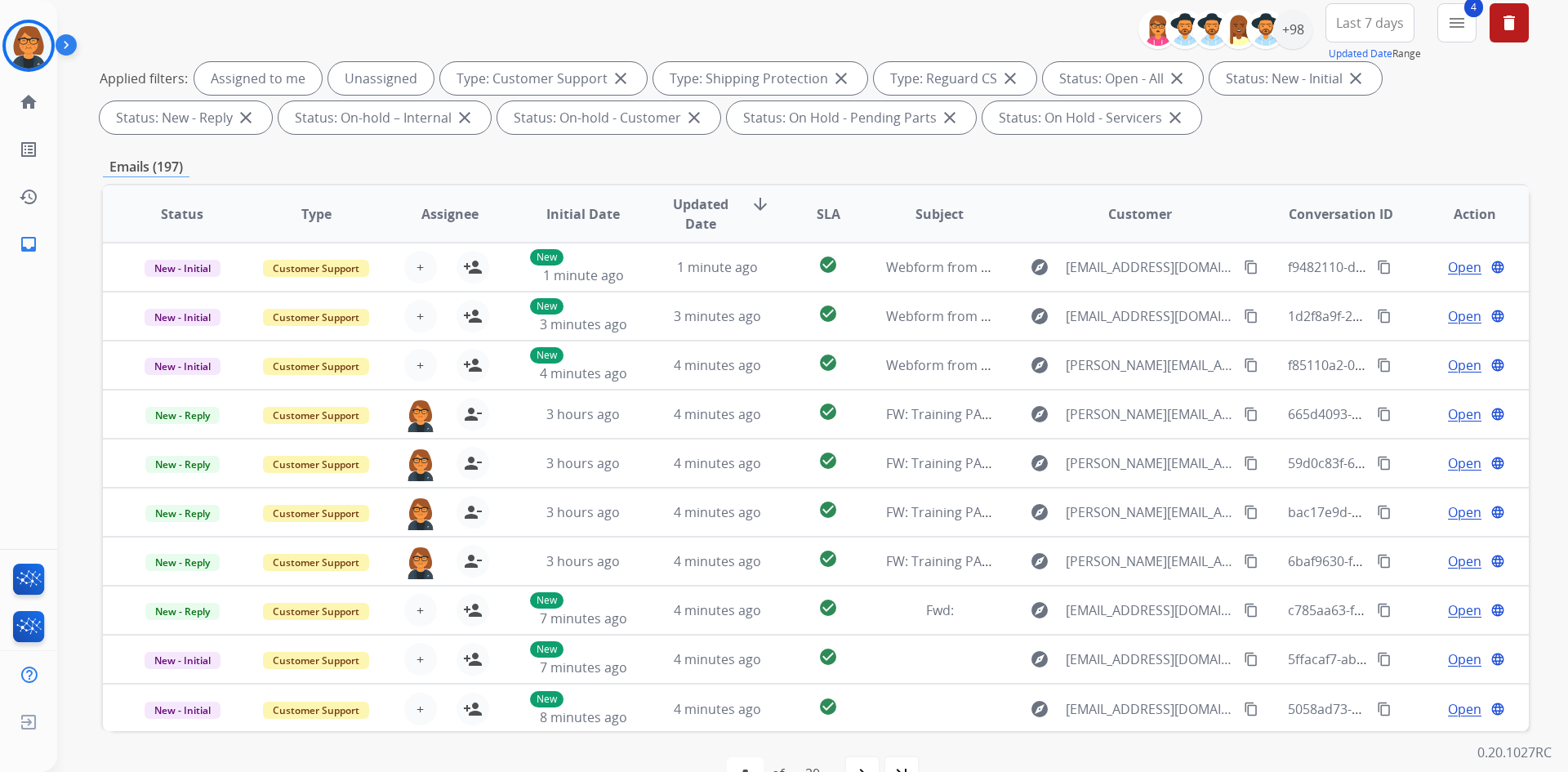
scroll to position [154, 0]
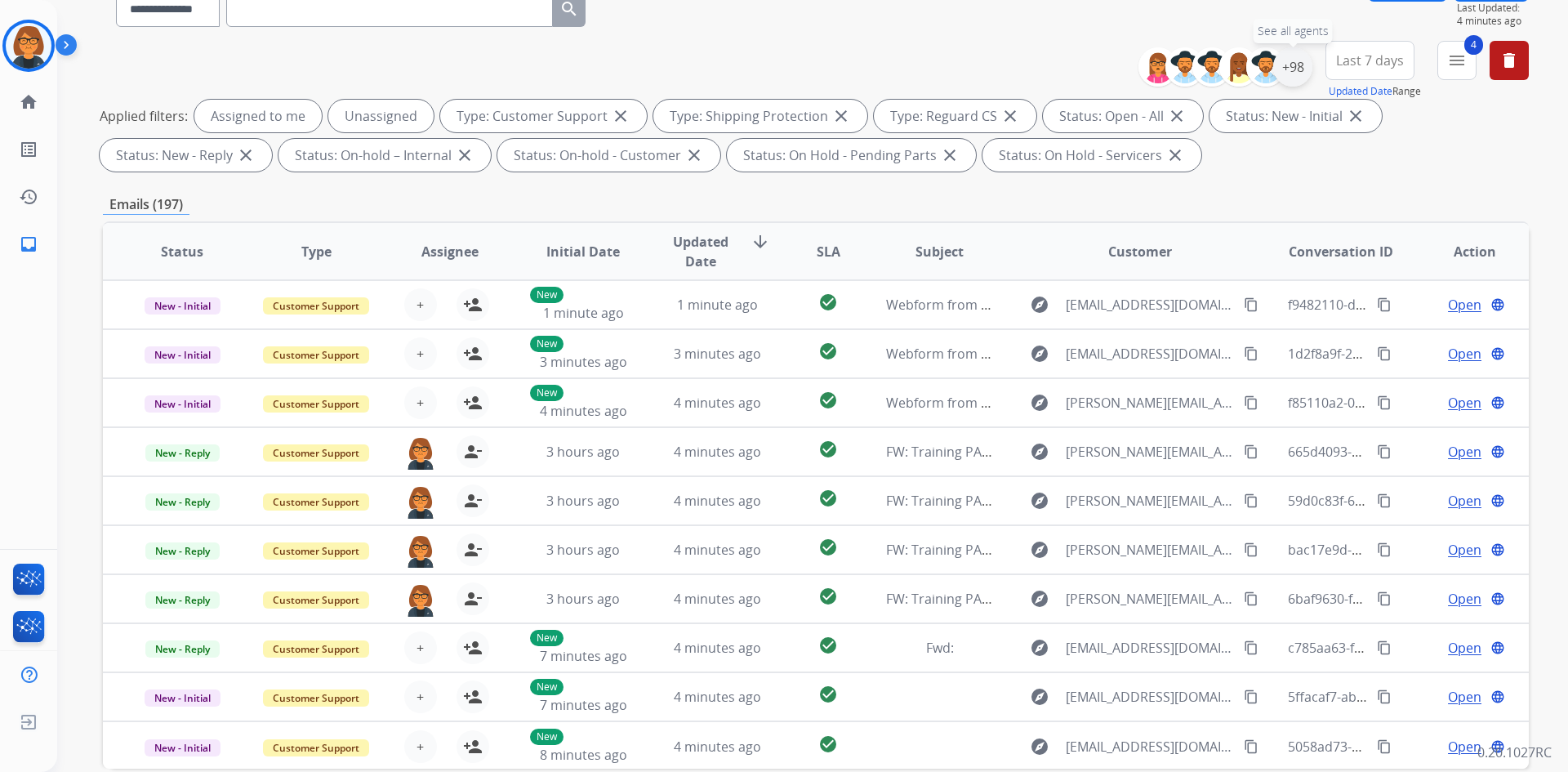
click at [1299, 71] on div "+98" at bounding box center [1292, 67] width 39 height 39
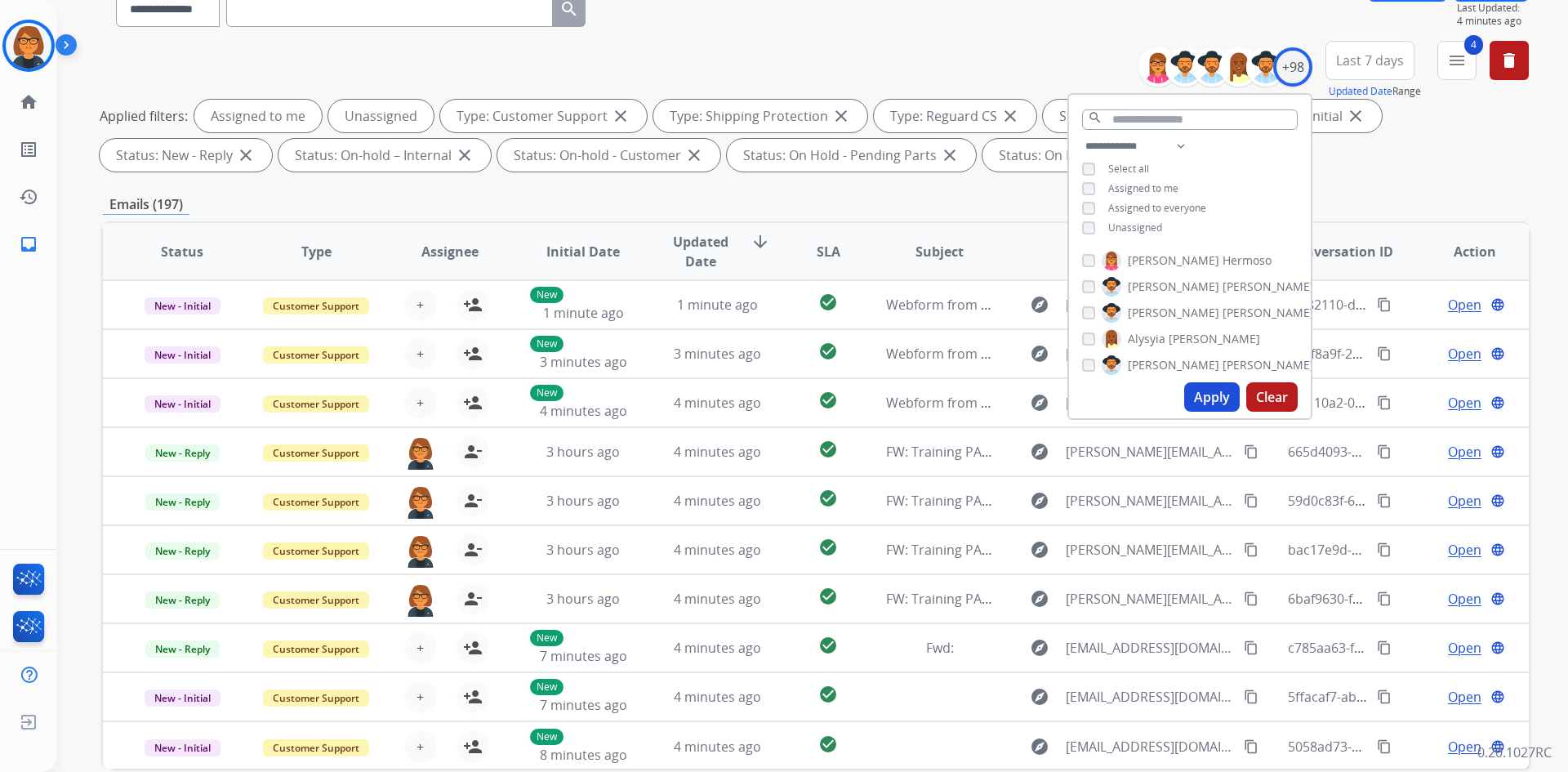
click at [1217, 398] on button "Apply" at bounding box center [1212, 397] width 56 height 30
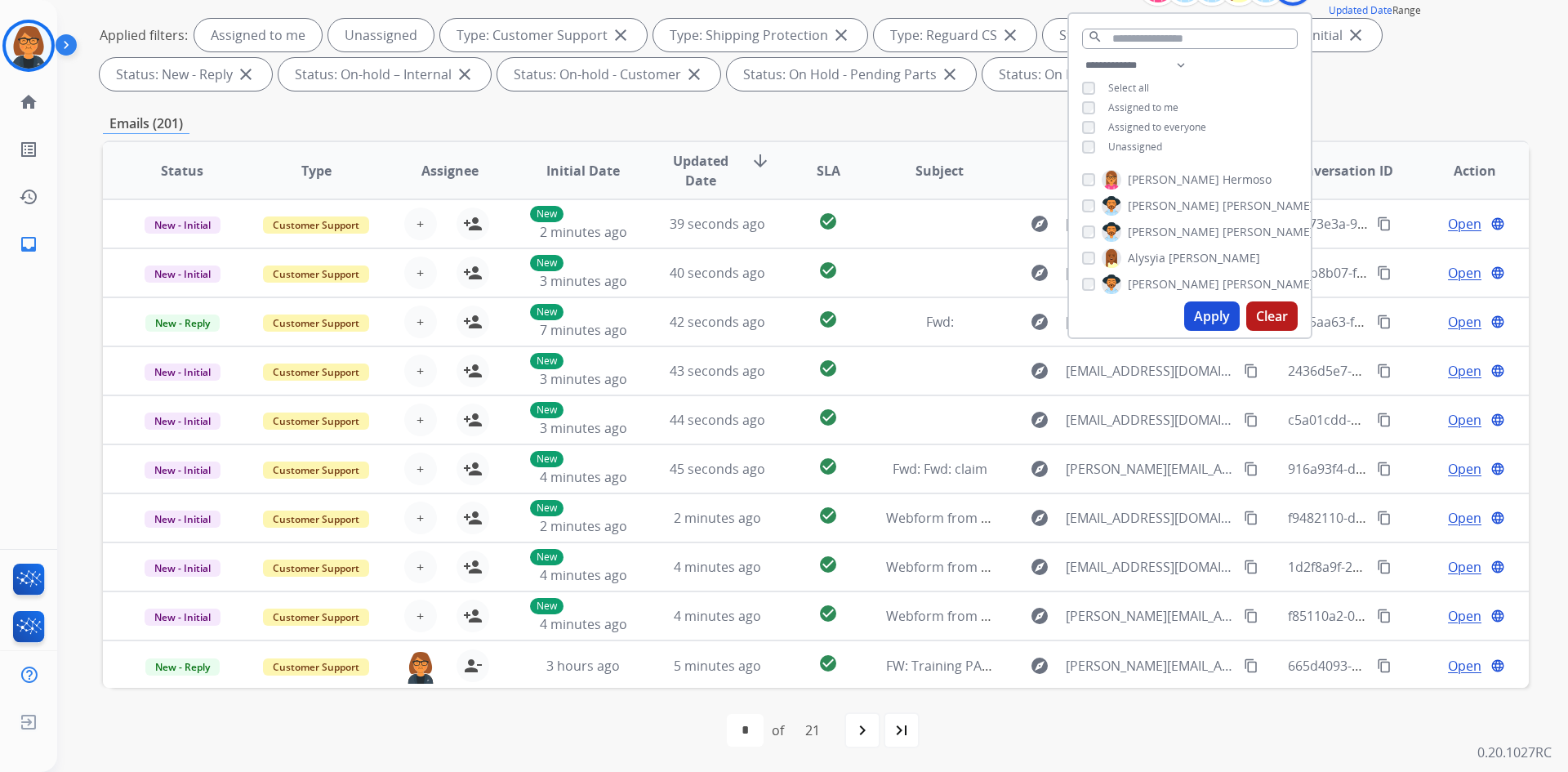
scroll to position [236, 0]
click at [1141, 140] on span "Unassigned" at bounding box center [1135, 146] width 54 height 13
click at [1195, 316] on button "Apply" at bounding box center [1212, 315] width 56 height 30
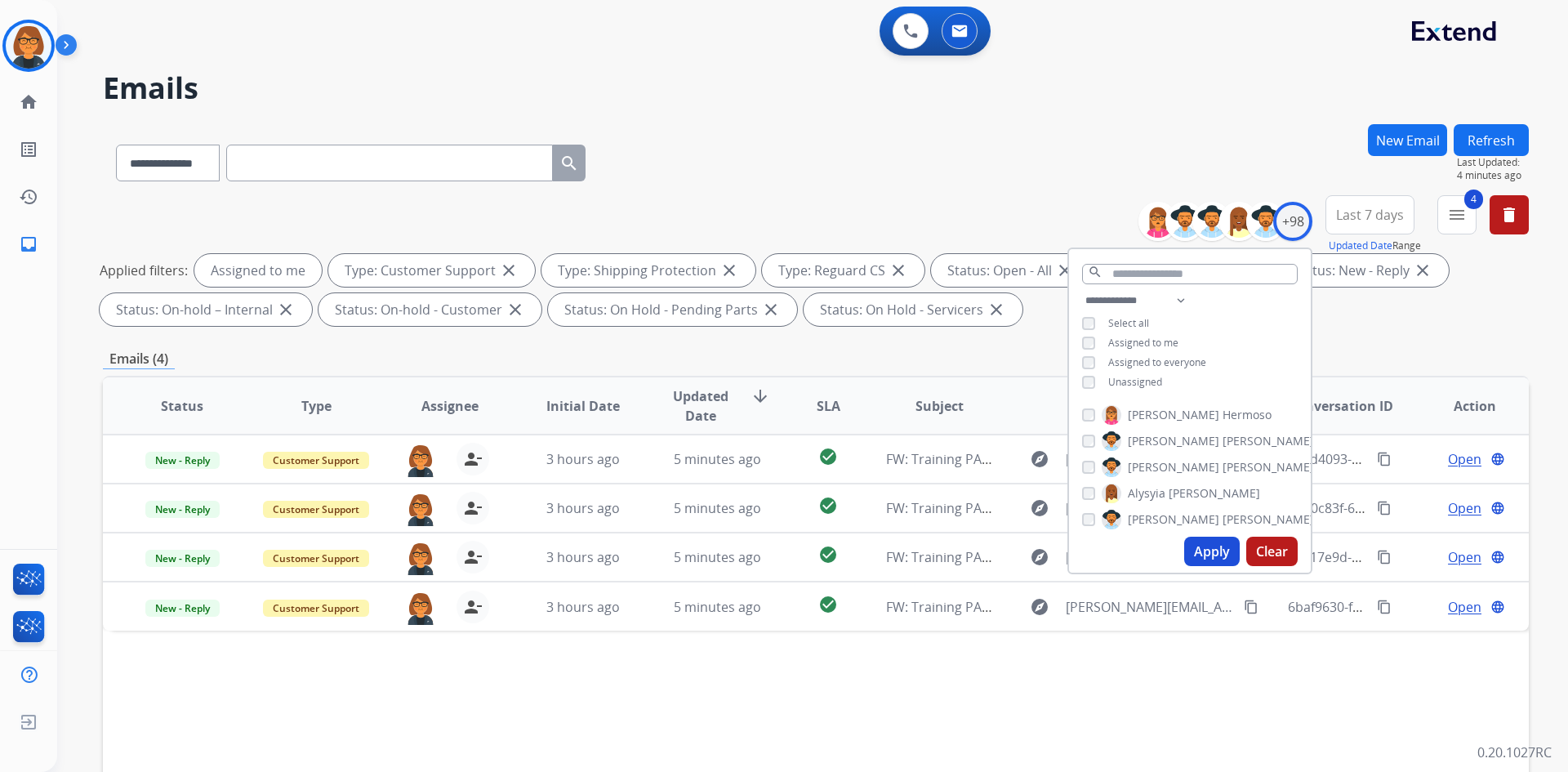
click at [1418, 347] on div "**********" at bounding box center [816, 566] width 1425 height 884
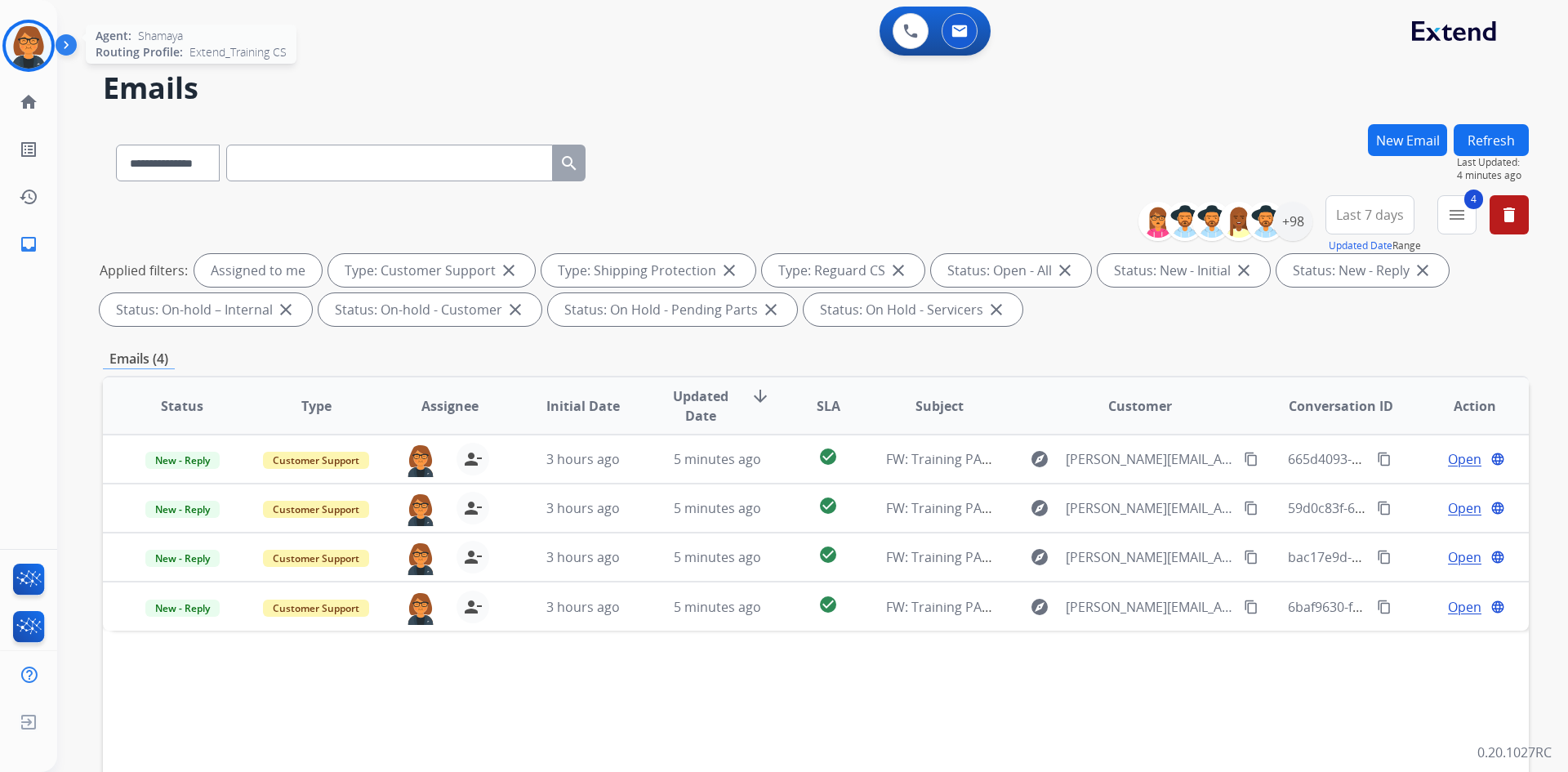
click at [54, 39] on div at bounding box center [29, 46] width 52 height 52
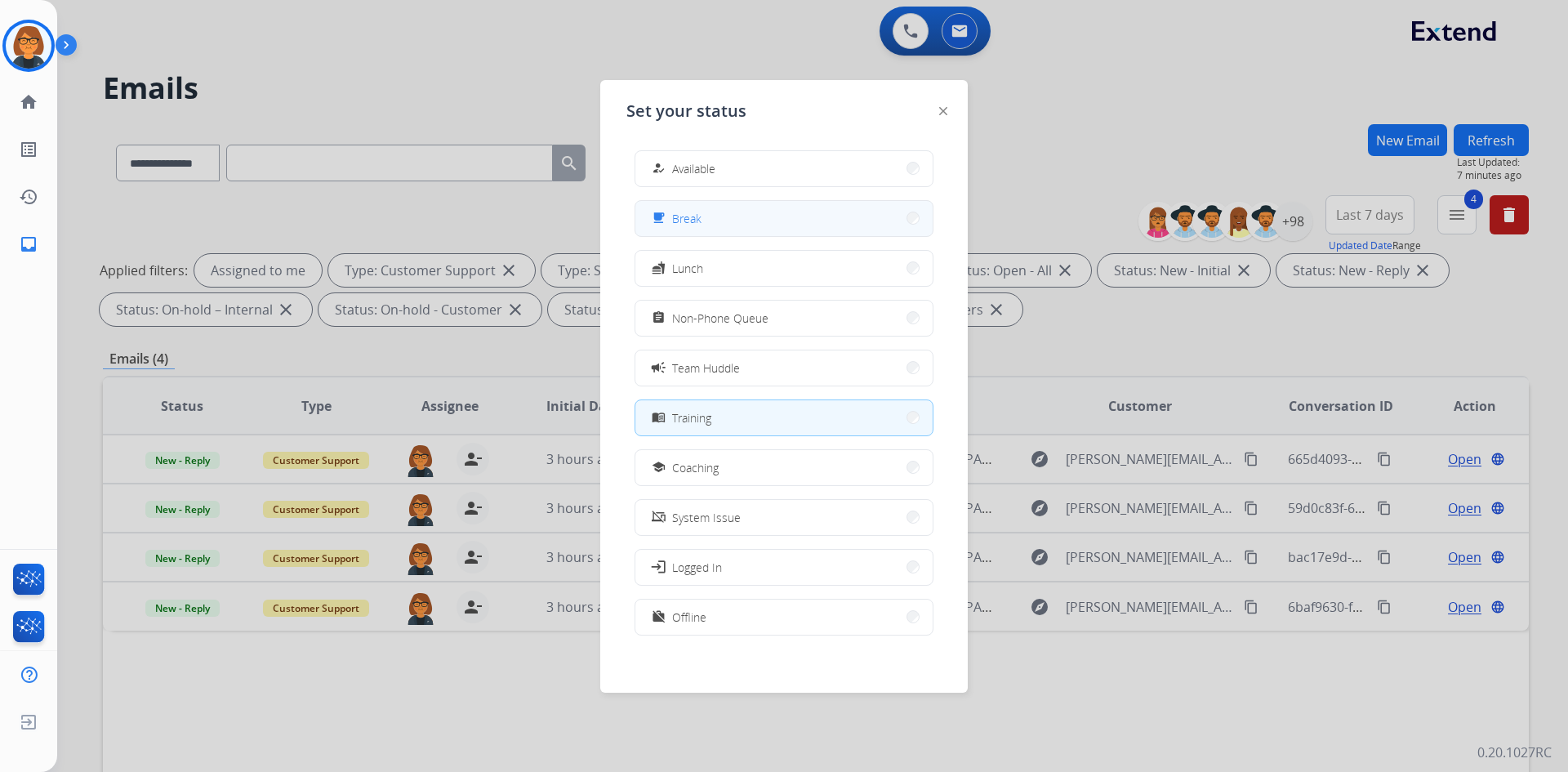
click at [756, 229] on button "free_breakfast Break" at bounding box center [784, 219] width 297 height 35
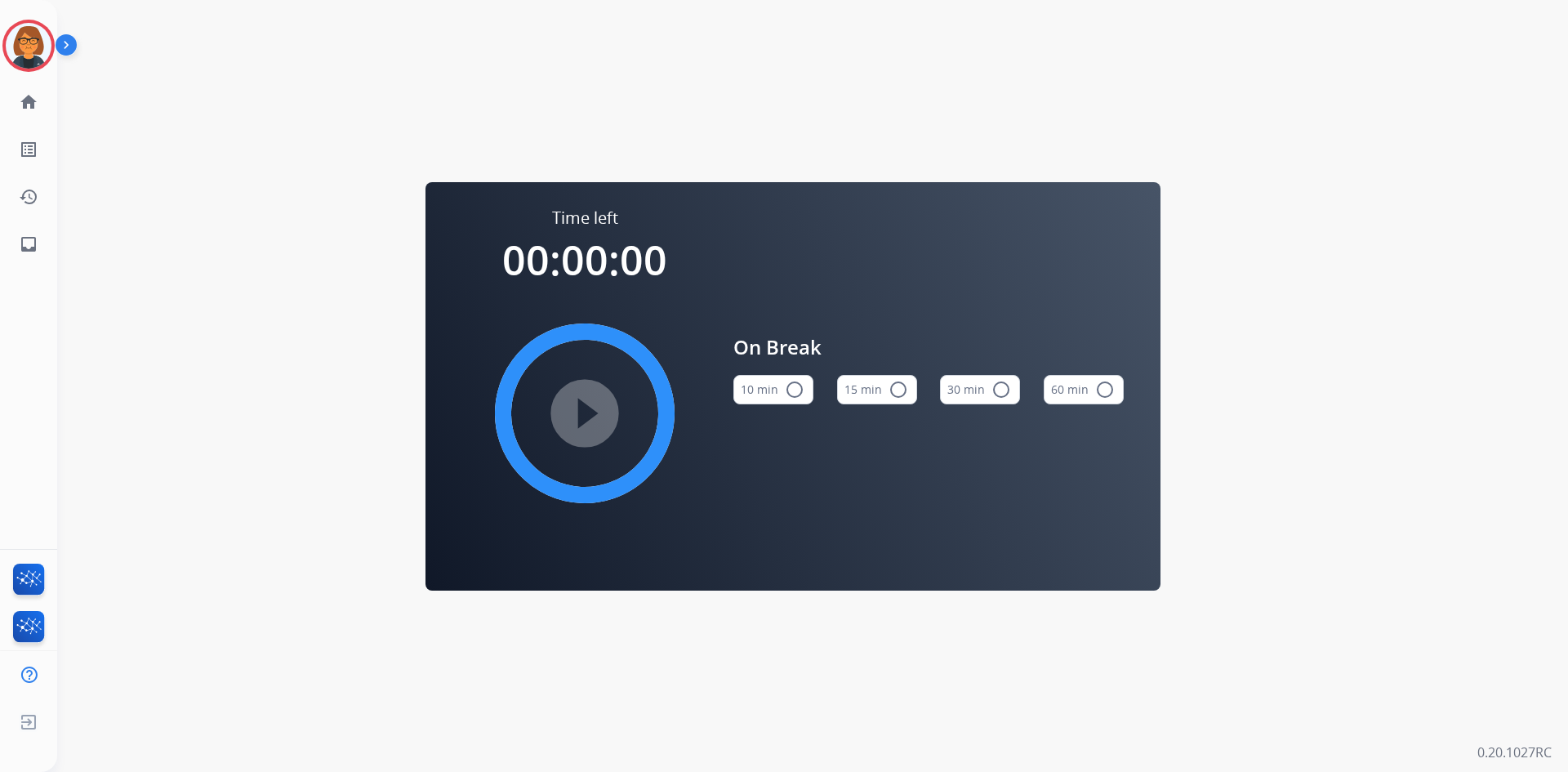
click at [680, 51] on div "Time left 00:00:00 play_circle_filled On Break 10 min radio_button_unchecked 15…" at bounding box center [793, 386] width 1472 height 772
click at [0, 55] on div "Shamaya Break Edit Avatar Agent: [PERSON_NAME] Profile: Extend_Training CS" at bounding box center [29, 46] width 57 height 52
click at [9, 54] on img at bounding box center [29, 46] width 46 height 46
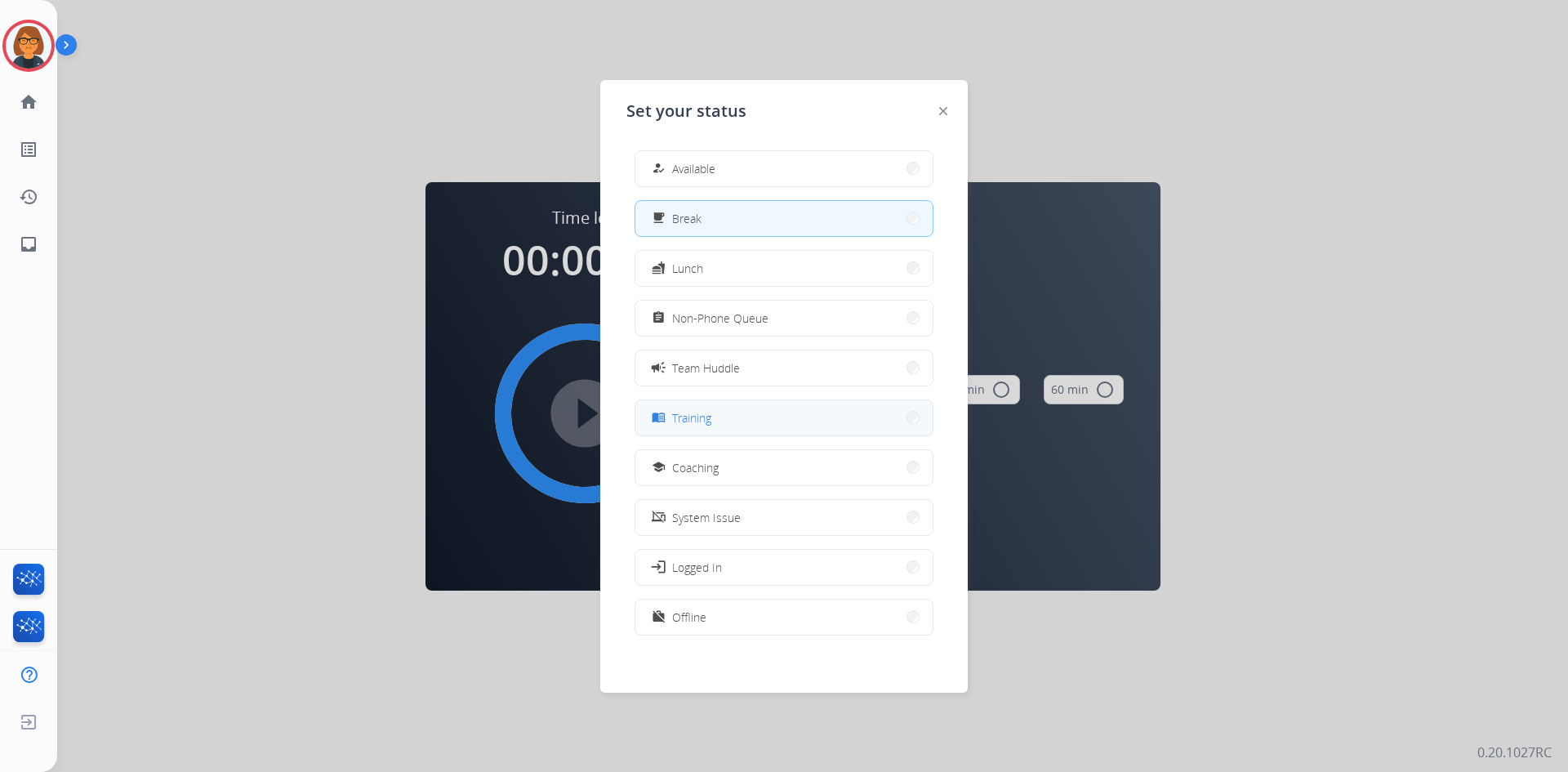
click at [742, 423] on button "menu_book Training" at bounding box center [784, 418] width 297 height 35
